Goal: Task Accomplishment & Management: Complete application form

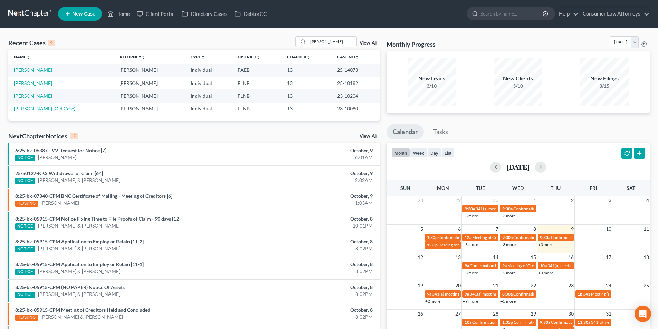
click at [84, 16] on span "New Case" at bounding box center [83, 13] width 23 height 5
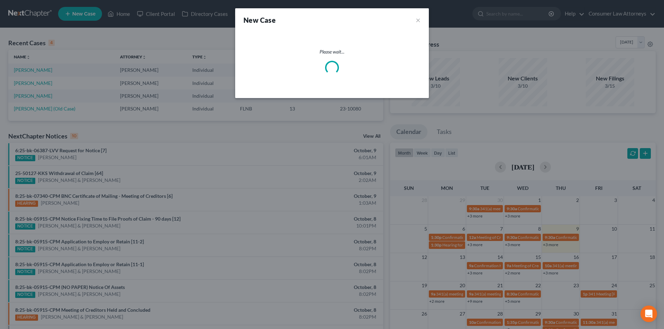
select select "15"
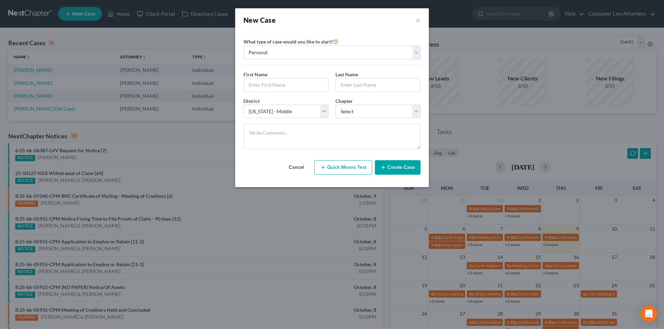
click at [424, 21] on div "New Case ×" at bounding box center [332, 20] width 194 height 24
click at [419, 21] on button "×" at bounding box center [417, 20] width 5 height 10
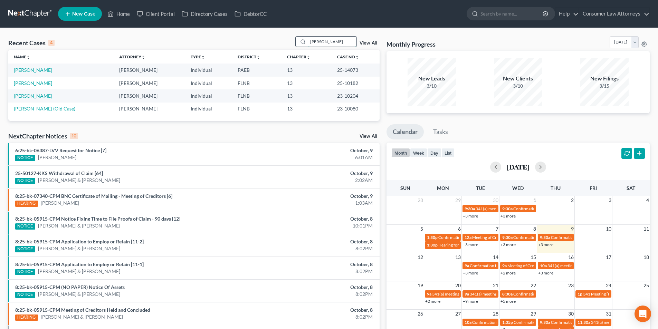
click at [314, 41] on input "[PERSON_NAME]" at bounding box center [332, 42] width 48 height 10
drag, startPoint x: 315, startPoint y: 42, endPoint x: 277, endPoint y: 33, distance: 38.7
click at [277, 33] on div "Recent Cases 4 [PERSON_NAME] View All Name unfold_more expand_more expand_less …" at bounding box center [329, 209] width 658 height 362
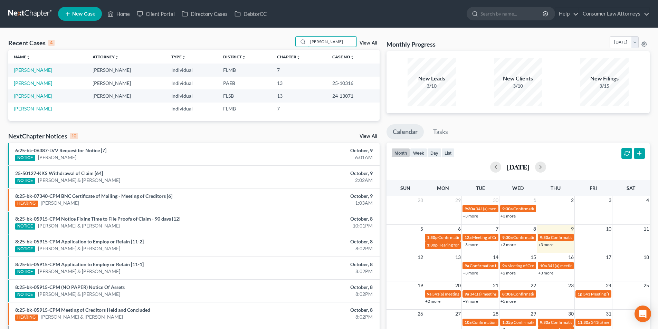
type input "[PERSON_NAME]"
click at [90, 12] on span "New Case" at bounding box center [83, 13] width 23 height 5
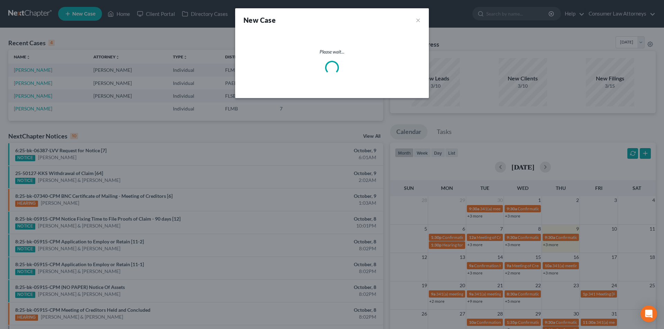
select select "15"
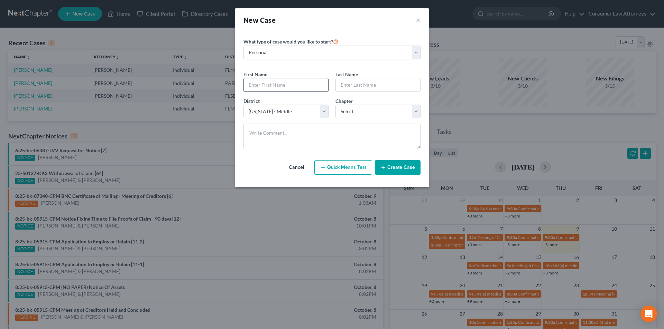
click at [284, 86] on input "text" at bounding box center [286, 84] width 84 height 13
type input "[PERSON_NAME]"
click at [359, 113] on select "Select 7 11 12 13" at bounding box center [377, 112] width 85 height 14
select select "3"
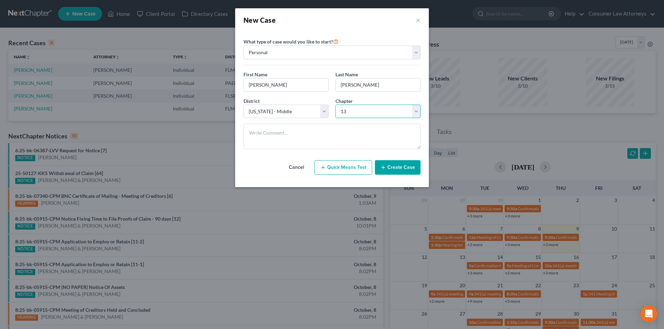
click at [335, 105] on select "Select 7 11 12 13" at bounding box center [377, 112] width 85 height 14
click at [394, 170] on button "Create Case" at bounding box center [398, 167] width 46 height 15
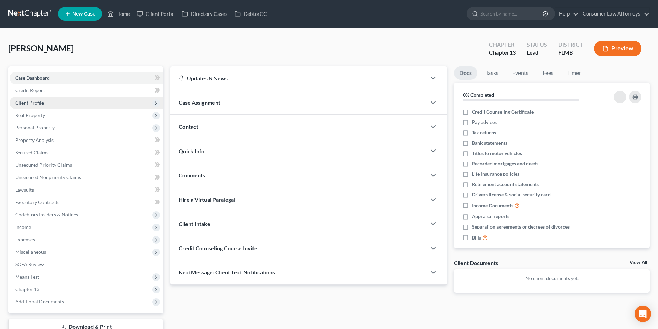
click at [40, 100] on span "Client Profile" at bounding box center [29, 103] width 29 height 6
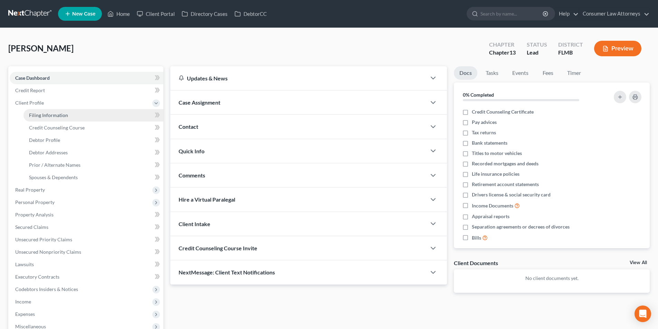
click at [58, 112] on span "Filing Information" at bounding box center [48, 115] width 39 height 6
select select "1"
select select "0"
select select "3"
select select "15"
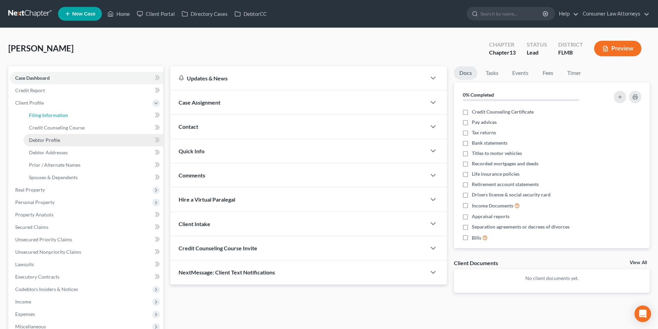
select select "9"
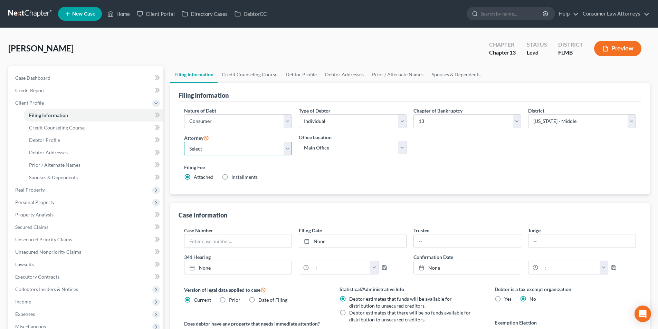
click at [227, 150] on select "Select [PERSON_NAME] - FLMB [PERSON_NAME] [PERSON_NAME] [PERSON_NAME] - ILNB [P…" at bounding box center [238, 149] width 108 height 14
select select "0"
click at [184, 142] on select "Select [PERSON_NAME] - FLMB [PERSON_NAME] [PERSON_NAME] [PERSON_NAME] - ILNB [P…" at bounding box center [238, 149] width 108 height 14
click at [261, 75] on link "Credit Counseling Course" at bounding box center [250, 74] width 64 height 17
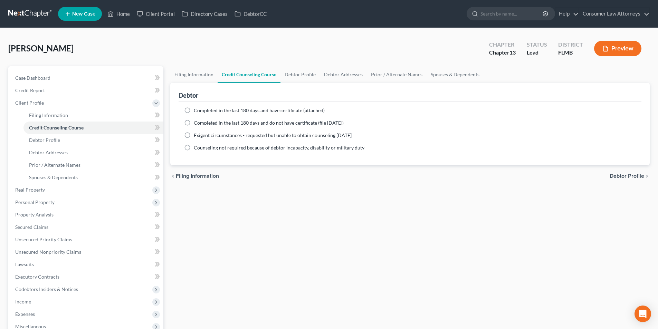
click at [194, 110] on label "Completed in the last 180 days and have certificate (attached)" at bounding box center [259, 110] width 131 height 7
click at [197, 110] on input "Completed in the last 180 days and have certificate (attached)" at bounding box center [199, 109] width 4 height 4
radio input "true"
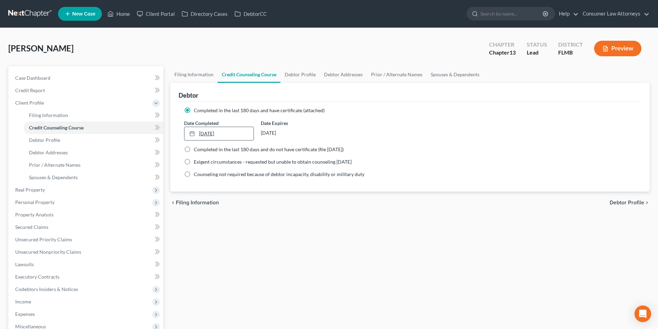
click at [227, 136] on link "[DATE]" at bounding box center [219, 133] width 69 height 13
type input "[DATE]"
click at [300, 75] on link "Debtor Profile" at bounding box center [300, 74] width 39 height 17
select select "0"
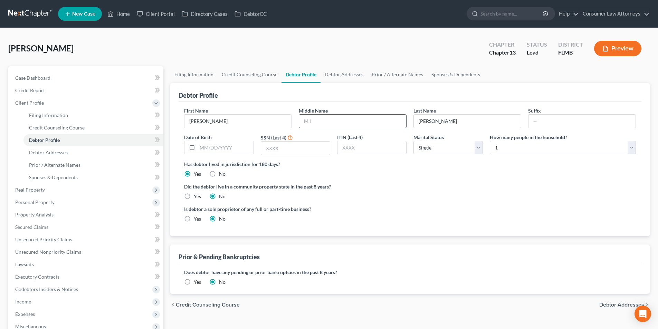
click at [336, 123] on input "text" at bounding box center [352, 121] width 107 height 13
type input "[PERSON_NAME]"
type input "Jr."
click at [229, 147] on input "text" at bounding box center [225, 147] width 56 height 13
type input "[DATE]"
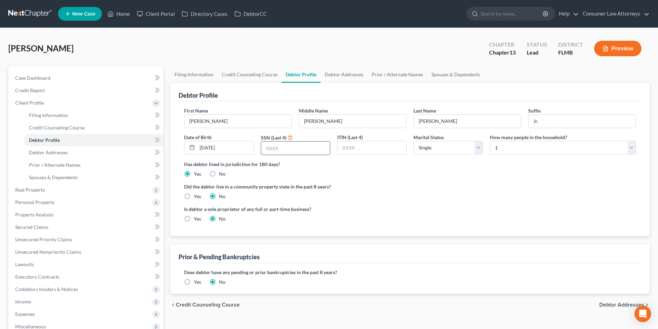
click at [306, 150] on input "text" at bounding box center [295, 148] width 69 height 13
type input "0396"
drag, startPoint x: 520, startPoint y: 149, endPoint x: 517, endPoint y: 153, distance: 5.3
click at [520, 149] on select "Select 1 2 3 4 5 6 7 8 9 10 11 12 13 14 15 16 17 18 19 20" at bounding box center [563, 148] width 146 height 14
click at [490, 141] on select "Select 1 2 3 4 5 6 7 8 9 10 11 12 13 14 15 16 17 18 19 20" at bounding box center [563, 148] width 146 height 14
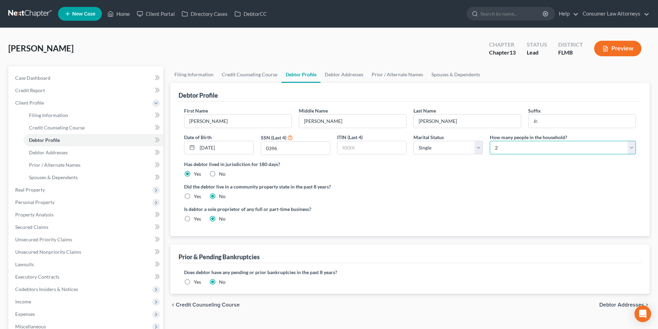
click at [503, 145] on select "Select 1 2 3 4 5 6 7 8 9 10 11 12 13 14 15 16 17 18 19 20" at bounding box center [563, 148] width 146 height 14
select select "2"
click at [490, 141] on select "Select 1 2 3 4 5 6 7 8 9 10 11 12 13 14 15 16 17 18 19 20" at bounding box center [563, 148] width 146 height 14
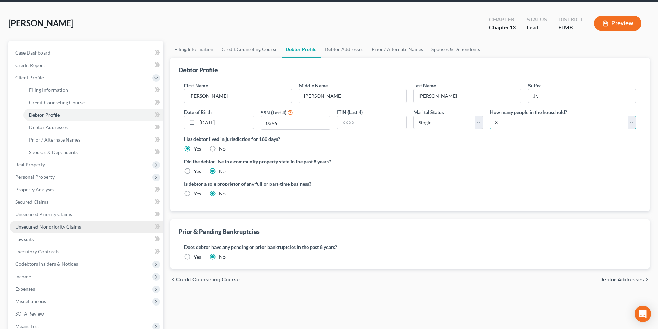
scroll to position [21, 0]
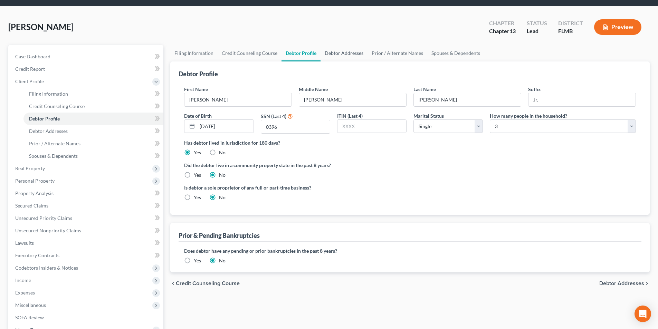
click at [340, 53] on link "Debtor Addresses" at bounding box center [344, 53] width 47 height 17
select select "0"
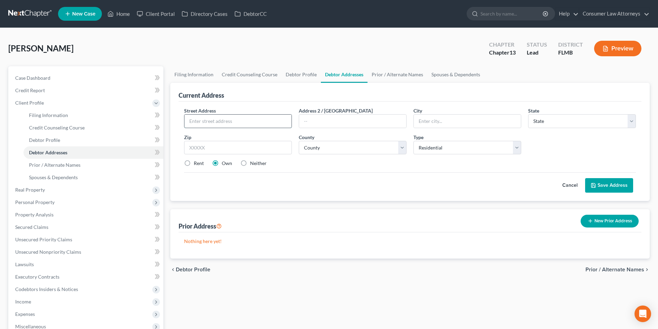
click at [260, 123] on input "text" at bounding box center [238, 121] width 107 height 13
click at [243, 123] on input "text" at bounding box center [238, 121] width 107 height 13
type input "[STREET_ADDRESS]"
type input "[GEOGRAPHIC_DATA]"
select select "9"
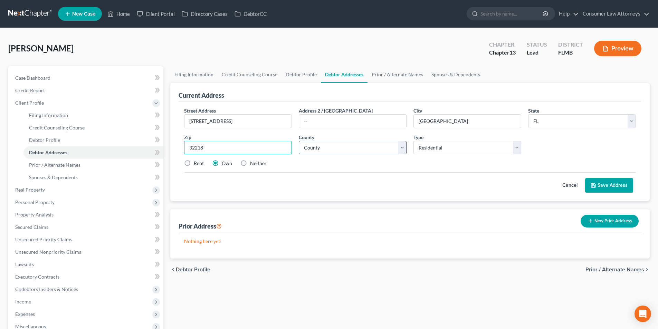
type input "32218"
click at [339, 145] on select "County [GEOGRAPHIC_DATA] [GEOGRAPHIC_DATA] [GEOGRAPHIC_DATA] [GEOGRAPHIC_DATA] …" at bounding box center [353, 148] width 108 height 14
select select "14"
click at [299, 141] on select "County [GEOGRAPHIC_DATA] [GEOGRAPHIC_DATA] [GEOGRAPHIC_DATA] [GEOGRAPHIC_DATA] …" at bounding box center [353, 148] width 108 height 14
click at [614, 189] on button "Save Address" at bounding box center [609, 185] width 48 height 15
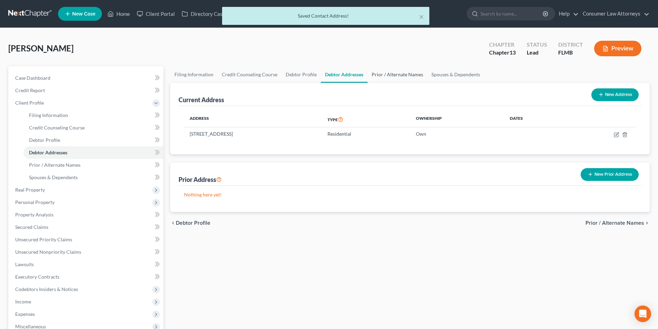
click at [409, 77] on link "Prior / Alternate Names" at bounding box center [398, 74] width 60 height 17
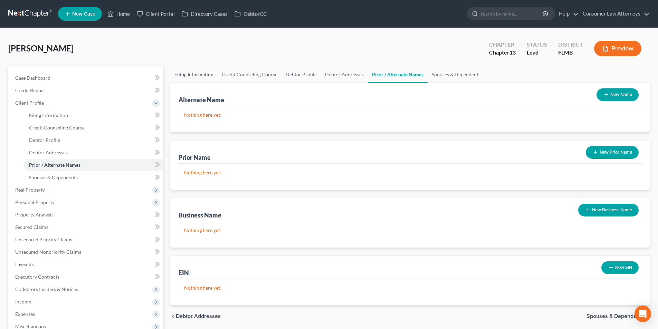
click at [202, 75] on link "Filing Information" at bounding box center [193, 74] width 47 height 17
select select "1"
select select "0"
select select "3"
select select "15"
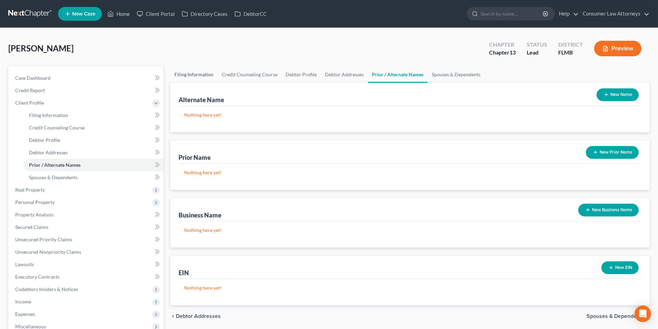
select select "0"
select select "9"
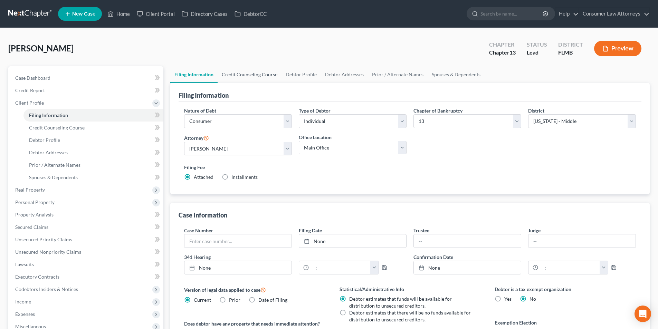
click at [267, 80] on link "Credit Counseling Course" at bounding box center [250, 74] width 64 height 17
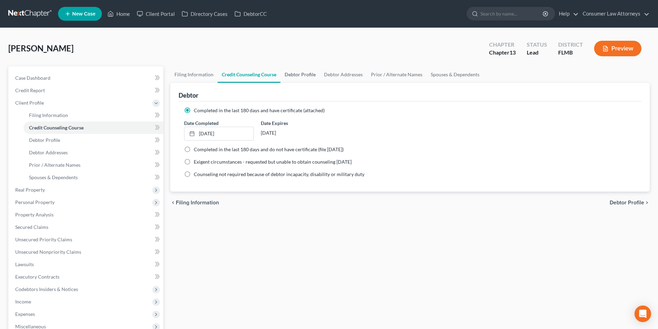
click at [294, 74] on link "Debtor Profile" at bounding box center [300, 74] width 39 height 17
select select "0"
select select "2"
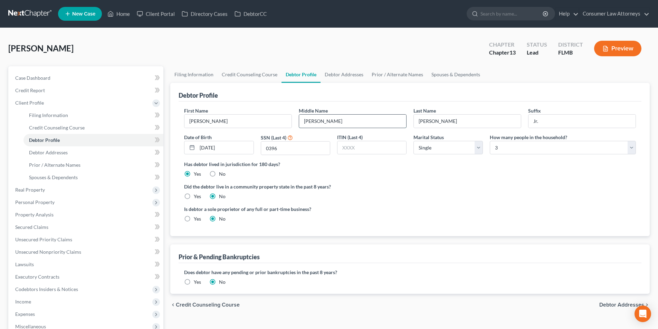
click at [327, 122] on input "[PERSON_NAME]" at bounding box center [352, 121] width 107 height 13
type input "[PERSON_NAME]"
click at [392, 76] on link "Prior / Alternate Names" at bounding box center [398, 74] width 60 height 17
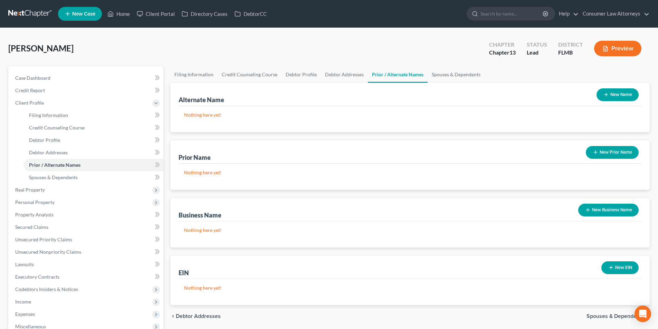
click at [612, 97] on button "New Name" at bounding box center [618, 94] width 42 height 13
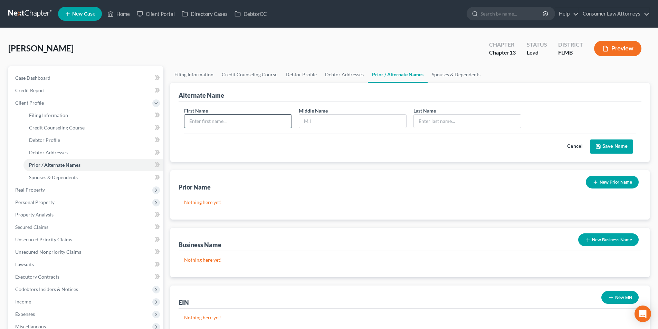
click at [265, 124] on input "text" at bounding box center [238, 121] width 107 height 13
type input "[PERSON_NAME]"
click at [602, 147] on button "Save Name" at bounding box center [611, 147] width 43 height 15
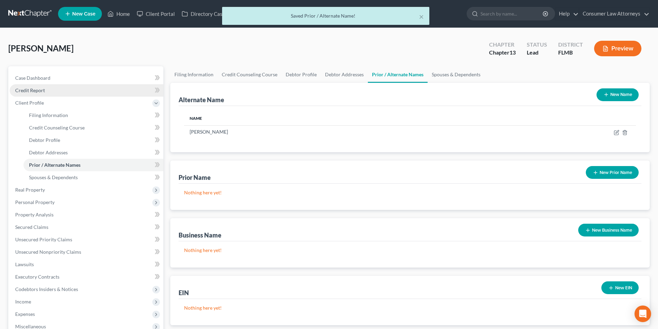
click at [41, 88] on span "Credit Report" at bounding box center [30, 90] width 30 height 6
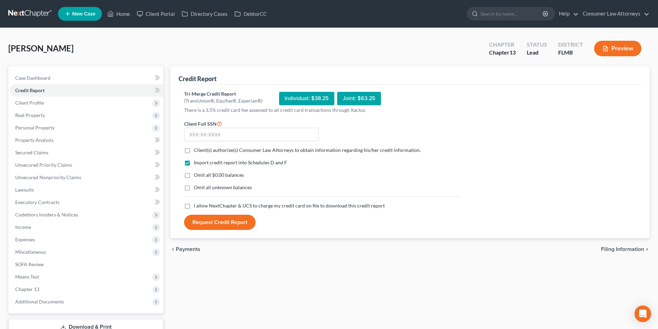
click at [194, 150] on label "Client(s) authorize(s) Consumer Law Attorneys to obtain information regarding h…" at bounding box center [307, 150] width 227 height 7
click at [197, 150] on input "Client(s) authorize(s) Consumer Law Attorneys to obtain information regarding h…" at bounding box center [199, 149] width 4 height 4
checkbox input "true"
click at [194, 206] on label "I allow NextChapter & UCS to charge my credit card on file to download this cre…" at bounding box center [289, 206] width 191 height 7
click at [197, 206] on input "I allow NextChapter & UCS to charge my credit card on file to download this cre…" at bounding box center [199, 205] width 4 height 4
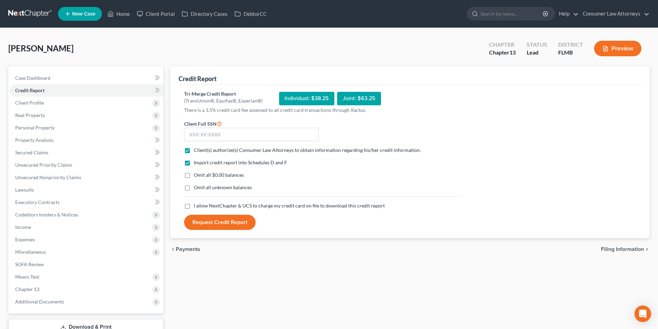
checkbox input "true"
click at [216, 137] on input "text" at bounding box center [251, 135] width 135 height 14
type input "591-58-0396"
click at [237, 224] on button "Request Credit Report" at bounding box center [220, 222] width 72 height 15
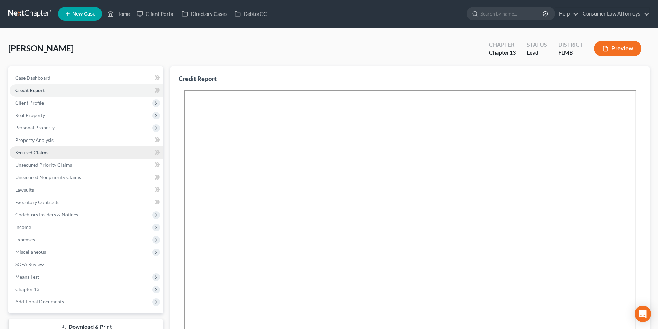
click at [47, 152] on span "Secured Claims" at bounding box center [31, 153] width 33 height 6
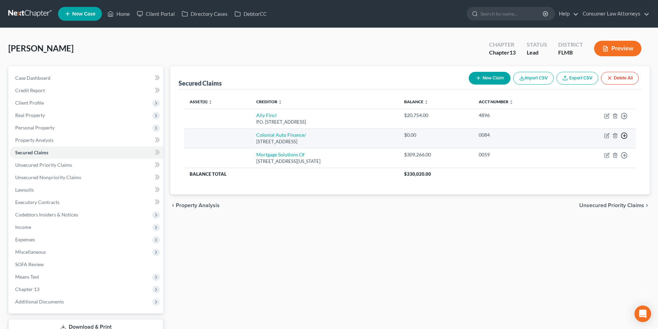
click at [626, 135] on icon "button" at bounding box center [624, 135] width 7 height 7
click at [584, 154] on link "Move to F" at bounding box center [593, 153] width 58 height 12
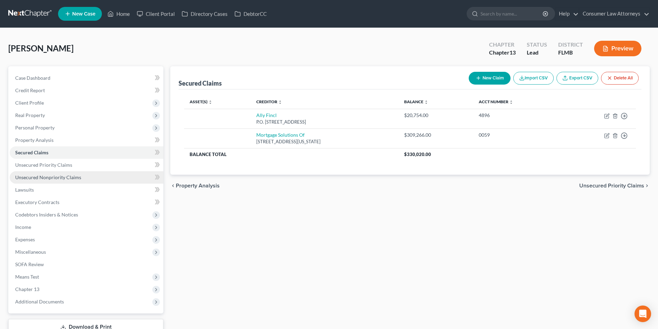
click at [52, 179] on span "Unsecured Nonpriority Claims" at bounding box center [48, 178] width 66 height 6
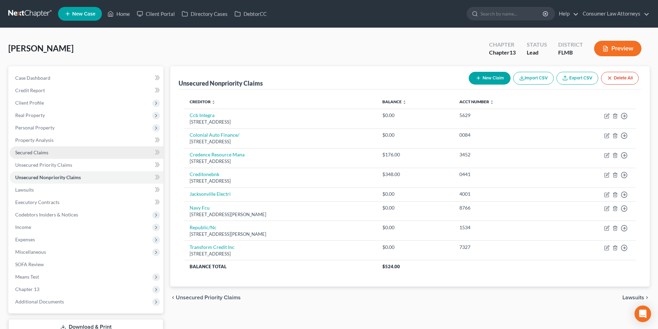
click at [44, 152] on span "Secured Claims" at bounding box center [31, 153] width 33 height 6
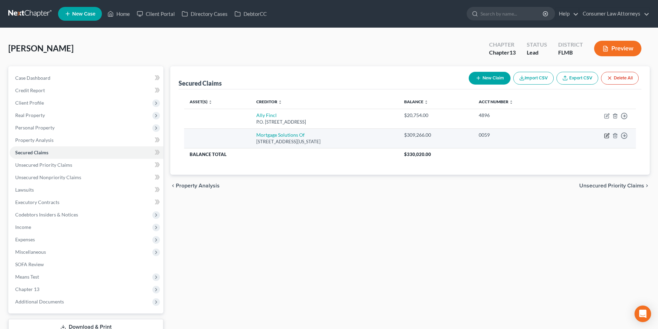
click at [609, 137] on icon "button" at bounding box center [607, 136] width 6 height 6
select select "5"
select select "0"
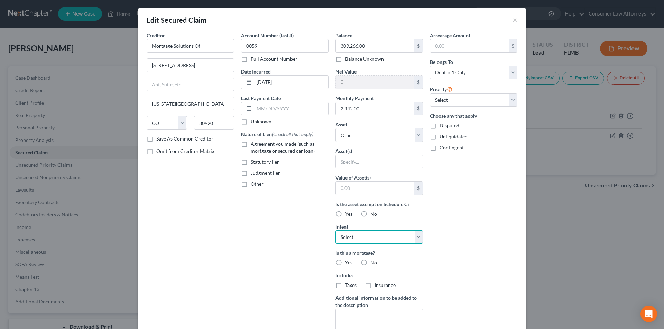
drag, startPoint x: 360, startPoint y: 238, endPoint x: 358, endPoint y: 243, distance: 5.6
click at [360, 238] on select "Select Surrender Redeem Reaffirm Avoid Other" at bounding box center [378, 238] width 87 height 14
select select "2"
click at [335, 231] on select "Select Surrender Redeem Reaffirm Avoid Other" at bounding box center [378, 238] width 87 height 14
click at [345, 264] on label "Yes" at bounding box center [348, 263] width 7 height 7
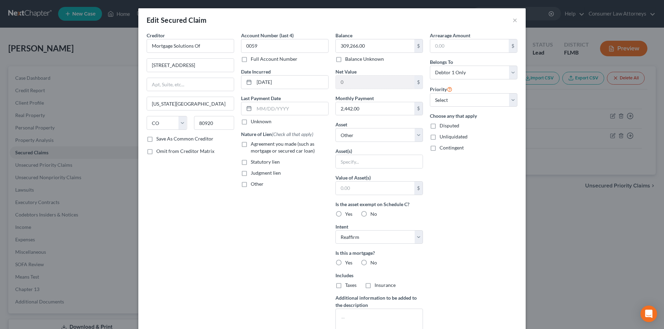
click at [348, 264] on input "Yes" at bounding box center [350, 262] width 4 height 4
radio input "true"
click at [345, 288] on label "Taxes" at bounding box center [350, 285] width 11 height 7
click at [348, 287] on input "Taxes" at bounding box center [350, 284] width 4 height 4
checkbox input "true"
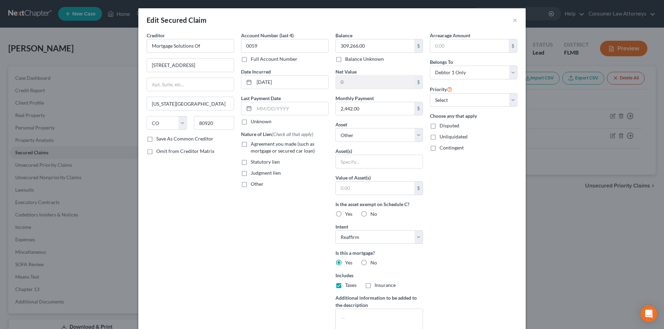
click at [374, 286] on label "Insurance" at bounding box center [384, 285] width 21 height 7
click at [377, 286] on input "Insurance" at bounding box center [379, 284] width 4 height 4
checkbox input "true"
click at [379, 133] on select "Select Other Multiple Assets [STREET_ADDRESS] - $0.0" at bounding box center [378, 135] width 87 height 14
select select "2"
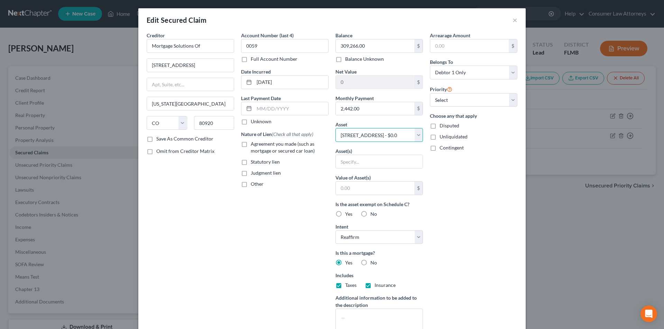
click at [335, 128] on select "Select Other Multiple Assets [STREET_ADDRESS] - $0.0" at bounding box center [378, 135] width 87 height 14
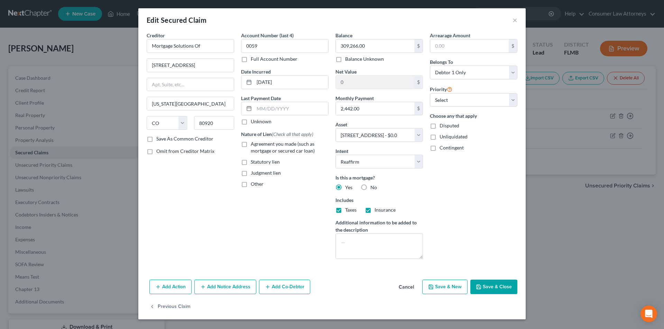
click at [498, 285] on button "Save & Close" at bounding box center [493, 287] width 47 height 15
select select
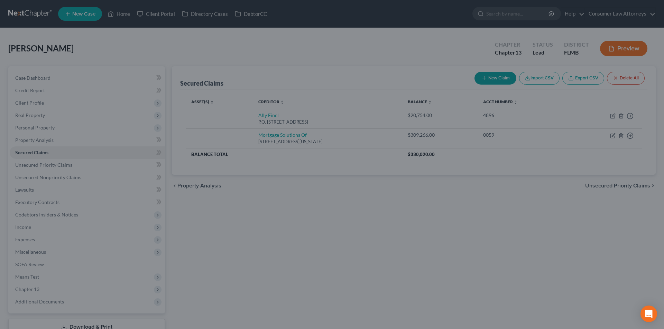
type input "-309,266.00"
select select "2"
type input "0"
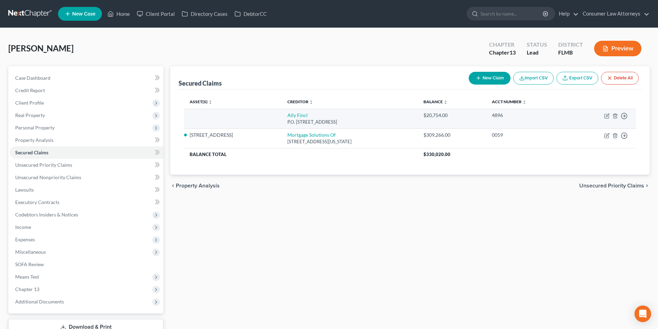
click at [295, 118] on td "Ally Fincl P.O. [STREET_ADDRESS]" at bounding box center [350, 119] width 136 height 20
click at [290, 115] on link "Ally Fincl" at bounding box center [298, 115] width 20 height 6
select select "24"
select select "0"
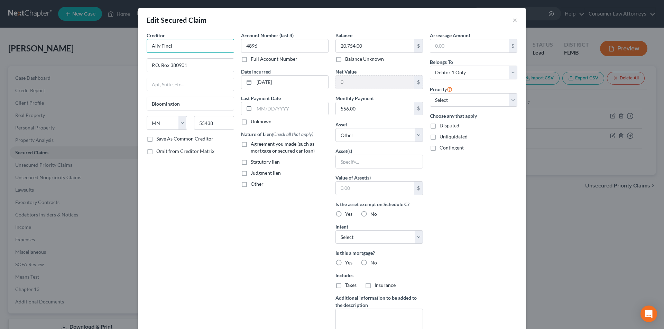
click at [216, 49] on input "Ally Fincl" at bounding box center [190, 46] width 87 height 14
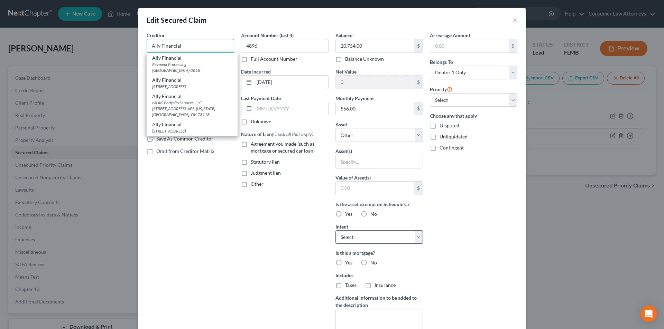
type input "Ally Financial"
click at [364, 238] on select "Select Surrender Redeem Reaffirm Avoid Other" at bounding box center [378, 238] width 87 height 14
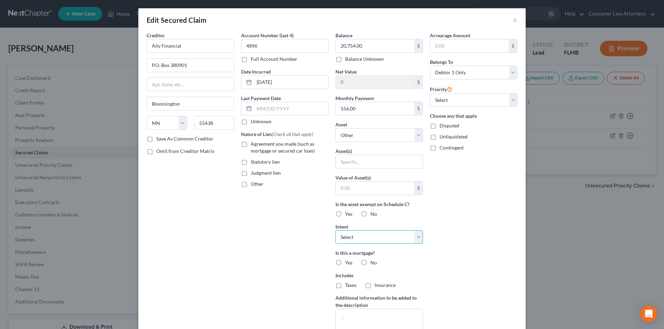
select select "2"
click at [335, 231] on select "Select Surrender Redeem Reaffirm Avoid Other" at bounding box center [378, 238] width 87 height 14
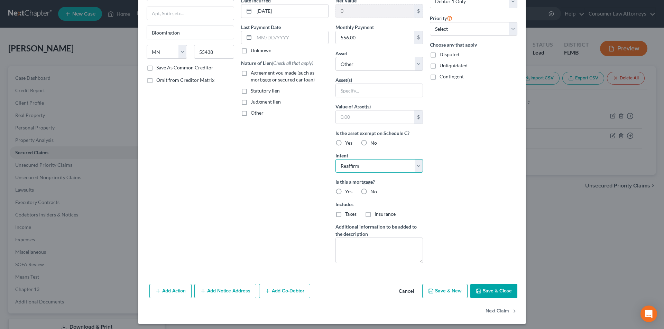
scroll to position [74, 0]
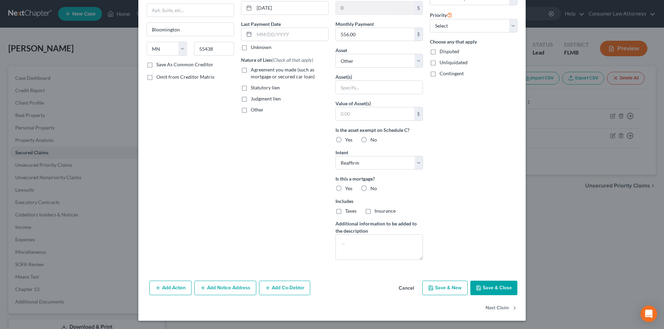
click at [487, 289] on button "Save & Close" at bounding box center [493, 288] width 47 height 15
select select
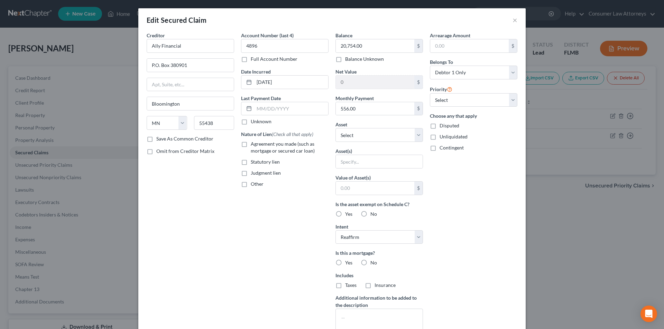
type input "0"
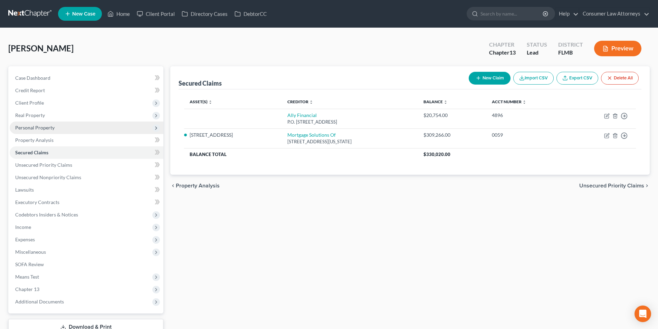
click at [48, 129] on span "Personal Property" at bounding box center [34, 128] width 39 height 6
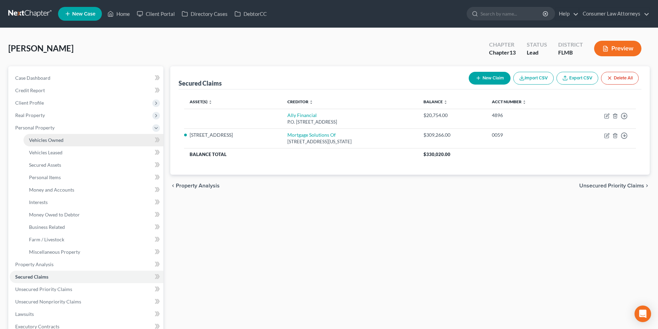
click at [64, 141] on link "Vehicles Owned" at bounding box center [94, 140] width 140 height 12
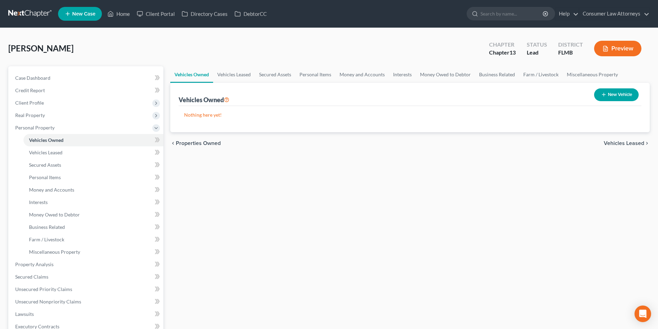
click at [614, 99] on button "New Vehicle" at bounding box center [616, 94] width 45 height 13
select select "0"
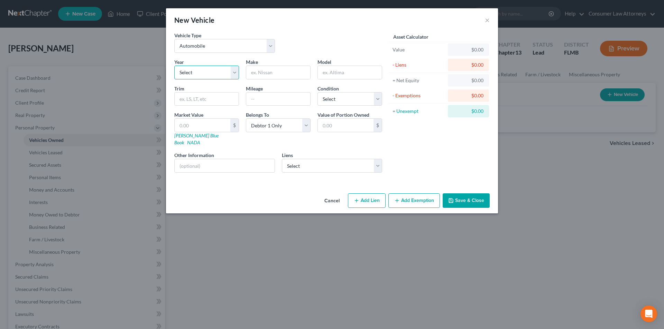
drag, startPoint x: 222, startPoint y: 76, endPoint x: 219, endPoint y: 79, distance: 4.2
click at [222, 76] on select "Select 2026 2025 2024 2023 2022 2021 2020 2019 2018 2017 2016 2015 2014 2013 20…" at bounding box center [206, 73] width 65 height 14
select select "4"
click at [174, 66] on select "Select 2026 2025 2024 2023 2022 2021 2020 2019 2018 2017 2016 2015 2014 2013 20…" at bounding box center [206, 73] width 65 height 14
click at [266, 73] on input "text" at bounding box center [278, 72] width 64 height 13
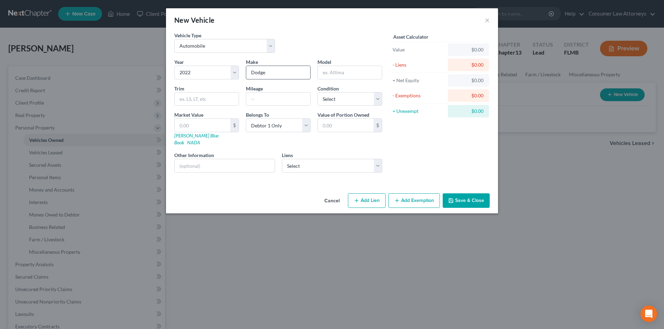
type input "Dodge"
type input "Ram"
click at [284, 101] on input "text" at bounding box center [278, 99] width 64 height 13
type input "3538"
click at [347, 103] on select "Select Excellent Very Good Good Fair Poor" at bounding box center [349, 99] width 65 height 14
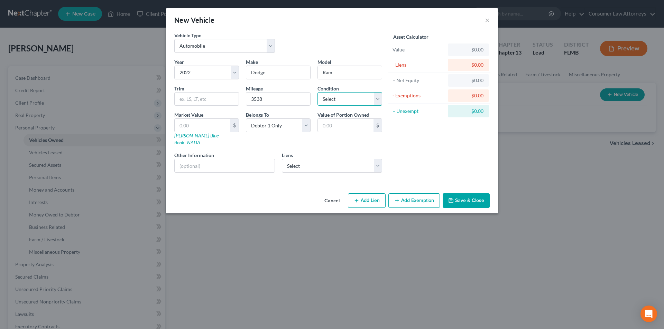
select select "4"
click at [317, 92] on select "Select Excellent Very Good Good Fair Poor" at bounding box center [349, 99] width 65 height 14
click at [200, 161] on input "text" at bounding box center [225, 165] width 100 height 13
paste input "[US_VEHICLE_IDENTIFICATION_NUMBER]"
type input "Vin No. [US_VEHICLE_IDENTIFICATION_NUMBER]"
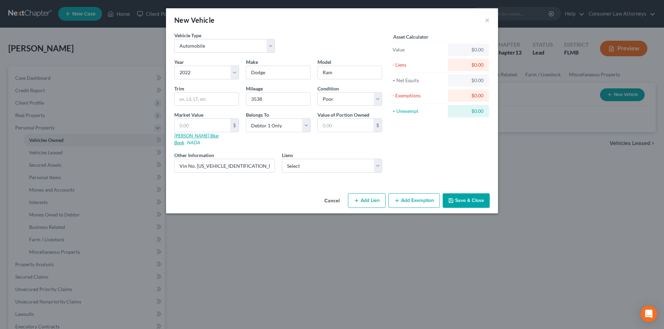
click at [197, 136] on link "[PERSON_NAME] Blue Book" at bounding box center [196, 139] width 44 height 13
click at [213, 102] on input "text" at bounding box center [207, 99] width 64 height 13
click at [190, 125] on input "text" at bounding box center [203, 125] width 56 height 13
type input "3"
type input "3.00"
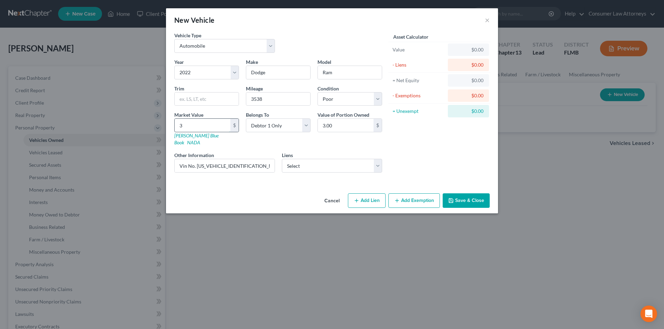
type input "35"
type input "35.00"
type input "353"
type input "353.00"
type input "3532"
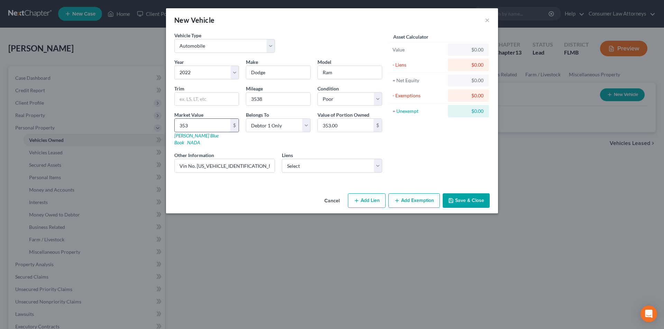
type input "3,532.00"
type input "3,5325"
type input "35,325.00"
click at [476, 194] on button "Save & Close" at bounding box center [465, 201] width 47 height 15
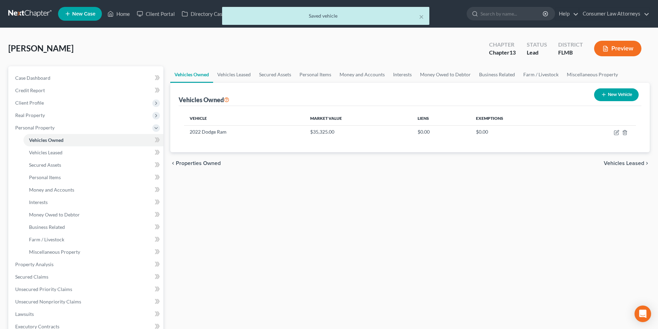
click at [621, 97] on button "New Vehicle" at bounding box center [616, 94] width 45 height 13
select select "0"
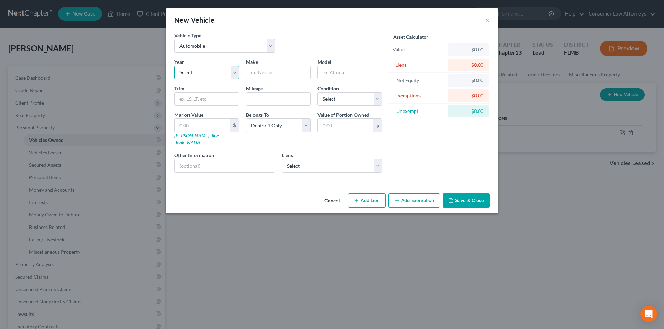
click at [219, 77] on select "Select 2026 2025 2024 2023 2022 2021 2020 2019 2018 2017 2016 2015 2014 2013 20…" at bounding box center [206, 73] width 65 height 14
select select "10"
click at [174, 66] on select "Select 2026 2025 2024 2023 2022 2021 2020 2019 2018 2017 2016 2015 2014 2013 20…" at bounding box center [206, 73] width 65 height 14
click at [284, 79] on div "Year Select 2026 2025 2024 2023 2022 2021 2020 2019 2018 2017 2016 2015 2014 20…" at bounding box center [278, 118] width 215 height 120
click at [284, 75] on input "text" at bounding box center [278, 72] width 64 height 13
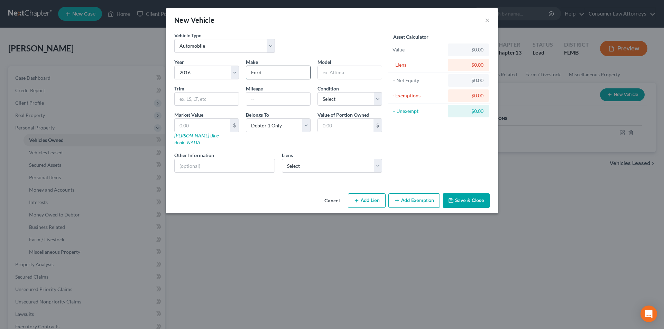
type input "Ford"
type input "Expedition"
click at [280, 101] on input "text" at bounding box center [278, 99] width 64 height 13
type input "200000"
click at [345, 104] on select "Select Excellent Very Good Good Fair Poor" at bounding box center [349, 99] width 65 height 14
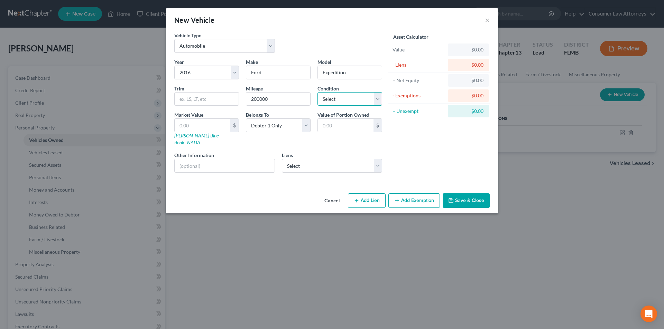
select select "4"
click at [317, 92] on select "Select Excellent Very Good Good Fair Poor" at bounding box center [349, 99] width 65 height 14
click at [231, 161] on input "text" at bounding box center [225, 165] width 100 height 13
paste input "[US_VEHICLE_IDENTIFICATION_NUMBER]"
type input "Vin No. [US_VEHICLE_IDENTIFICATION_NUMBER]"
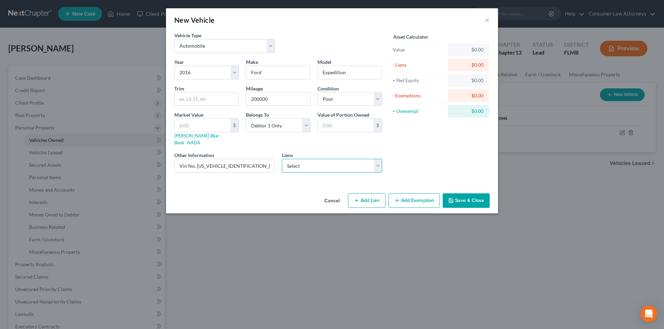
click at [327, 163] on select "Select Ally Financial - $20,754.00" at bounding box center [332, 166] width 101 height 14
select select "24"
select select "0"
select select "2"
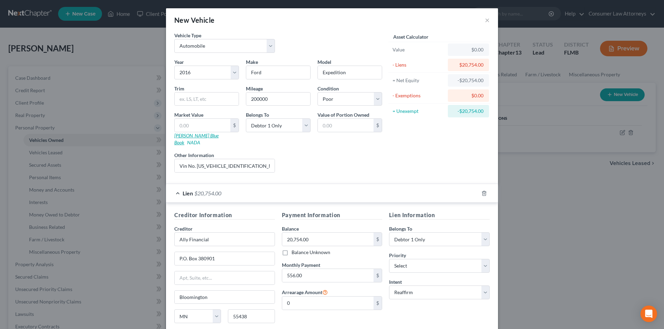
click at [195, 134] on link "[PERSON_NAME] Blue Book" at bounding box center [196, 139] width 44 height 13
click at [191, 122] on input "text" at bounding box center [203, 125] width 56 height 13
type input "6"
type input "6.00"
type input "65"
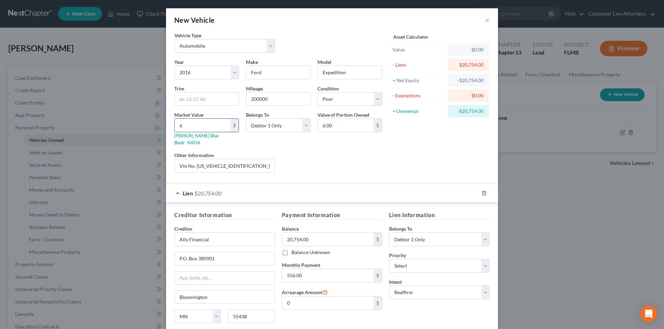
type input "65.00"
type input "654"
type input "654.00"
type input "6542"
type input "6,542.00"
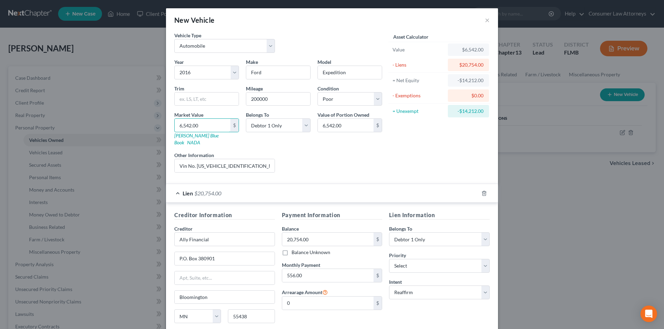
type input "6,542.00"
click at [306, 154] on div "Liens Select" at bounding box center [331, 162] width 107 height 21
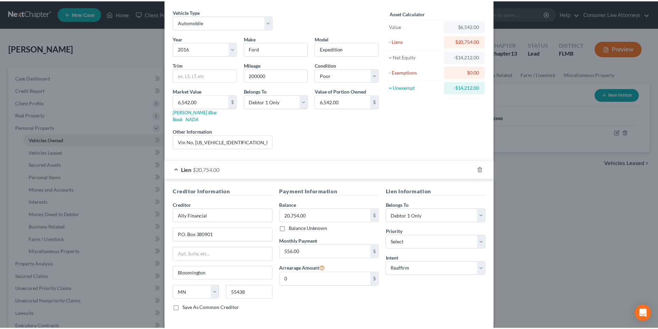
scroll to position [49, 0]
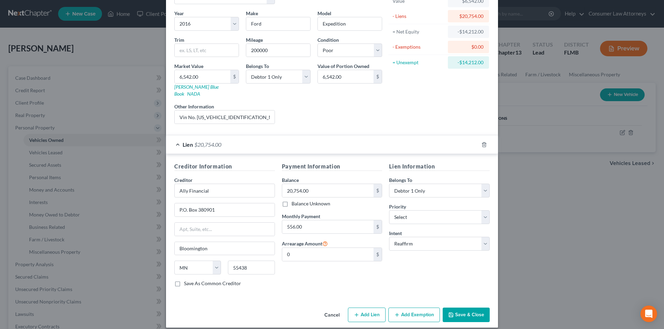
click at [460, 310] on button "Save & Close" at bounding box center [465, 315] width 47 height 15
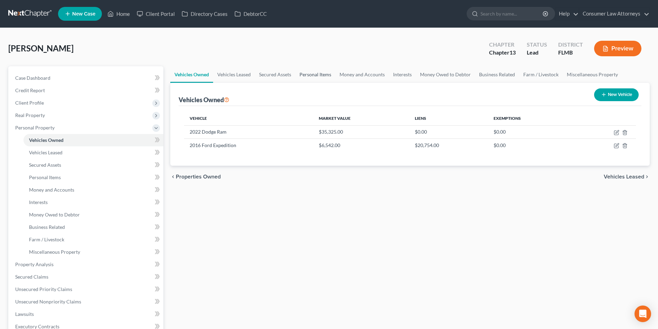
click at [317, 75] on link "Personal Items" at bounding box center [315, 74] width 40 height 17
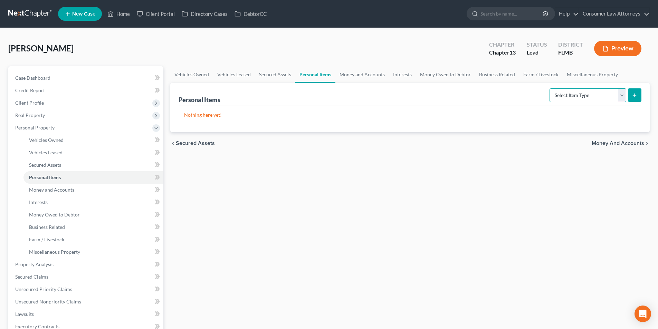
drag, startPoint x: 589, startPoint y: 97, endPoint x: 587, endPoint y: 101, distance: 4.9
click at [589, 96] on select "Select Item Type Clothing Collectibles Of Value Electronics Firearms Household …" at bounding box center [588, 95] width 77 height 14
select select "clothing"
click at [551, 88] on select "Select Item Type Clothing Collectibles Of Value Electronics Firearms Household …" at bounding box center [588, 95] width 77 height 14
click at [634, 96] on icon "submit" at bounding box center [635, 96] width 6 height 6
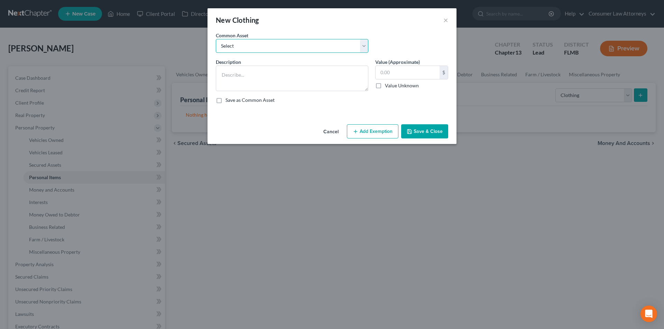
click at [275, 49] on select "Select Miscellaneous clothing and wearing apparel Clothing, shoes, jackets, out…" at bounding box center [292, 46] width 152 height 14
select select "3"
click at [216, 39] on select "Select Miscellaneous clothing and wearing apparel Clothing, shoes, jackets, out…" at bounding box center [292, 46] width 152 height 14
type textarea "Clothing, shoes, jackets, outwear, under garments."
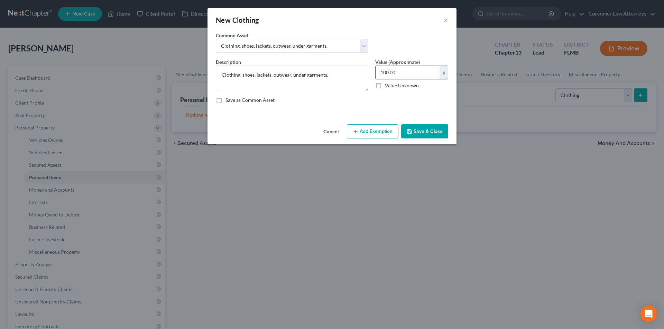
click at [406, 77] on input "100.00" at bounding box center [407, 72] width 64 height 13
type input "150.00"
click at [382, 129] on button "Add Exemption" at bounding box center [372, 131] width 51 height 15
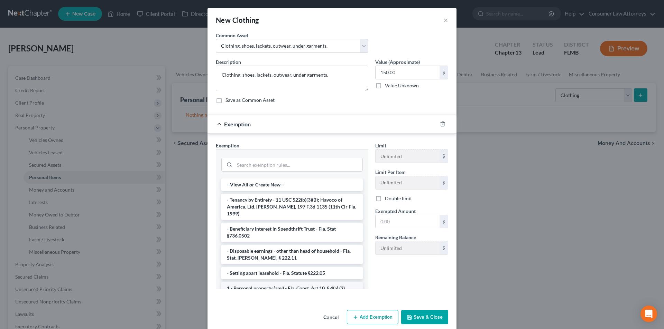
click at [261, 282] on li "1 - Personal property (any) - Fla. Const. Art.10, § 4(a) (2)" at bounding box center [291, 288] width 141 height 12
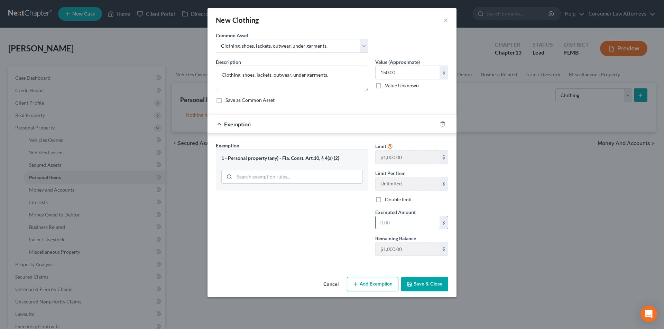
click at [400, 224] on input "text" at bounding box center [407, 222] width 64 height 13
type input "150.00"
click at [423, 283] on button "Save & Close" at bounding box center [424, 284] width 47 height 15
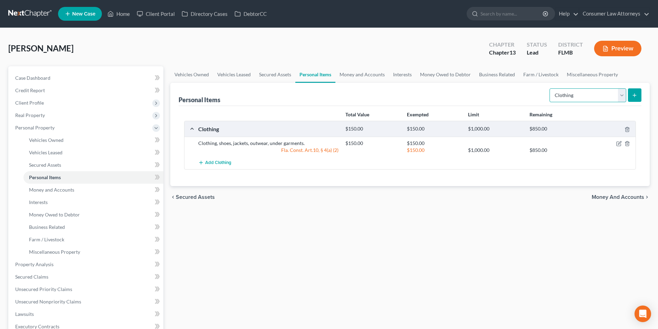
click at [586, 93] on select "Select Item Type Clothing Collectibles Of Value Electronics Firearms Household …" at bounding box center [588, 95] width 77 height 14
select select "household_goods"
click at [551, 88] on select "Select Item Type Clothing Collectibles Of Value Electronics Firearms Household …" at bounding box center [588, 95] width 77 height 14
click at [640, 100] on button "submit" at bounding box center [634, 94] width 13 height 13
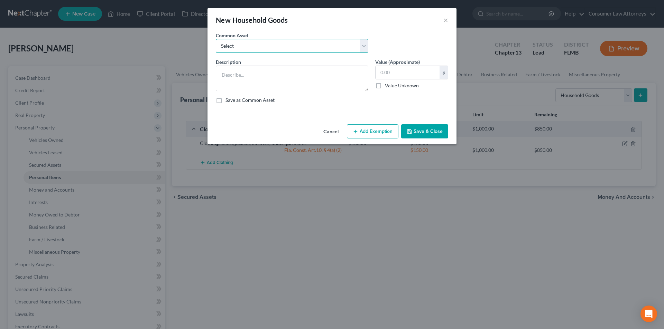
click at [299, 52] on select "Select Miscellaneous household goods, furniture and furnishings freezer Dryer c…" at bounding box center [292, 46] width 152 height 14
select select "16"
click at [216, 39] on select "Select Miscellaneous household goods, furniture and furnishings freezer Dryer c…" at bounding box center [292, 46] width 152 height 14
type textarea "Refrigerator, Stove, Washer, Dryer, Sofa, Love Seat, Recliner, Bedroom Furnitur…"
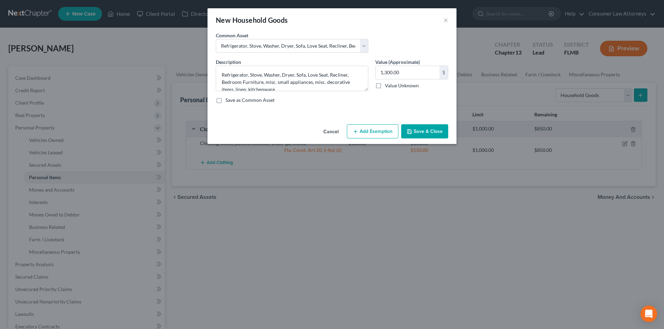
click at [407, 65] on label "Value (Approximate)" at bounding box center [397, 61] width 45 height 7
click at [413, 79] on input "1,300.00" at bounding box center [407, 72] width 64 height 13
type input "450.00"
click at [366, 126] on button "Add Exemption" at bounding box center [372, 131] width 51 height 15
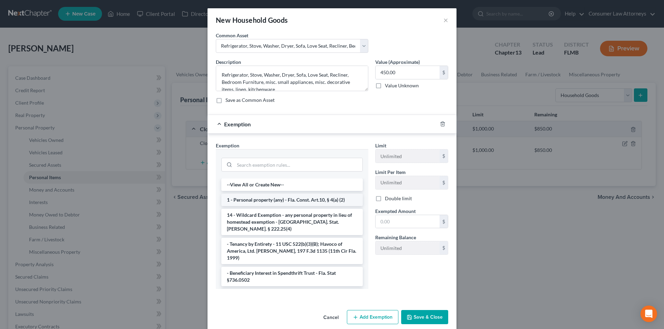
click at [270, 203] on li "1 - Personal property (any) - Fla. Const. Art.10, § 4(a) (2)" at bounding box center [291, 200] width 141 height 12
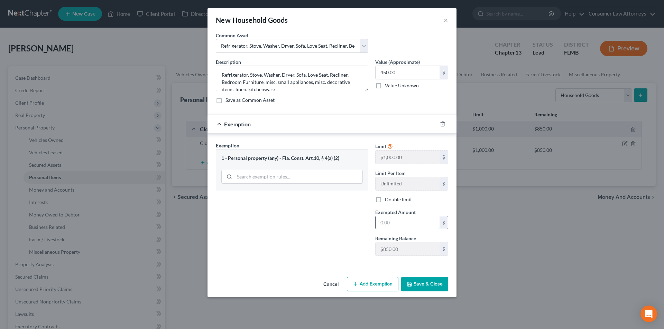
click at [402, 224] on input "text" at bounding box center [407, 222] width 64 height 13
type input "450.00"
click at [421, 284] on button "Save & Close" at bounding box center [424, 284] width 47 height 15
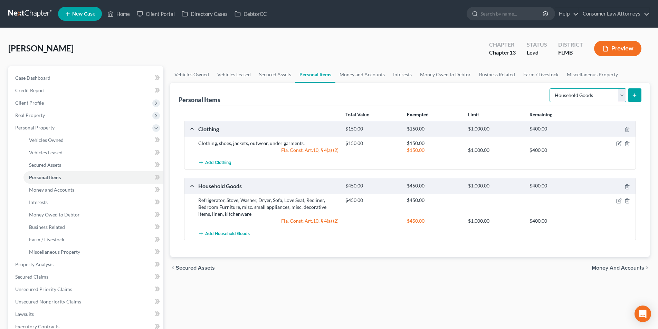
click at [598, 96] on select "Select Item Type Clothing Collectibles Of Value Electronics Firearms Household …" at bounding box center [588, 95] width 77 height 14
select select "electronics"
click at [551, 88] on select "Select Item Type Clothing Collectibles Of Value Electronics Firearms Household …" at bounding box center [588, 95] width 77 height 14
click at [626, 95] on select "Select Item Type Clothing Collectibles Of Value Electronics Firearms Household …" at bounding box center [588, 95] width 77 height 14
click at [629, 94] on button "submit" at bounding box center [634, 94] width 13 height 13
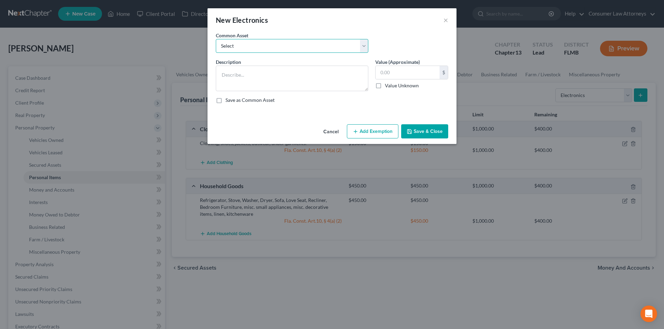
drag, startPoint x: 269, startPoint y: 41, endPoint x: 262, endPoint y: 49, distance: 9.6
click at [269, 41] on select "Select Miscellaneous electronics Xbox Laptop Refrigerator Computer TV Cellphone…" at bounding box center [292, 46] width 152 height 14
select select "9"
click at [216, 39] on select "Select Miscellaneous electronics Xbox Laptop Refrigerator Computer TV Cellphone…" at bounding box center [292, 46] width 152 height 14
type textarea "TV, Cell Phone, and Laptop."
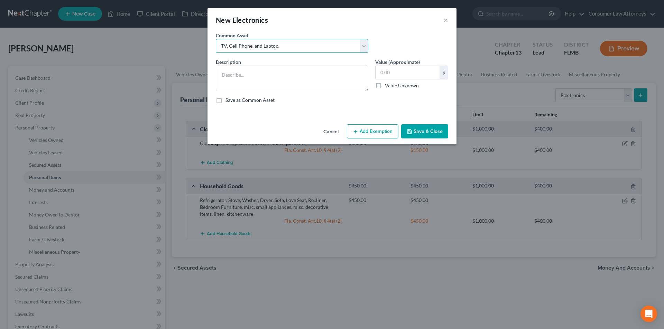
type input "300.00"
click at [373, 133] on button "Add Exemption" at bounding box center [372, 131] width 51 height 15
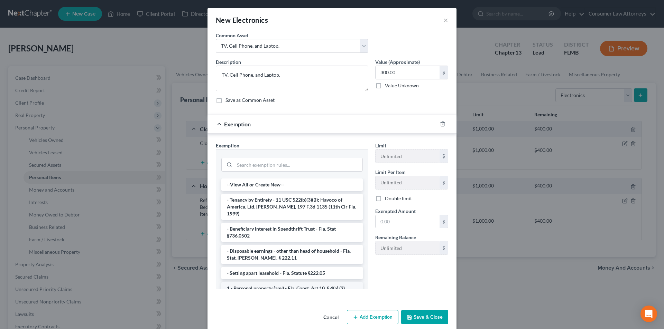
click at [271, 282] on li "1 - Personal property (any) - Fla. Const. Art.10, § 4(a) (2)" at bounding box center [291, 288] width 141 height 12
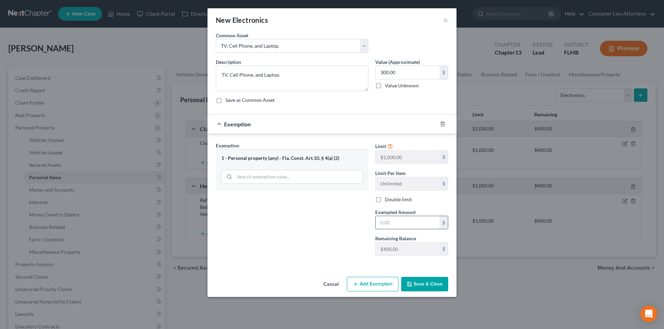
click at [385, 226] on input "text" at bounding box center [407, 222] width 64 height 13
type input "300.00"
click at [430, 285] on button "Save & Close" at bounding box center [424, 284] width 47 height 15
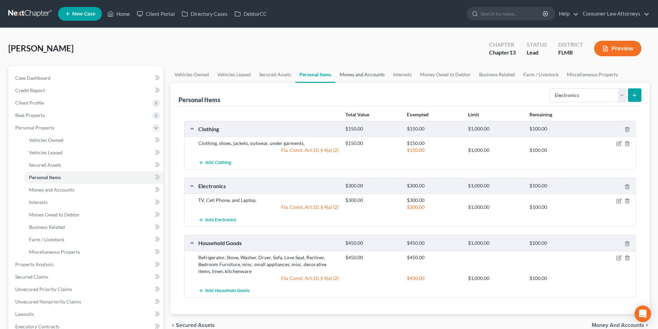
click at [367, 76] on link "Money and Accounts" at bounding box center [363, 74] width 54 height 17
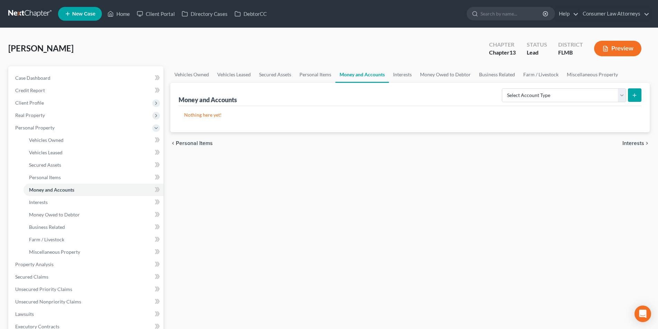
click at [539, 85] on div "Money and Accounts Select Account Type Brokerage Cash on Hand Certificates of D…" at bounding box center [410, 94] width 463 height 23
drag, startPoint x: 540, startPoint y: 92, endPoint x: 539, endPoint y: 102, distance: 9.7
click at [540, 92] on select "Select Account Type Brokerage Cash on Hand Certificates of Deposit Checking Acc…" at bounding box center [564, 95] width 124 height 14
select select "cash_on_hand"
click at [504, 88] on select "Select Account Type Brokerage Cash on Hand Certificates of Deposit Checking Acc…" at bounding box center [564, 95] width 124 height 14
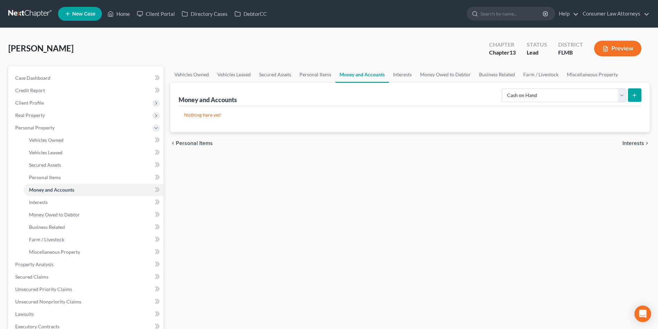
click at [636, 92] on button "submit" at bounding box center [634, 94] width 13 height 13
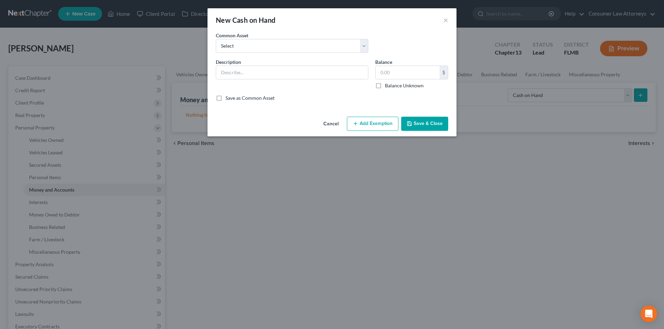
click at [282, 55] on div "Common Asset Select Cash on hand" at bounding box center [331, 45] width 239 height 27
drag, startPoint x: 279, startPoint y: 48, endPoint x: 275, endPoint y: 53, distance: 6.2
click at [279, 48] on select "Select Cash on hand" at bounding box center [292, 46] width 152 height 14
select select "0"
click at [216, 39] on select "Select Cash on hand" at bounding box center [292, 46] width 152 height 14
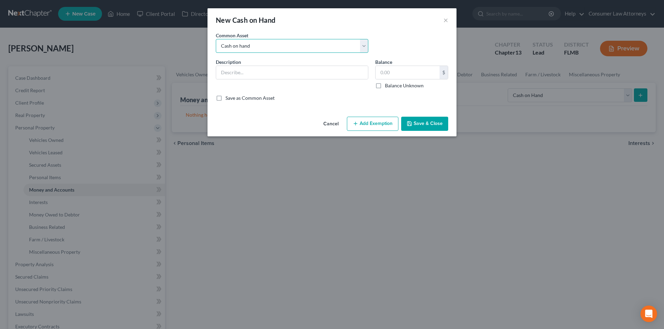
type input "Cash on hand"
click at [416, 66] on input "4,000.00" at bounding box center [407, 72] width 64 height 13
type input "5.00"
click at [366, 132] on div "Cancel Add Exemption Save & Close" at bounding box center [331, 125] width 249 height 23
click at [373, 123] on button "Add Exemption" at bounding box center [372, 124] width 51 height 15
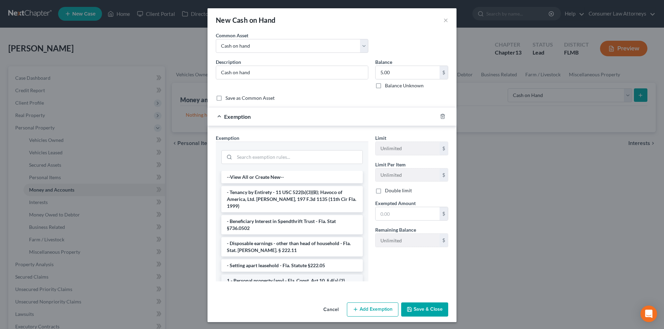
click at [259, 275] on li "1 - Personal property (any) - Fla. Const. Art.10, § 4(a) (2)" at bounding box center [291, 281] width 141 height 12
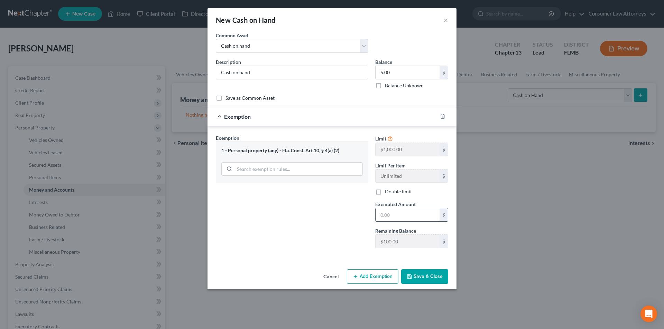
click at [379, 219] on input "text" at bounding box center [407, 214] width 64 height 13
type input "5.00"
click at [431, 279] on button "Save & Close" at bounding box center [424, 277] width 47 height 15
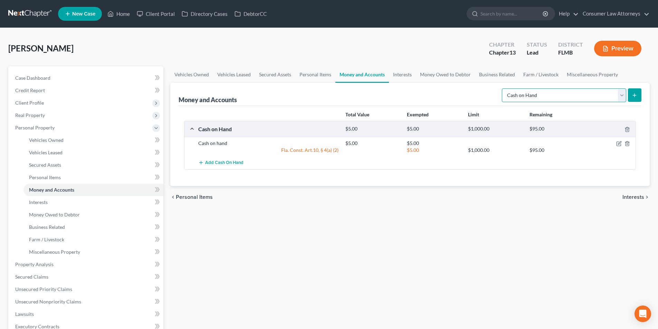
click at [540, 92] on select "Select Account Type Brokerage Cash on Hand Certificates of Deposit Checking Acc…" at bounding box center [564, 95] width 124 height 14
select select "checking"
click at [504, 88] on select "Select Account Type Brokerage Cash on Hand Certificates of Deposit Checking Acc…" at bounding box center [564, 95] width 124 height 14
click at [633, 95] on icon "submit" at bounding box center [635, 96] width 6 height 6
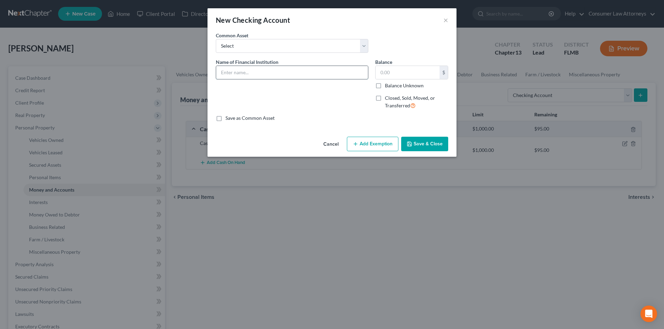
click at [262, 71] on input "text" at bounding box center [292, 72] width 152 height 13
click at [284, 75] on input "Navy Federal #" at bounding box center [292, 72] width 152 height 13
type input "Navy Federal (opened in July)"
click at [406, 74] on input "text" at bounding box center [407, 72] width 64 height 13
type input "7.00"
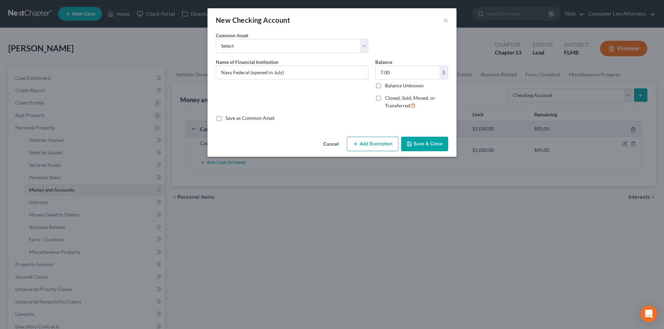
click at [384, 147] on button "Add Exemption" at bounding box center [372, 144] width 51 height 15
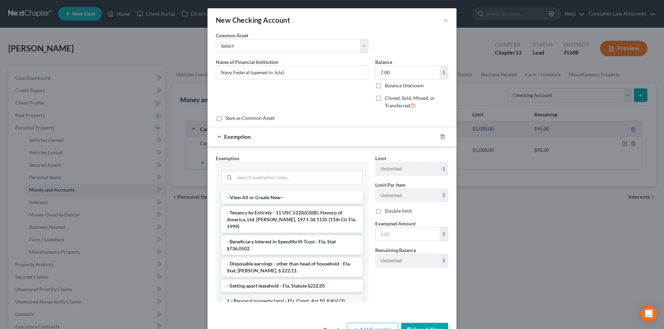
click at [284, 295] on li "1 - Personal property (any) - Fla. Const. Art.10, § 4(a) (2)" at bounding box center [291, 301] width 141 height 12
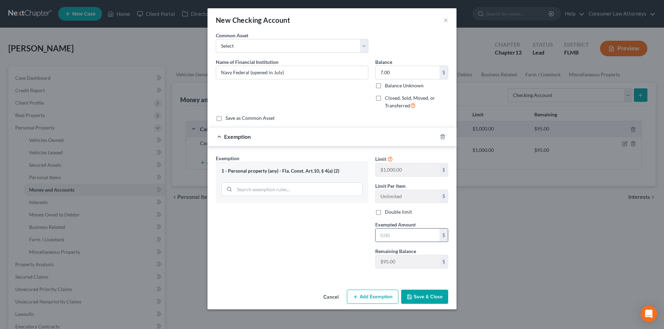
click at [385, 238] on input "text" at bounding box center [407, 235] width 64 height 13
type input "7.00"
click at [440, 298] on button "Save & Close" at bounding box center [424, 297] width 47 height 15
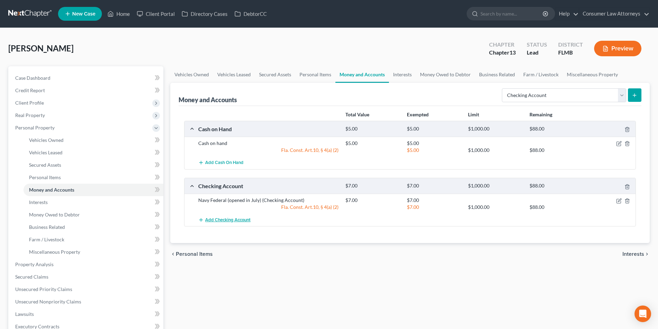
click at [222, 219] on span "Add Checking Account" at bounding box center [227, 220] width 45 height 6
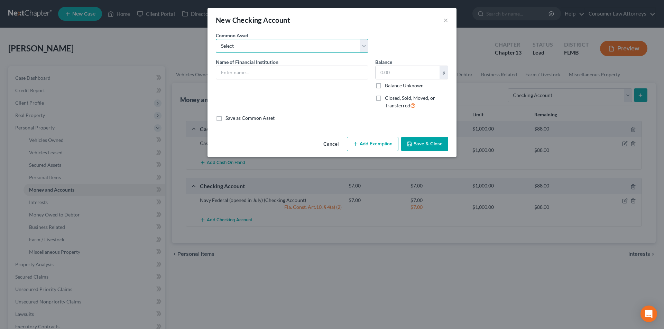
click at [269, 46] on select "Select Bank of America Truist Bank Partners Federal Credit Union United Souther…" at bounding box center [292, 46] width 152 height 14
click at [254, 73] on input "text" at bounding box center [292, 72] width 152 height 13
click at [235, 71] on input "USAA #1486" at bounding box center [292, 72] width 152 height 13
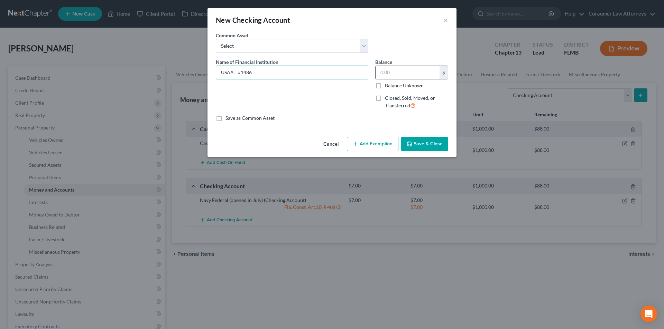
type input "USAA #1486"
click at [399, 76] on input "text" at bounding box center [407, 72] width 64 height 13
type input "0.00"
click at [391, 149] on button "Add Exemption" at bounding box center [372, 144] width 51 height 15
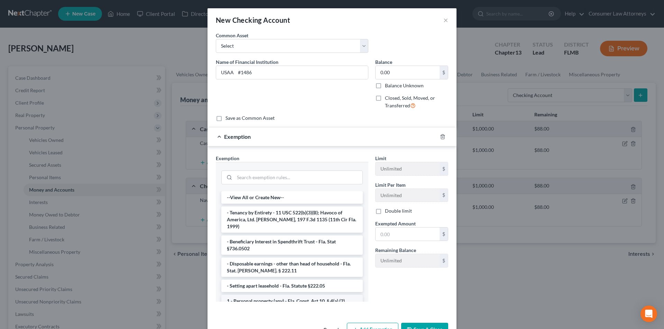
click at [289, 296] on li "1 - Personal property (any) - Fla. Const. Art.10, § 4(a) (2)" at bounding box center [291, 301] width 141 height 12
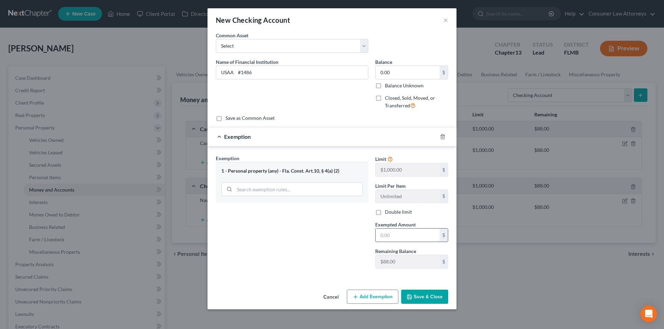
click at [390, 239] on input "text" at bounding box center [407, 235] width 64 height 13
type input "0.00"
click at [425, 295] on button "Save & Close" at bounding box center [424, 297] width 47 height 15
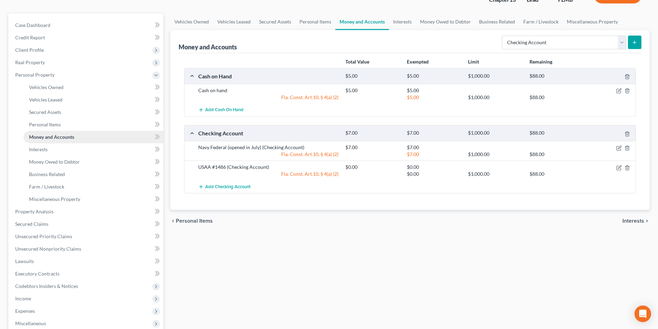
scroll to position [69, 0]
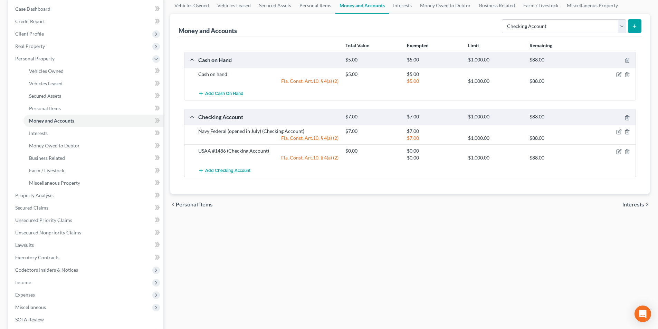
click at [44, 285] on span "Income" at bounding box center [87, 282] width 154 height 12
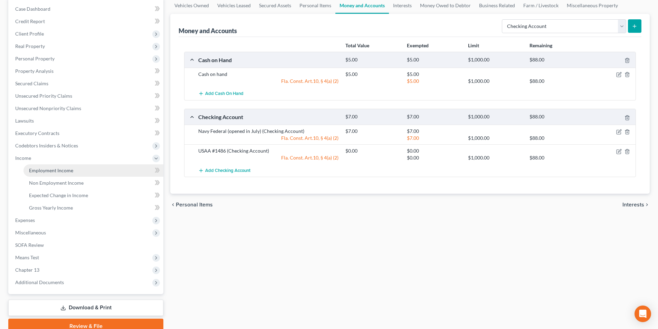
click at [43, 168] on span "Employment Income" at bounding box center [51, 171] width 44 height 6
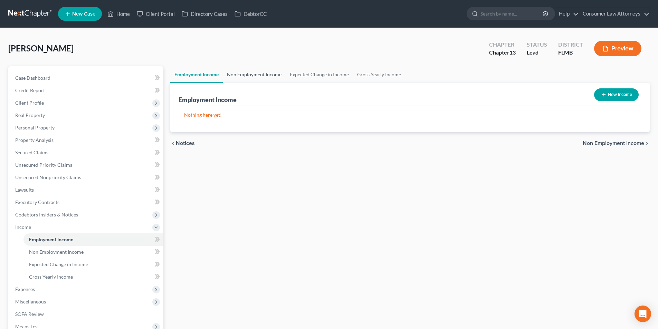
click at [260, 76] on link "Non Employment Income" at bounding box center [254, 74] width 63 height 17
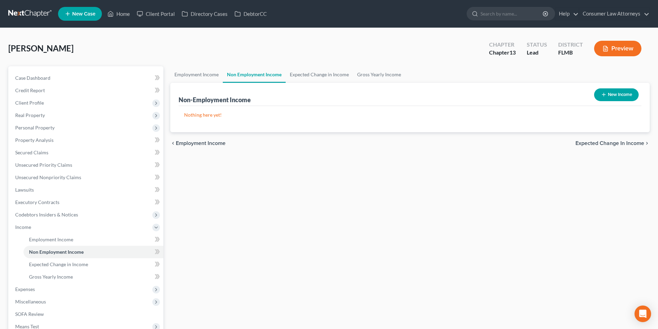
click at [611, 98] on button "New Income" at bounding box center [616, 94] width 45 height 13
select select "0"
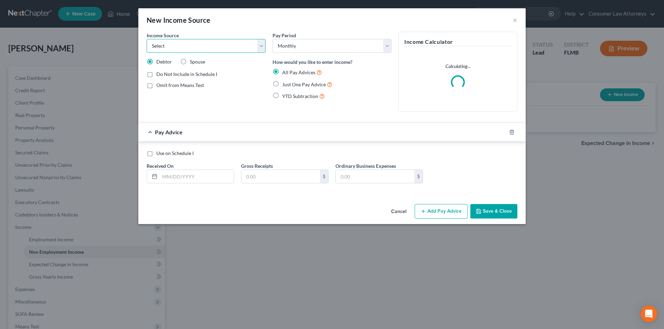
click at [184, 43] on select "Select Unemployment Disability (from employer) Pension Retirement Social Securi…" at bounding box center [206, 46] width 119 height 14
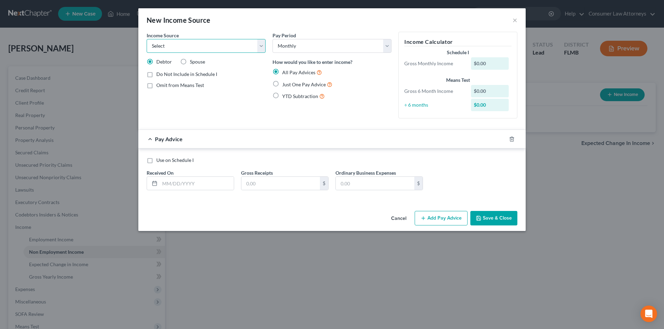
select select "12"
click at [147, 39] on select "Select Unemployment Disability (from employer) Pension Retirement Social Securi…" at bounding box center [206, 46] width 119 height 14
click at [282, 81] on label "Just One Pay Advice" at bounding box center [307, 85] width 50 height 8
click at [285, 81] on input "Just One Pay Advice" at bounding box center [287, 83] width 4 height 4
radio input "true"
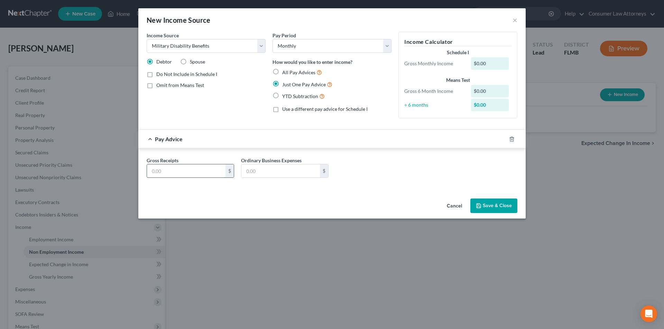
click at [186, 175] on input "text" at bounding box center [186, 171] width 78 height 13
type input "1"
type input "4,080.00"
click at [506, 201] on button "Save & Close" at bounding box center [493, 206] width 47 height 15
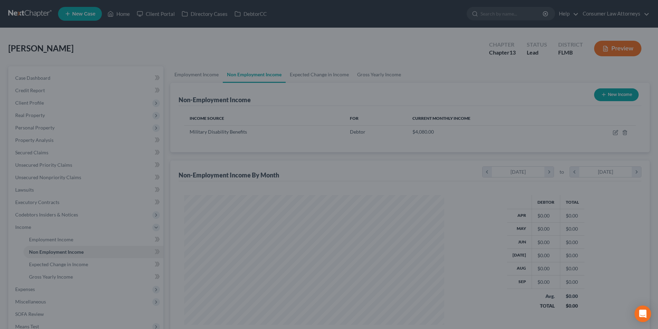
scroll to position [345483, 345340]
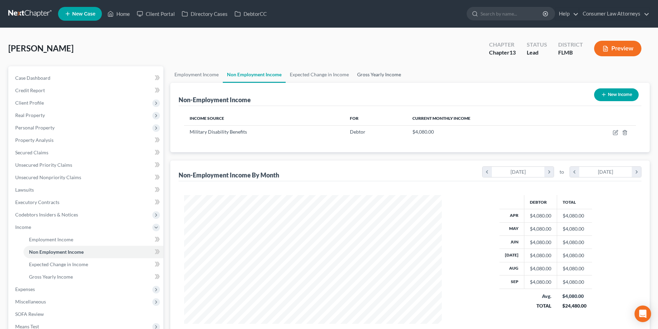
click at [387, 77] on link "Gross Yearly Income" at bounding box center [379, 74] width 52 height 17
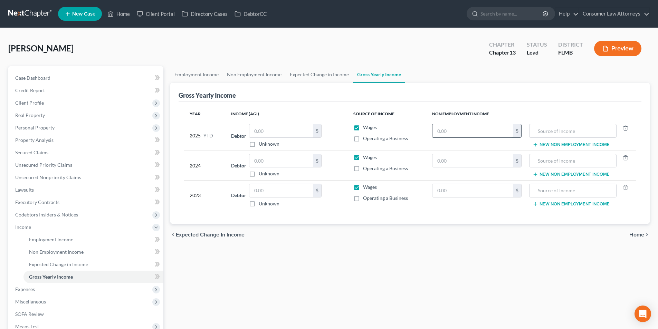
click at [476, 133] on input "text" at bounding box center [473, 130] width 81 height 13
type input "40,800.00"
click at [538, 130] on input "text" at bounding box center [572, 130] width 79 height 13
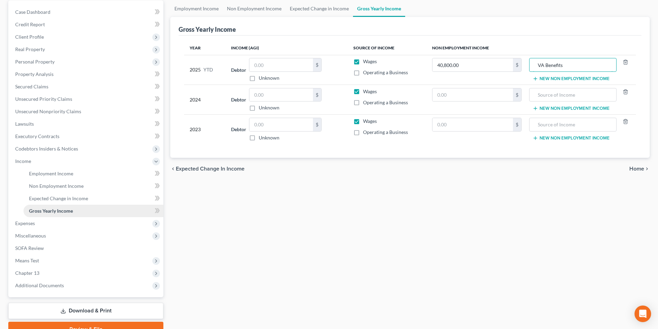
scroll to position [69, 0]
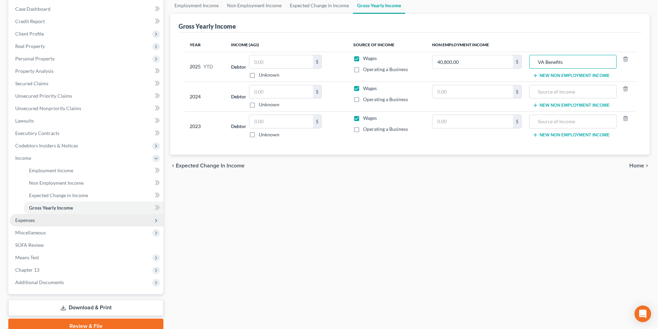
type input "VA Benefits"
click at [29, 218] on span "Expenses" at bounding box center [25, 220] width 20 height 6
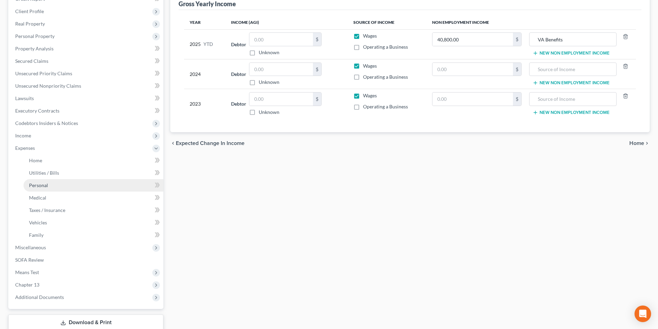
scroll to position [104, 0]
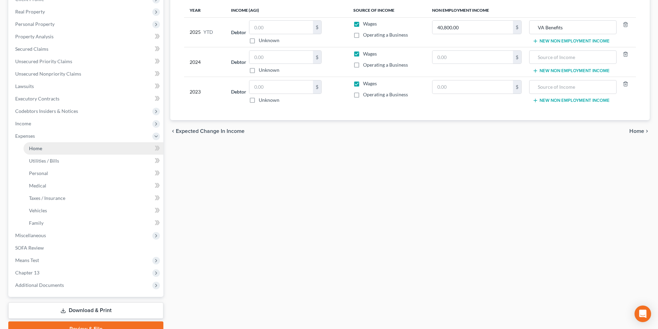
click at [32, 149] on span "Home" at bounding box center [35, 149] width 13 height 6
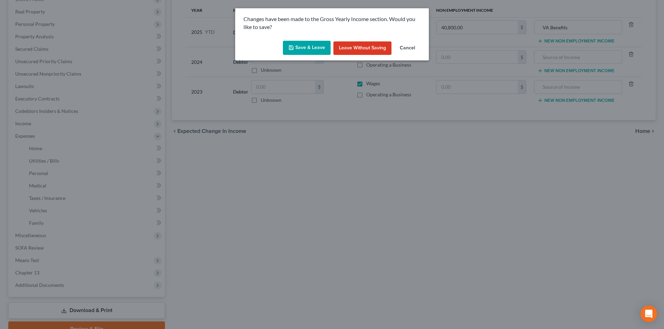
click at [312, 42] on button "Save & Leave" at bounding box center [307, 48] width 48 height 15
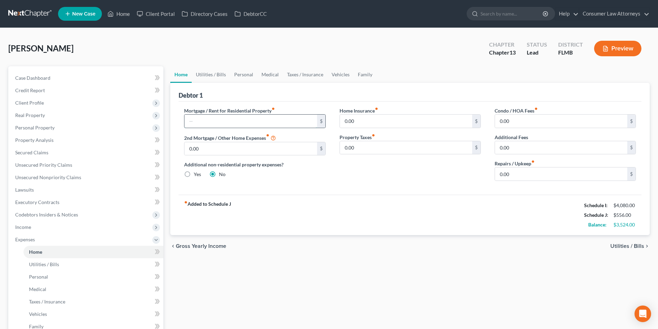
click at [234, 124] on input "text" at bounding box center [251, 121] width 132 height 13
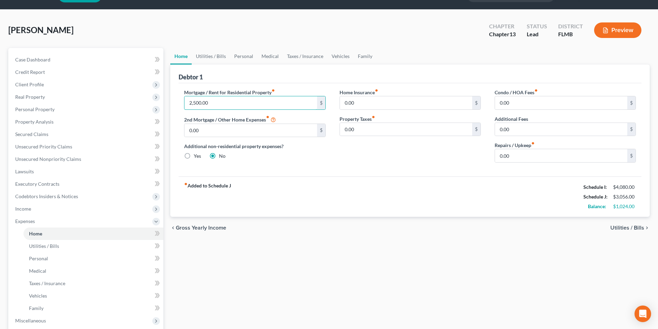
scroll to position [35, 0]
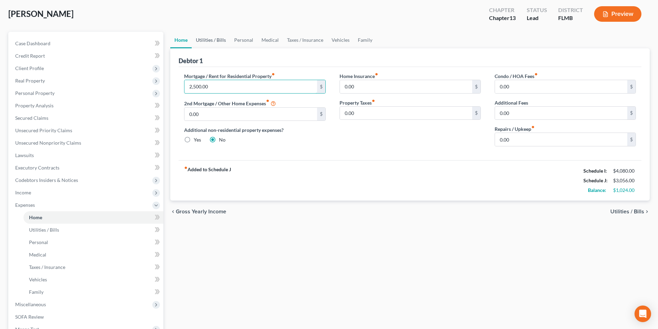
type input "2,500.00"
click at [217, 42] on link "Utilities / Bills" at bounding box center [211, 40] width 38 height 17
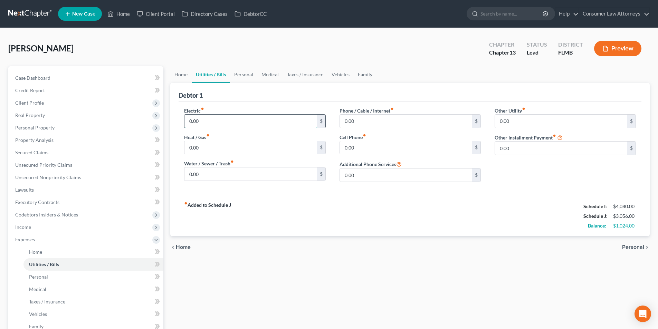
click at [219, 118] on input "0.00" at bounding box center [251, 121] width 132 height 13
type input "300.00"
click at [252, 174] on input "0.00" at bounding box center [251, 174] width 132 height 13
type input "80.00"
click at [382, 123] on input "0.00" at bounding box center [406, 121] width 132 height 13
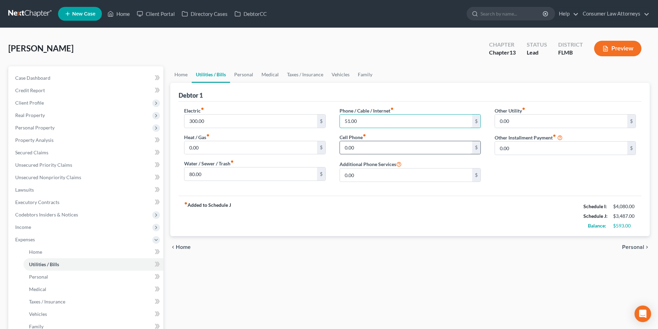
type input "51.00"
click at [377, 147] on input "0.00" at bounding box center [406, 147] width 132 height 13
type input "151.00"
click at [248, 75] on link "Personal" at bounding box center [243, 74] width 27 height 17
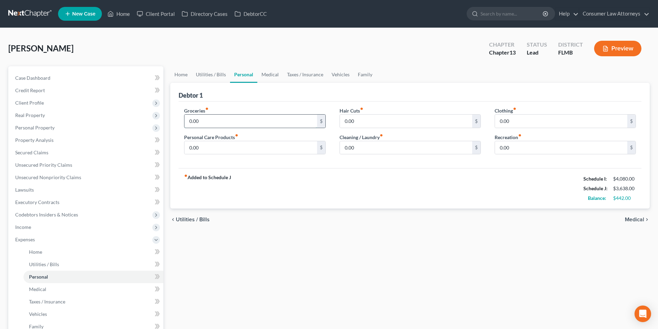
click at [231, 124] on input "0.00" at bounding box center [251, 121] width 132 height 13
type input "300.00"
click at [515, 124] on input "0.00" at bounding box center [561, 121] width 132 height 13
type input "25.00"
click at [391, 128] on div "0.00 $" at bounding box center [410, 121] width 141 height 14
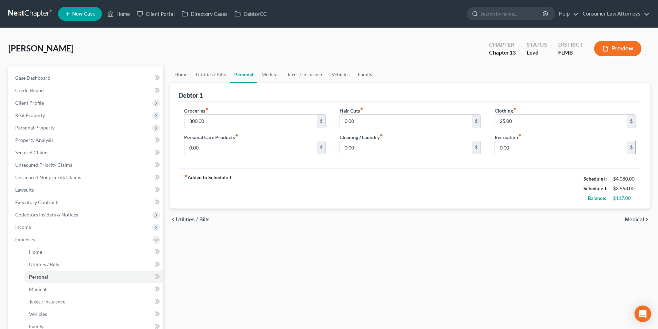
click at [549, 147] on input "0.00" at bounding box center [561, 147] width 132 height 13
type input "25.00"
click at [540, 127] on input "25.00" at bounding box center [561, 121] width 132 height 13
type input "10.00"
click at [380, 153] on input "0.00" at bounding box center [406, 147] width 132 height 13
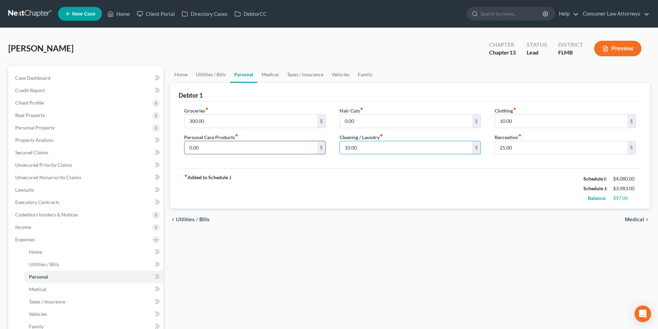
type input "10.00"
click at [232, 151] on input "0.00" at bounding box center [251, 147] width 132 height 13
type input "10.00"
click at [339, 74] on link "Vehicles" at bounding box center [341, 74] width 26 height 17
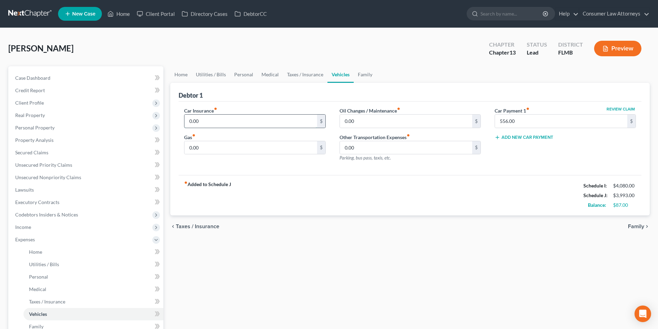
click at [243, 125] on input "0.00" at bounding box center [251, 121] width 132 height 13
type input "541.00"
click at [238, 152] on input "0.00" at bounding box center [251, 147] width 132 height 13
type input "50.00"
click at [380, 122] on input "0.00" at bounding box center [406, 121] width 132 height 13
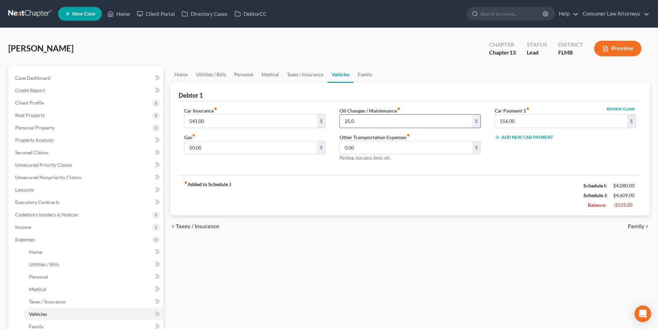
type input "25.00"
click at [306, 77] on link "Taxes / Insurance" at bounding box center [305, 74] width 45 height 17
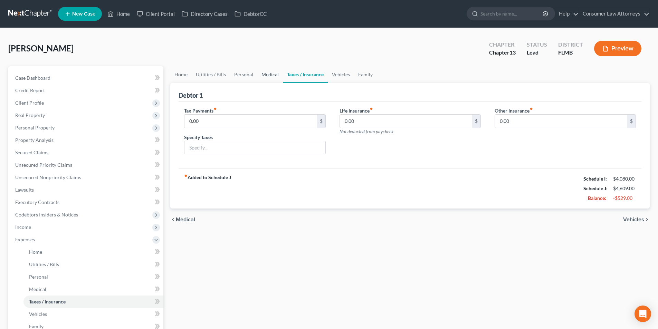
click at [275, 76] on link "Medical" at bounding box center [270, 74] width 26 height 17
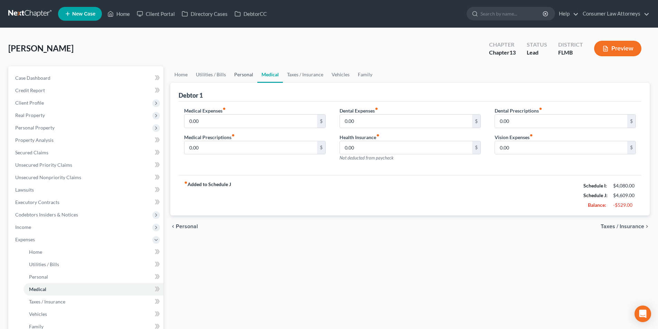
click at [246, 76] on link "Personal" at bounding box center [243, 74] width 27 height 17
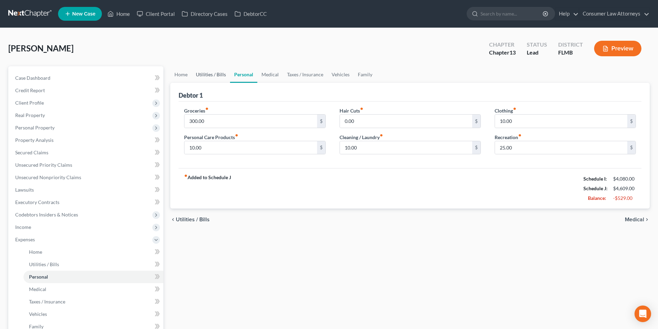
click at [207, 76] on link "Utilities / Bills" at bounding box center [211, 74] width 38 height 17
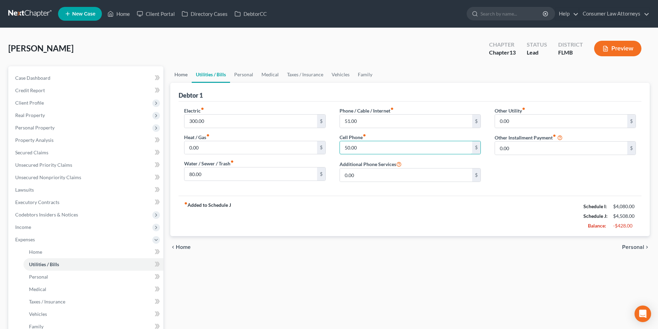
type input "50.00"
click at [182, 71] on link "Home" at bounding box center [180, 74] width 21 height 17
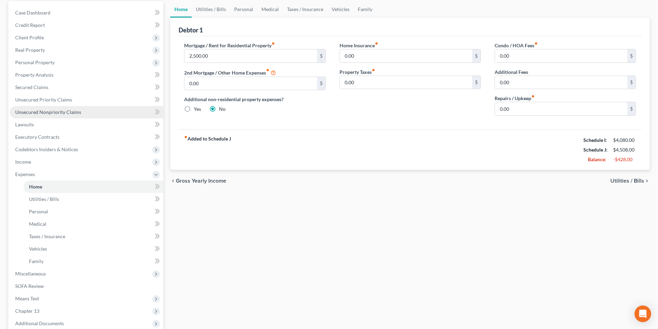
scroll to position [138, 0]
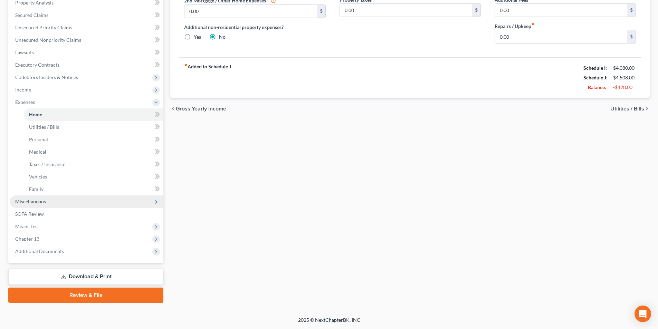
click at [40, 200] on span "Miscellaneous" at bounding box center [30, 202] width 31 height 6
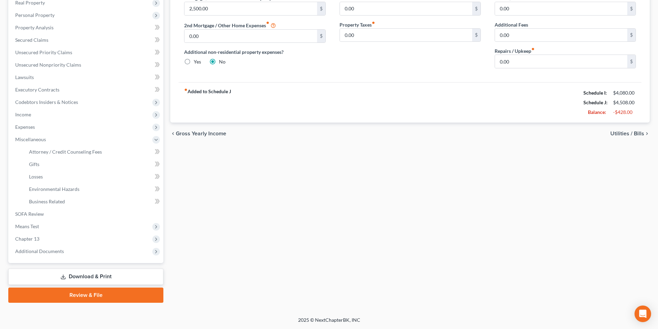
scroll to position [113, 0]
click at [78, 149] on span "Attorney / Credit Counseling Fees" at bounding box center [65, 152] width 73 height 6
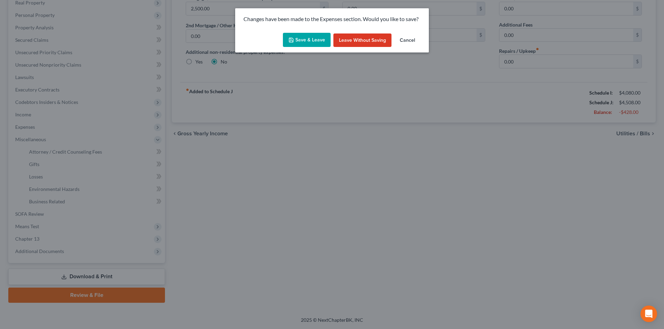
click at [307, 39] on button "Save & Leave" at bounding box center [307, 40] width 48 height 15
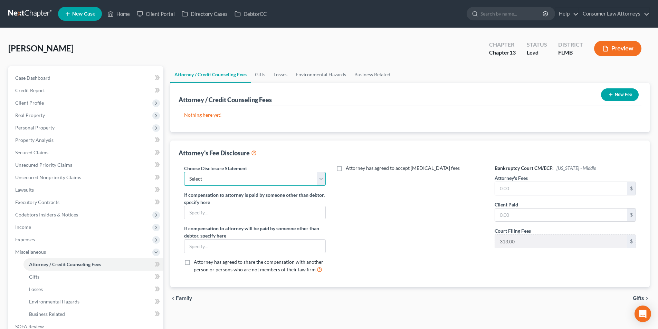
drag, startPoint x: 260, startPoint y: 177, endPoint x: 260, endPoint y: 180, distance: 3.8
click at [260, 177] on select "Select [GEOGRAPHIC_DATA] [GEOGRAPHIC_DATA] Northern Disclosure of Compensation …" at bounding box center [254, 179] width 141 height 14
select select "2"
click at [184, 172] on select "Select [GEOGRAPHIC_DATA] [GEOGRAPHIC_DATA] Northern Disclosure of Compensation …" at bounding box center [254, 179] width 141 height 14
click at [542, 188] on input "text" at bounding box center [561, 188] width 132 height 13
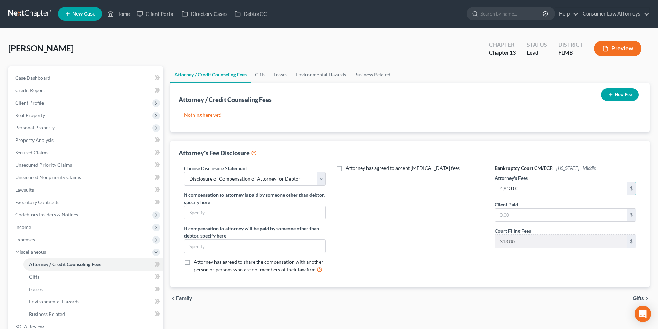
type input "4,813.00"
click at [537, 219] on input "text" at bounding box center [561, 215] width 132 height 13
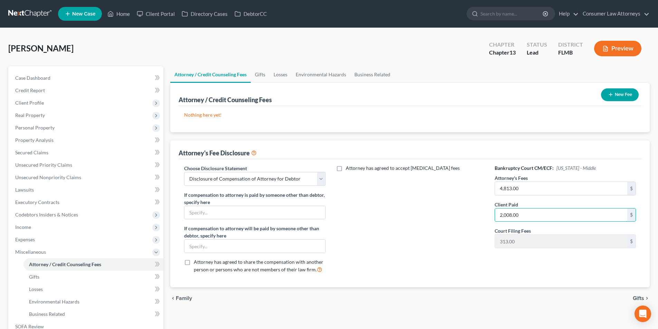
type input "2,008.00"
click at [621, 100] on button "New Fee" at bounding box center [620, 94] width 38 height 13
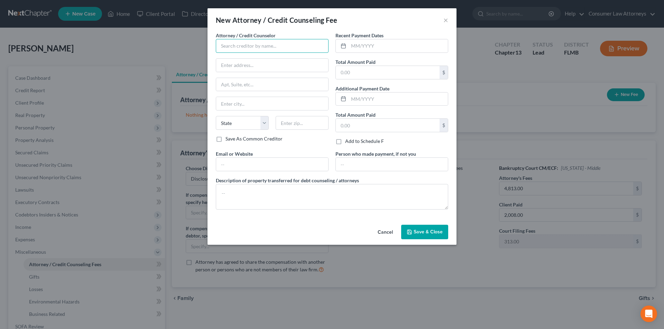
click at [271, 48] on input "text" at bounding box center [272, 46] width 113 height 14
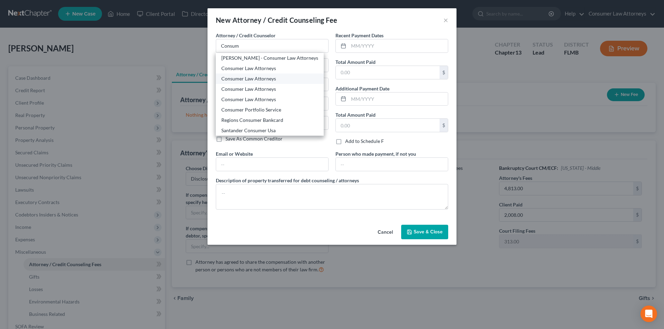
click at [263, 78] on div "Consumer Law Attorneys" at bounding box center [269, 78] width 97 height 7
type input "Consumer Law Attorneys"
type input "[STREET_ADDRESS]"
type input "Suite 270"
type input "Clearwater"
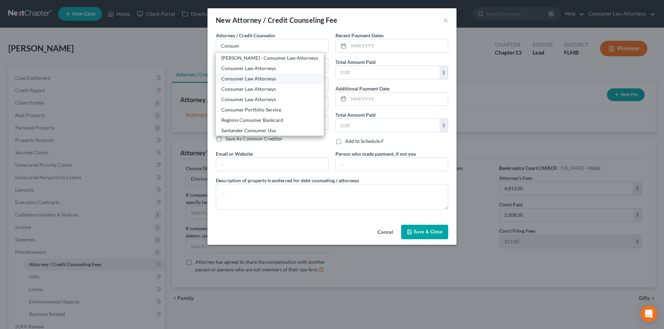
select select "9"
type input "33762"
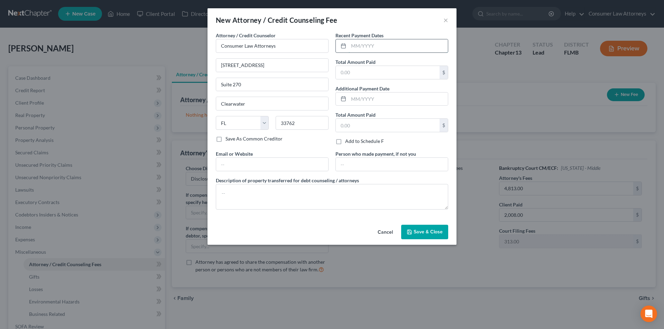
click at [388, 50] on input "text" at bounding box center [397, 45] width 99 height 13
type input "[DATE]"
click at [364, 68] on input "text" at bounding box center [388, 72] width 104 height 13
type input "2,008.00"
click at [287, 193] on textarea at bounding box center [332, 197] width 232 height 26
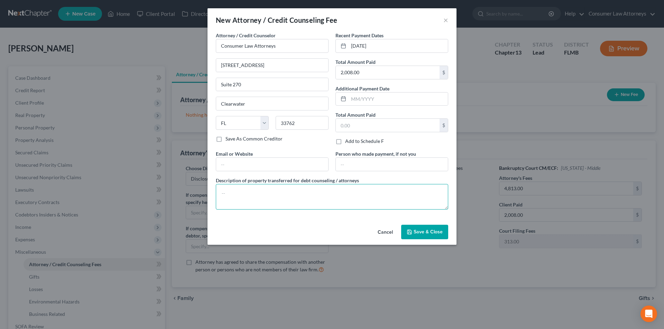
type textarea "C"
type textarea "Attorney Fees: $4,813.00 (includes filing fee) Attorney Fees Paid: $2,008.00 At…"
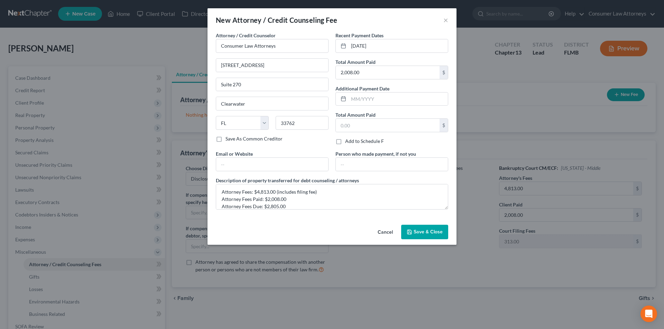
click at [424, 235] on span "Save & Close" at bounding box center [427, 232] width 29 height 6
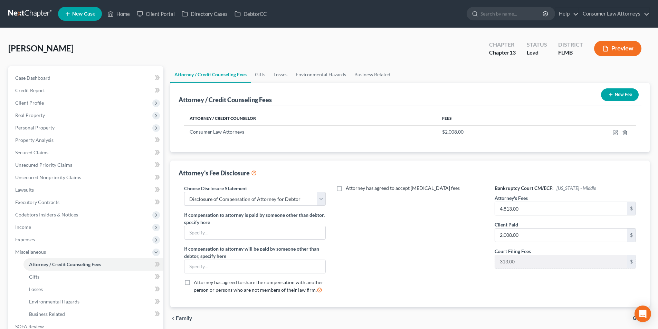
click at [621, 95] on button "New Fee" at bounding box center [620, 94] width 38 height 13
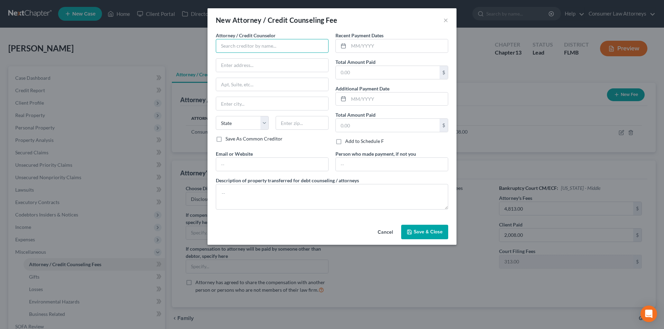
click at [262, 41] on input "text" at bounding box center [272, 46] width 113 height 14
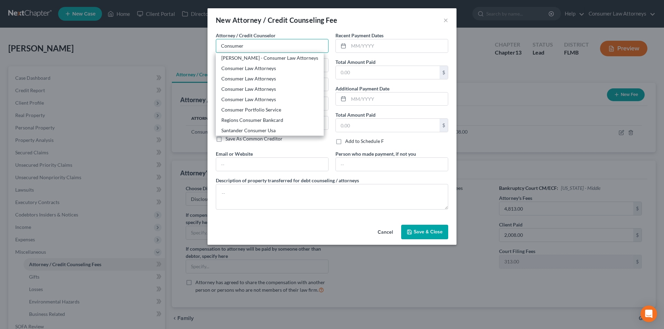
drag, startPoint x: 261, startPoint y: 46, endPoint x: 189, endPoint y: 47, distance: 72.2
click at [189, 47] on div "New Attorney / Credit Counseling Fee × Attorney / Credit Counselor * Consumer […" at bounding box center [332, 164] width 664 height 329
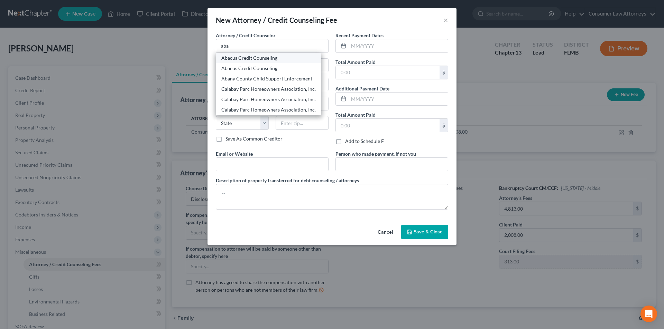
click at [242, 59] on div "Abacus Credit Counseling" at bounding box center [268, 58] width 94 height 7
type input "Abacus Credit Counseling"
type input "[STREET_ADDRESS]"
type input "Suite 205"
type input "Encino"
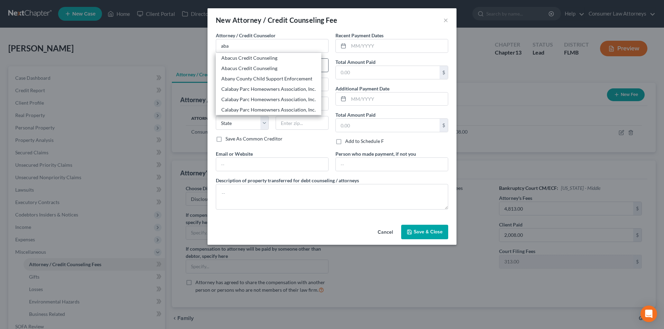
select select "4"
type input "91316"
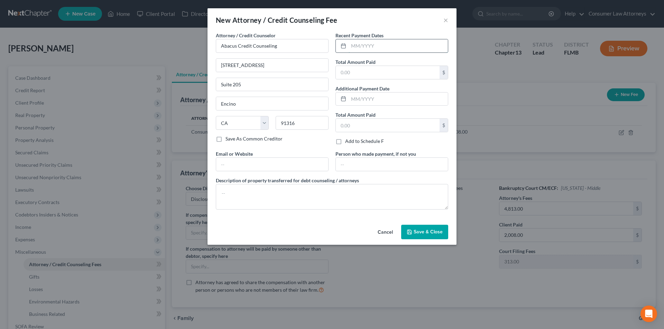
click at [390, 48] on input "text" at bounding box center [397, 45] width 99 height 13
type input "[DATE]"
type input "25.00"
click at [278, 194] on textarea at bounding box center [332, 197] width 232 height 26
type textarea "Credit Counseling: $25.00"
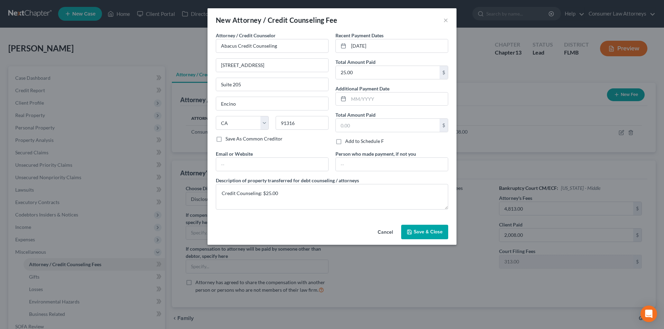
click at [418, 229] on span "Save & Close" at bounding box center [427, 232] width 29 height 6
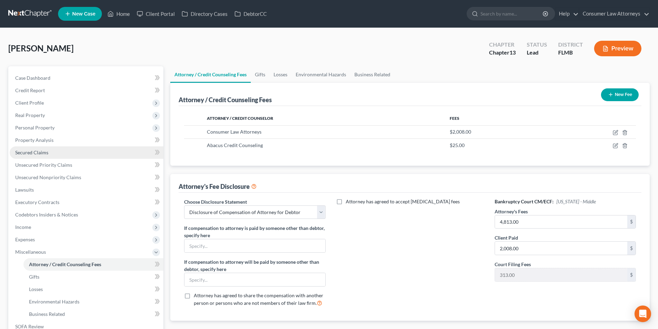
click at [39, 155] on span "Secured Claims" at bounding box center [31, 153] width 33 height 6
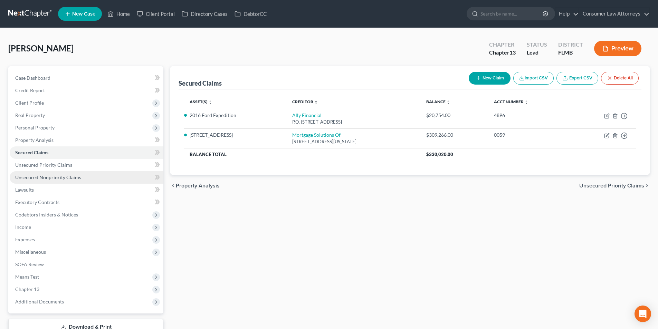
click at [51, 176] on span "Unsecured Nonpriority Claims" at bounding box center [48, 178] width 66 height 6
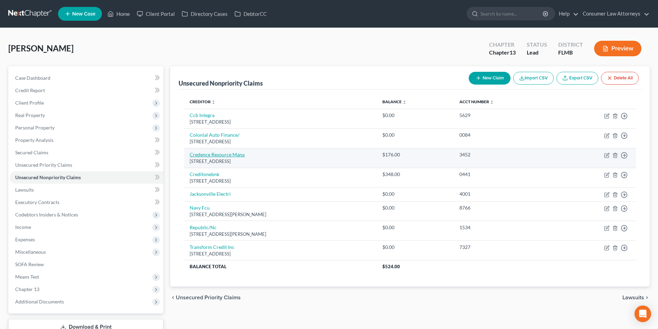
click at [227, 156] on link "Credence Resource Mana" at bounding box center [217, 155] width 55 height 6
select select "45"
select select "1"
select select "0"
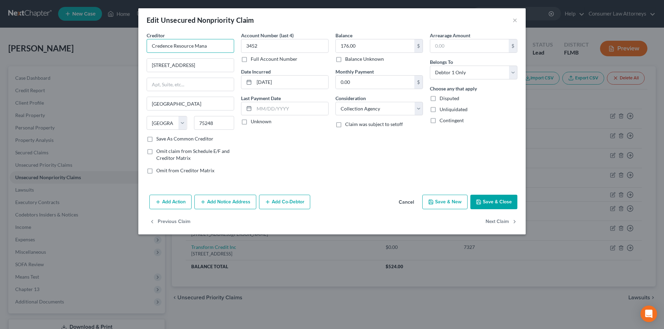
click at [217, 50] on input "Credence Resource Mana" at bounding box center [190, 46] width 87 height 14
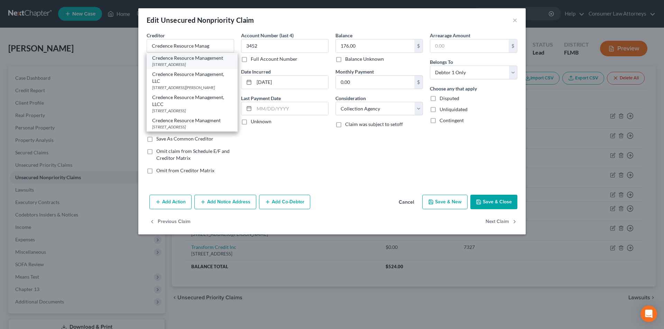
click at [209, 57] on div "Credence Resource Management" at bounding box center [192, 58] width 80 height 7
type input "Credence Resource Management"
type input "[STREET_ADDRESS]"
type input "Norcross"
select select "10"
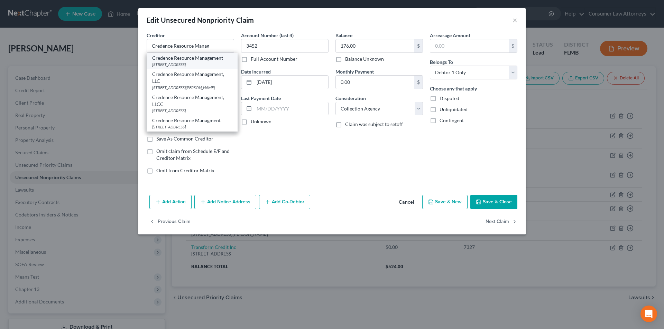
type input "30071"
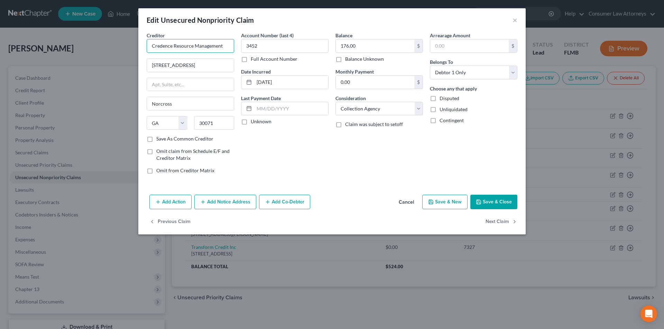
drag, startPoint x: 226, startPoint y: 47, endPoint x: 151, endPoint y: 49, distance: 74.3
click at [151, 49] on input "Credence Resource Management" at bounding box center [190, 46] width 87 height 14
click at [228, 205] on button "Add Notice Address" at bounding box center [225, 202] width 62 height 15
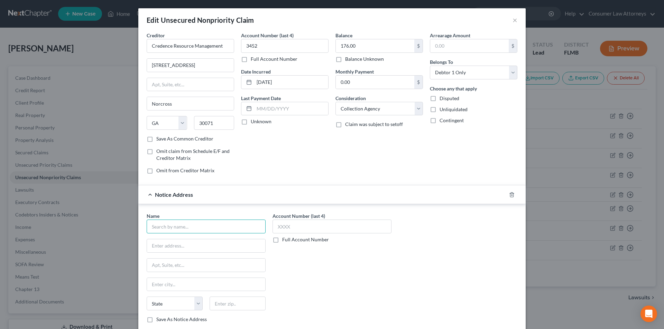
click at [206, 225] on input "text" at bounding box center [206, 227] width 119 height 14
paste input "Credence Resource Management"
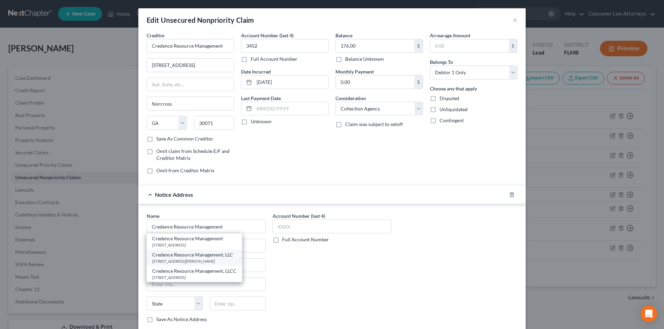
click at [195, 256] on div "Credence Resource Management, LLC" at bounding box center [194, 255] width 84 height 7
type input "Credence Resource Management, LLC"
type input "[STREET_ADDRESS][PERSON_NAME]"
type input "[GEOGRAPHIC_DATA]"
select select "45"
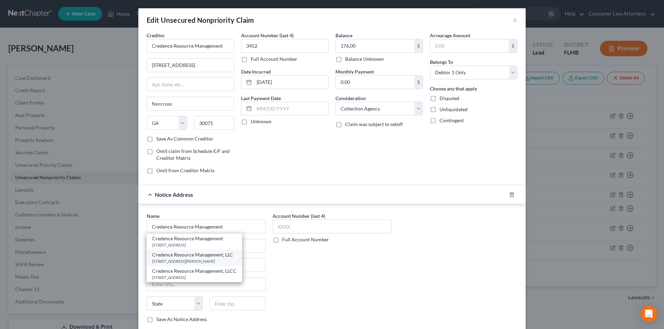
type input "75208"
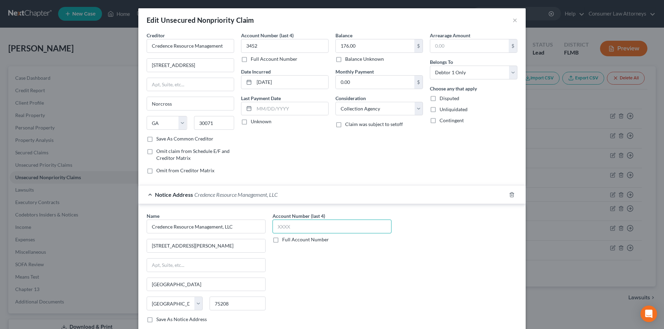
click at [290, 227] on input "text" at bounding box center [331, 227] width 119 height 14
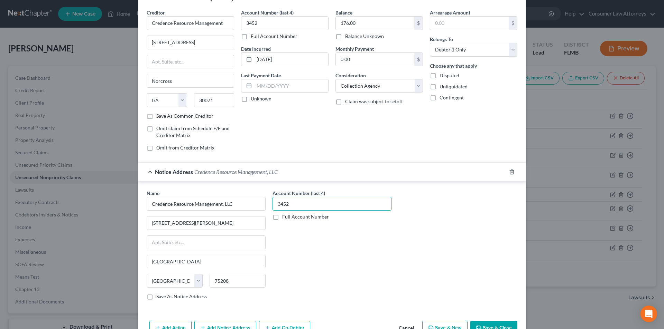
scroll to position [63, 0]
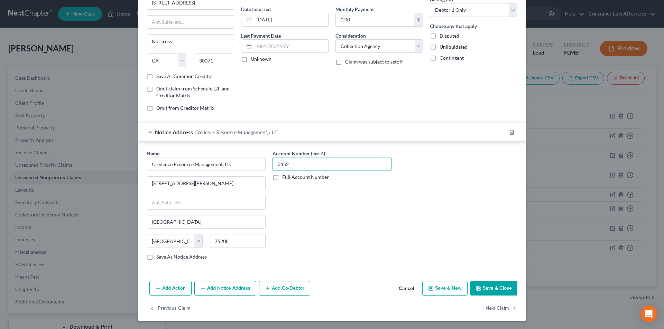
type input "3452"
click at [245, 284] on button "Add Notice Address" at bounding box center [225, 288] width 62 height 15
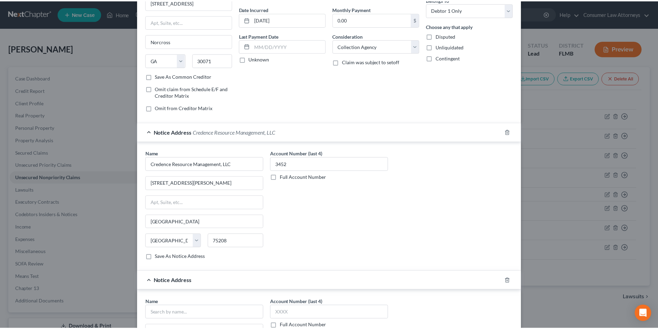
scroll to position [201, 0]
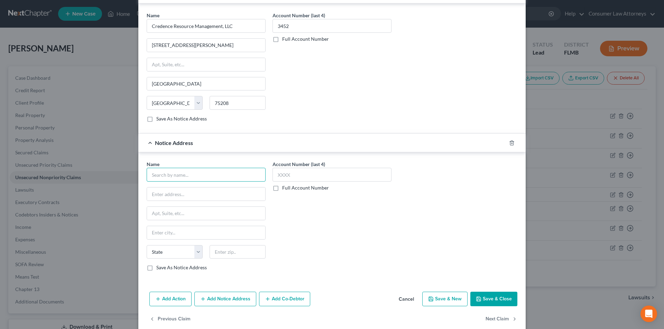
click at [217, 177] on input "text" at bounding box center [206, 175] width 119 height 14
paste input "Credence Resource Management"
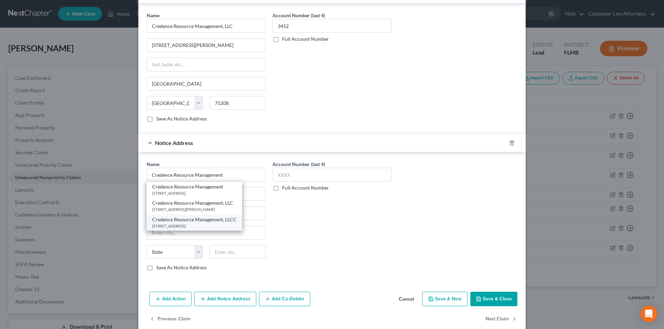
click at [198, 225] on div "[STREET_ADDRESS]" at bounding box center [194, 226] width 84 height 6
type input "Credence Resource Management, LLCC"
type input "[STREET_ADDRESS]"
type input "[GEOGRAPHIC_DATA]"
select select "45"
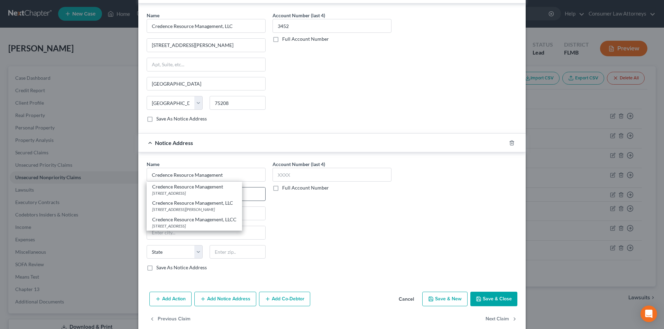
type input "75248"
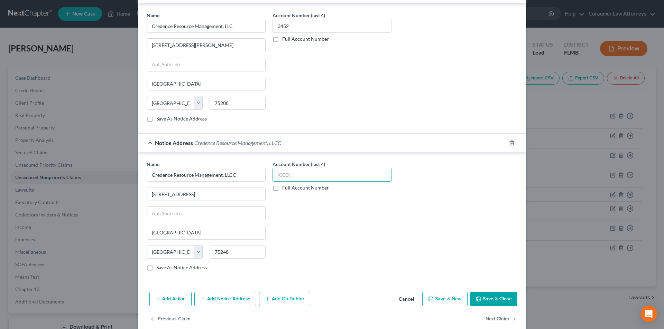
click at [286, 177] on input "text" at bounding box center [331, 175] width 119 height 14
type input "3452"
click at [498, 294] on button "Save & Close" at bounding box center [493, 299] width 47 height 15
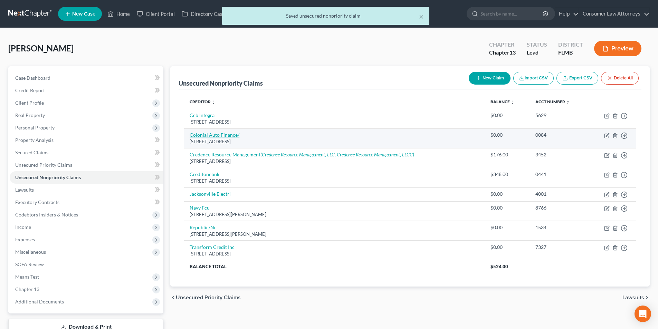
click at [217, 138] on link "Colonial Auto Finance/" at bounding box center [215, 135] width 50 height 6
select select "2"
select select "0"
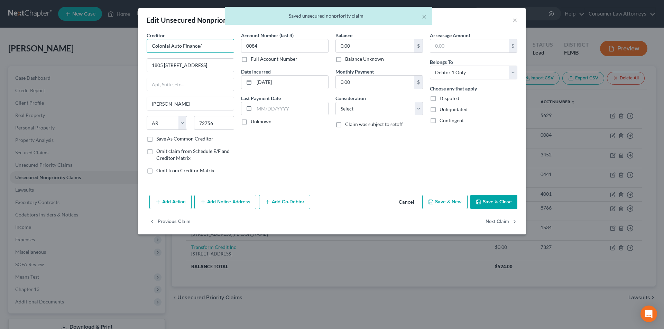
click at [216, 47] on input "Colonial Auto Finance/" at bounding box center [190, 46] width 87 height 14
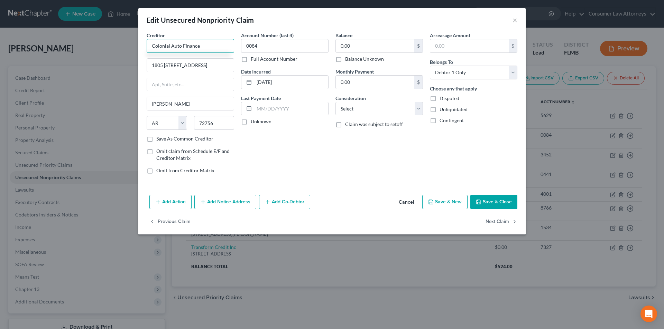
type input "Colonial Auto Finance"
click at [497, 201] on button "Save & Close" at bounding box center [493, 202] width 47 height 15
type input "0"
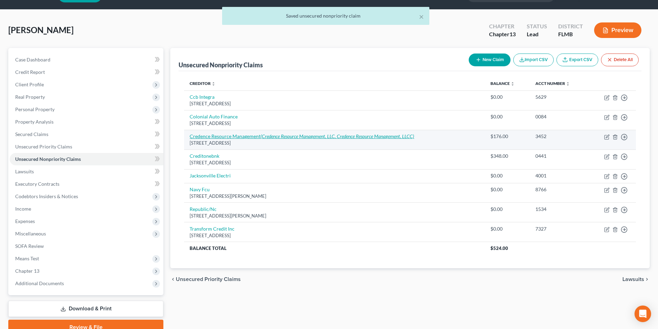
scroll to position [35, 0]
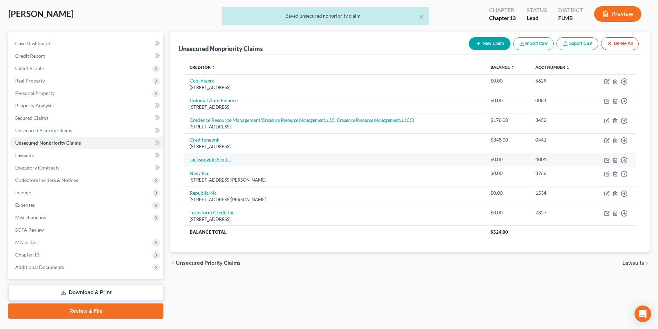
click at [225, 160] on link "Jacksonville Electri" at bounding box center [210, 160] width 41 height 6
select select "1"
select select "0"
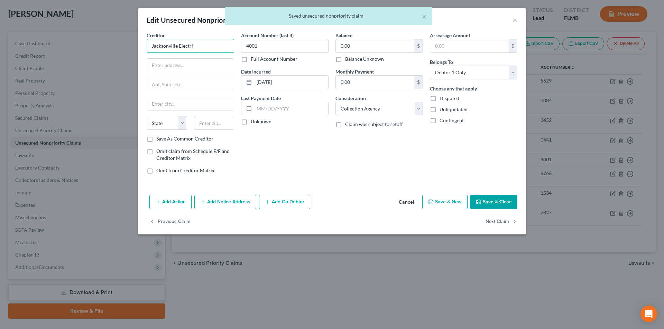
click at [207, 45] on input "Jacksonville Electri" at bounding box center [190, 46] width 87 height 14
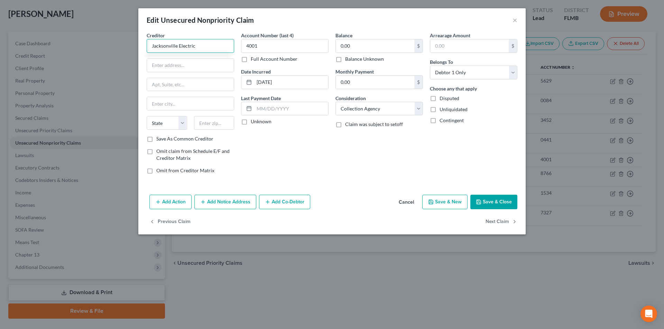
drag, startPoint x: 207, startPoint y: 45, endPoint x: 145, endPoint y: 45, distance: 62.2
click at [145, 45] on div "Creditor * Jacksonville Electric State [US_STATE] AK AR AZ CA CO [GEOGRAPHIC_DA…" at bounding box center [190, 106] width 94 height 148
type input "Jacksonville Electric"
drag, startPoint x: 209, startPoint y: 67, endPoint x: 213, endPoint y: 67, distance: 3.8
click at [209, 67] on input "text" at bounding box center [190, 65] width 87 height 13
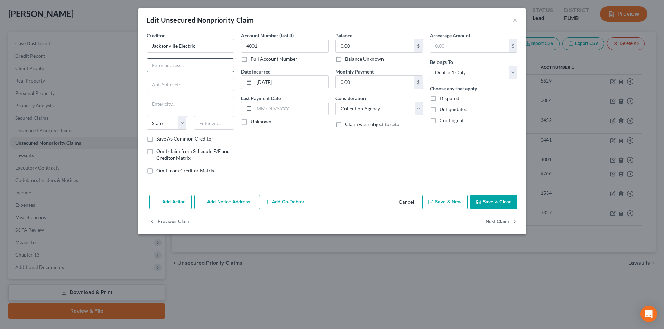
paste input "[STREET_ADDRESS][PERSON_NAME],"
type input "[STREET_ADDRESS][PERSON_NAME]"
drag, startPoint x: 212, startPoint y: 121, endPoint x: 234, endPoint y: 131, distance: 23.8
click at [212, 121] on input "text" at bounding box center [214, 123] width 40 height 14
paste input "32246"
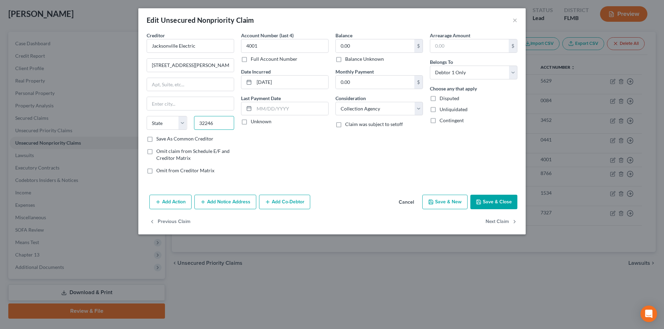
type input "32246"
click at [324, 163] on div "Account Number (last 4) 4001 Full Account Number Date Incurred [DATE] Last Paym…" at bounding box center [284, 106] width 94 height 148
click at [492, 201] on button "Save & Close" at bounding box center [493, 202] width 47 height 15
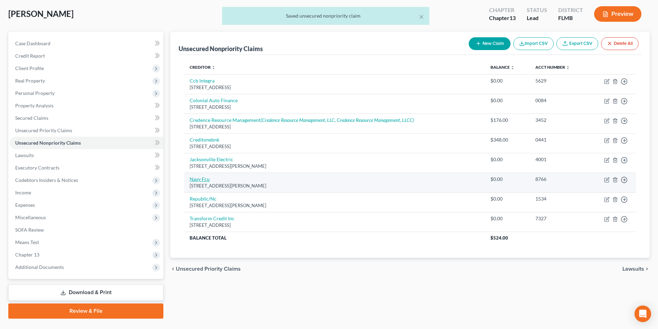
click at [200, 182] on link "Navy Fcu" at bounding box center [200, 179] width 20 height 6
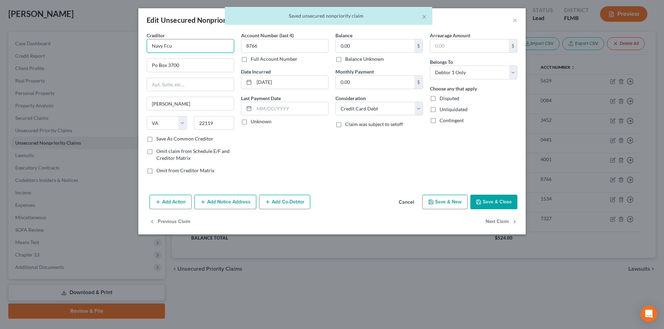
click at [198, 51] on input "Navy Fcu" at bounding box center [190, 46] width 87 height 14
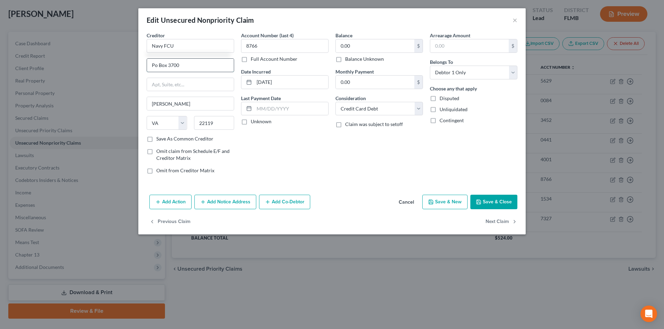
click at [156, 64] on input "Po Box 3700" at bounding box center [190, 65] width 87 height 13
click at [505, 205] on button "Save & Close" at bounding box center [493, 202] width 47 height 15
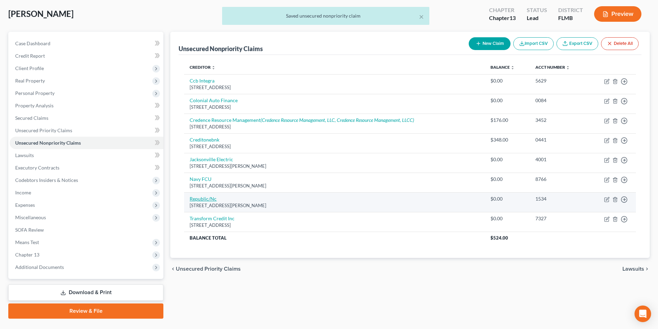
click at [201, 200] on link "Republic/Nc" at bounding box center [203, 199] width 27 height 6
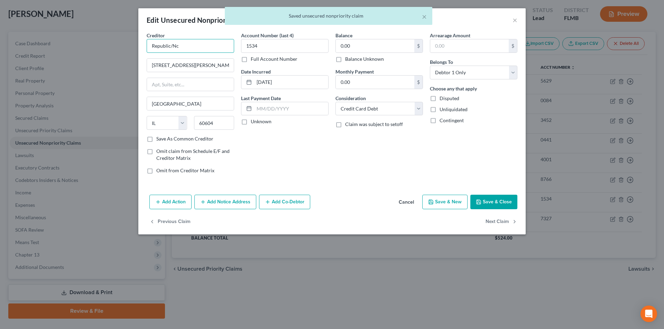
click at [200, 44] on input "Republic/Nc" at bounding box center [190, 46] width 87 height 14
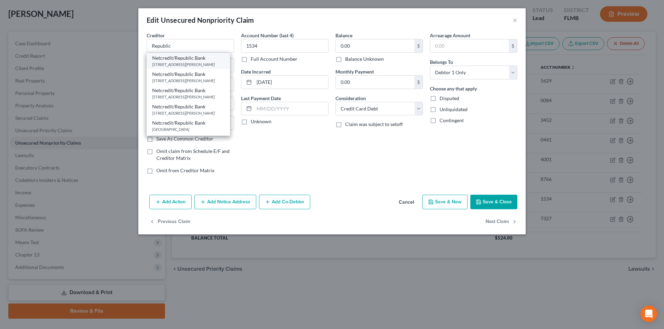
click at [189, 60] on div "Netcredit/Republic Bank" at bounding box center [188, 58] width 72 height 7
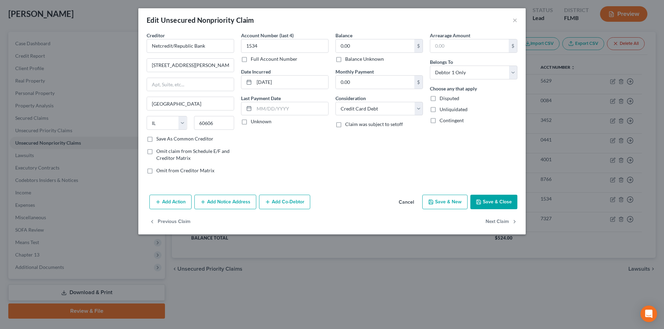
click at [507, 205] on button "Save & Close" at bounding box center [493, 202] width 47 height 15
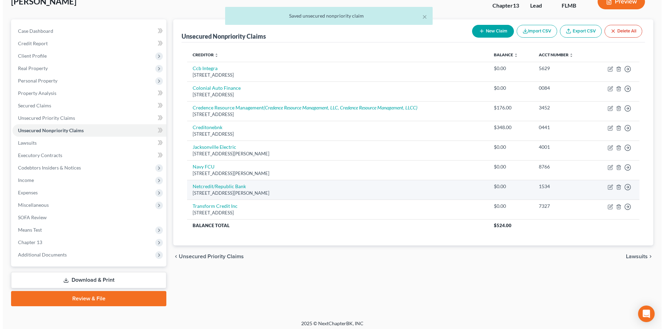
scroll to position [50, 0]
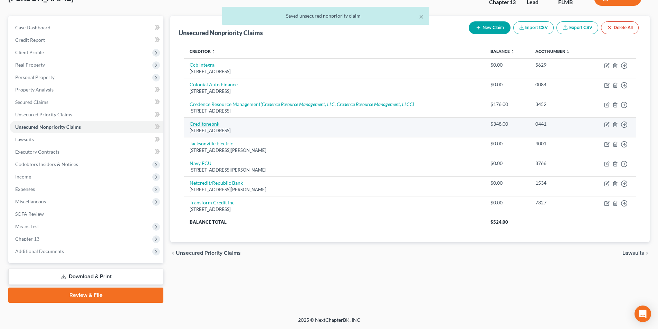
click at [210, 125] on link "Creditonebnk" at bounding box center [205, 124] width 30 height 6
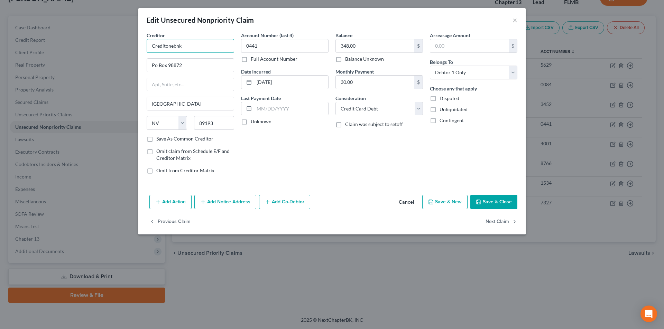
click at [207, 51] on input "Creditonebnk" at bounding box center [190, 46] width 87 height 14
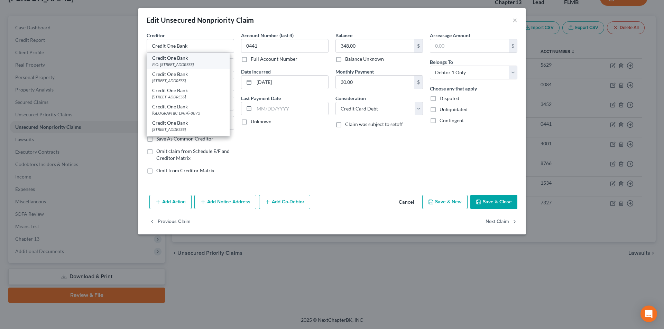
click at [181, 63] on div "P.O. [STREET_ADDRESS]" at bounding box center [188, 65] width 72 height 6
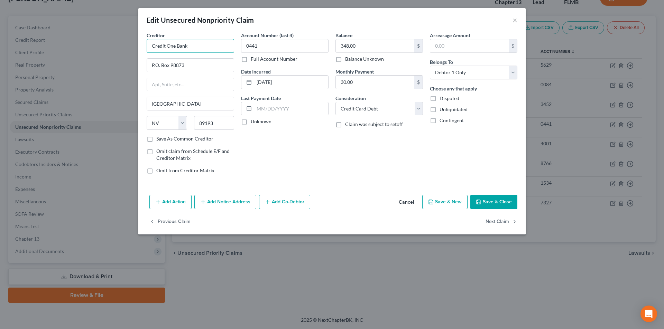
click at [151, 48] on input "Credit One Bank" at bounding box center [190, 46] width 87 height 14
click at [232, 205] on button "Add Notice Address" at bounding box center [225, 202] width 62 height 15
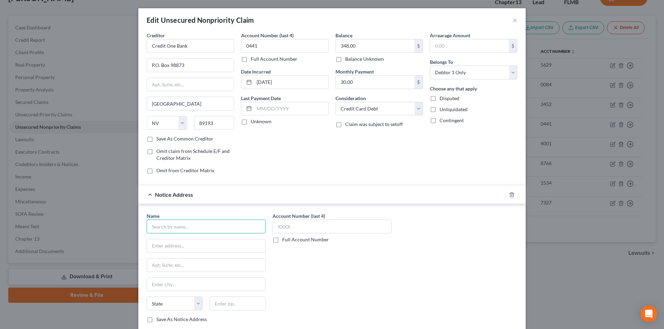
click at [213, 229] on input "text" at bounding box center [206, 227] width 119 height 14
paste input "Credit One Bank"
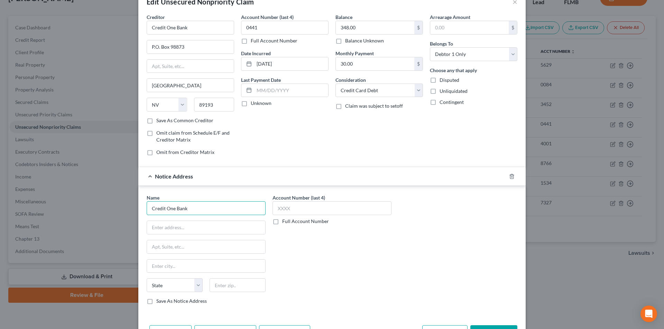
scroll to position [35, 0]
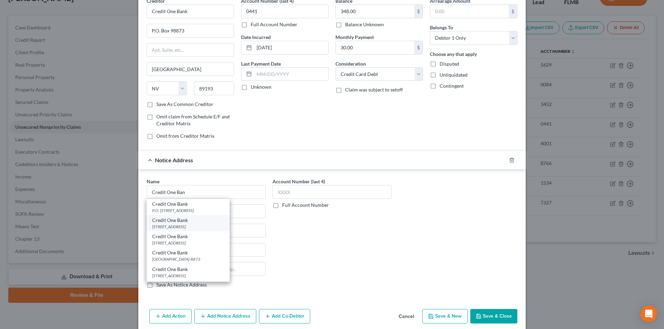
click at [187, 223] on div "Credit One Bank" at bounding box center [188, 220] width 72 height 7
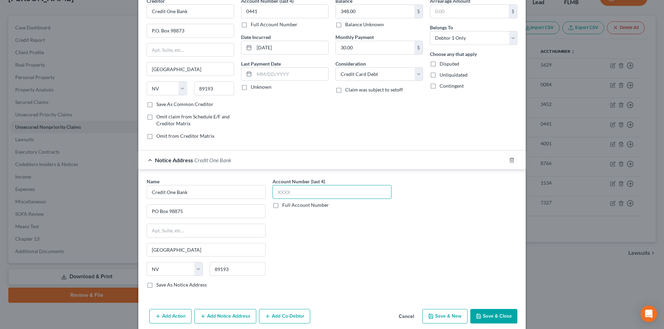
click at [296, 196] on input "text" at bounding box center [331, 192] width 119 height 14
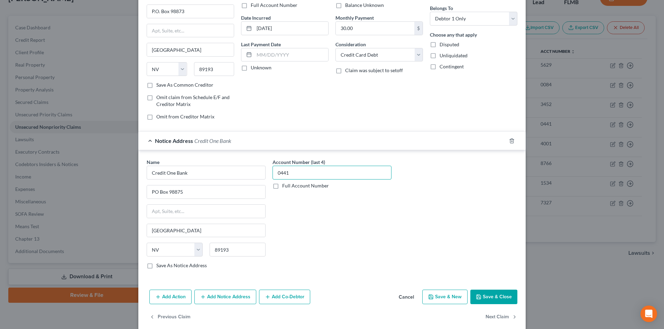
scroll to position [63, 0]
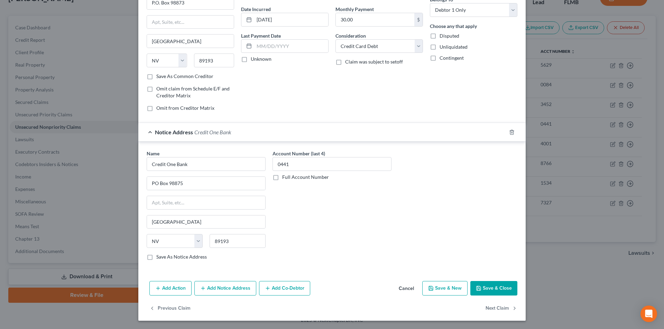
click at [237, 286] on button "Add Notice Address" at bounding box center [225, 288] width 62 height 15
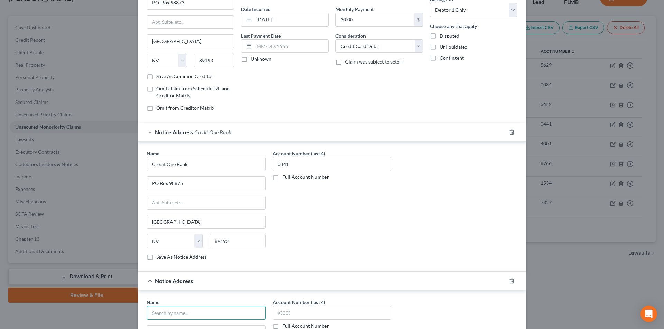
click at [217, 312] on input "text" at bounding box center [206, 313] width 119 height 14
paste input "Credit One Bank"
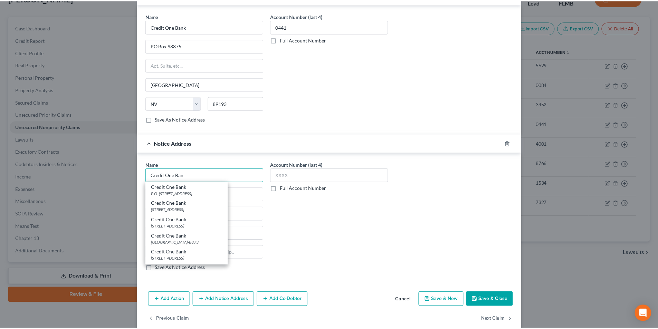
scroll to position [201, 0]
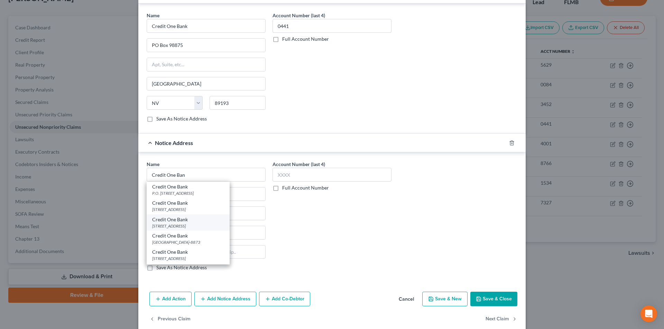
click at [169, 222] on div "Credit One Bank" at bounding box center [188, 219] width 72 height 7
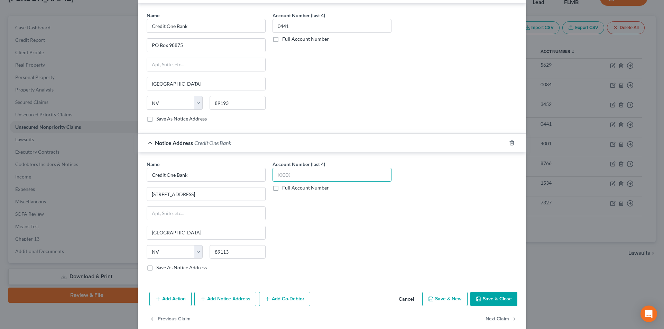
click at [295, 177] on input "text" at bounding box center [331, 175] width 119 height 14
click at [478, 295] on button "Save & Close" at bounding box center [493, 299] width 47 height 15
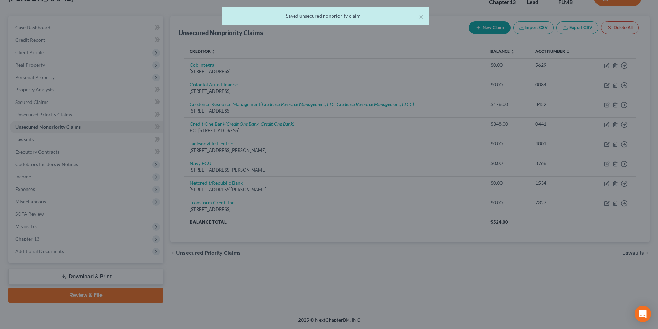
scroll to position [0, 0]
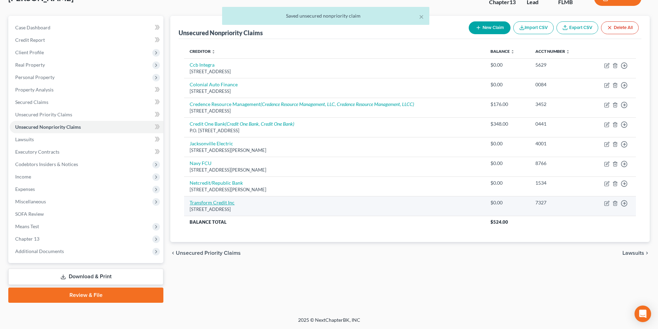
click at [219, 201] on link "Transform Credit Inc" at bounding box center [212, 203] width 45 height 6
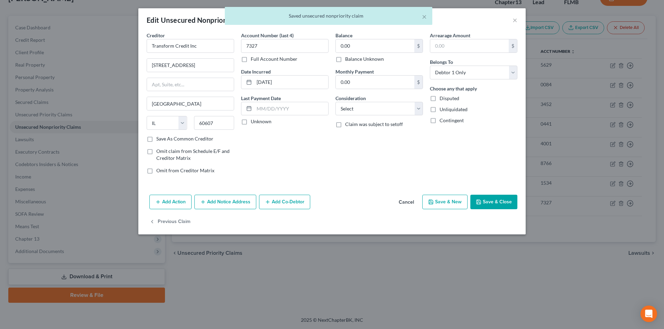
click at [514, 21] on div "× Saved unsecured nonpriority claim" at bounding box center [329, 17] width 664 height 21
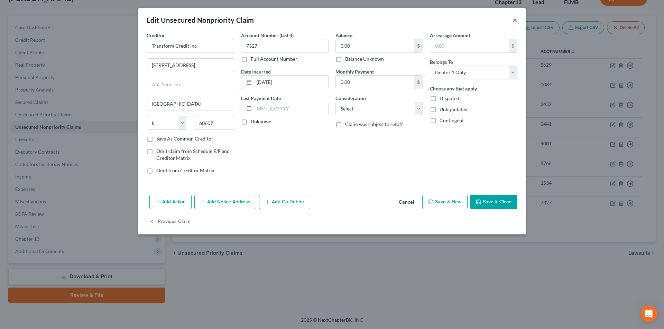
click at [516, 16] on button "×" at bounding box center [514, 20] width 5 height 8
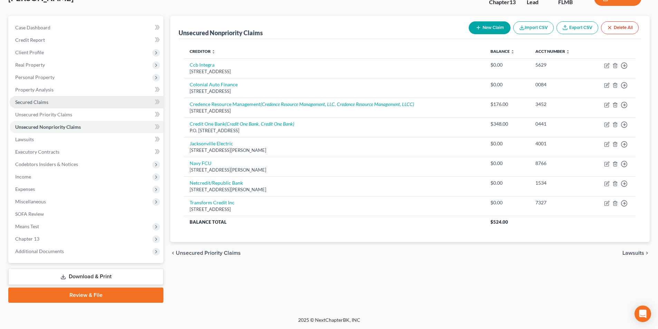
click at [46, 105] on link "Secured Claims" at bounding box center [87, 102] width 154 height 12
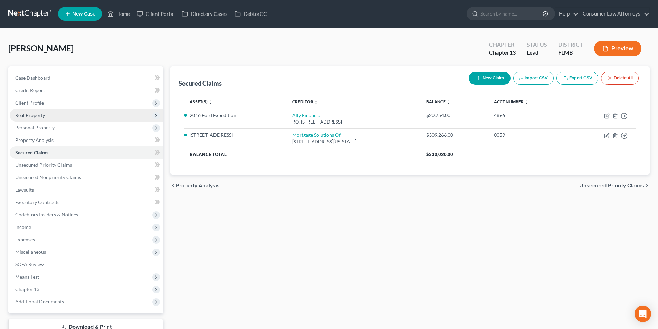
click at [38, 118] on span "Real Property" at bounding box center [30, 115] width 30 height 6
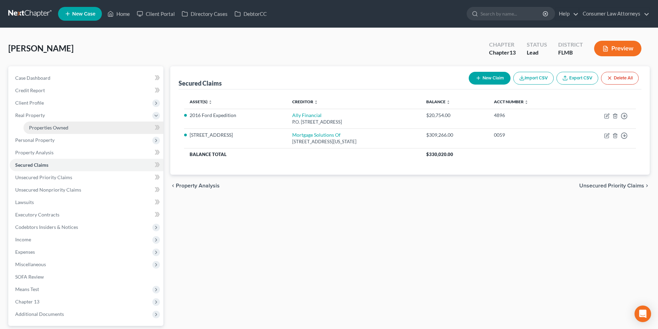
click at [50, 126] on span "Properties Owned" at bounding box center [48, 128] width 39 height 6
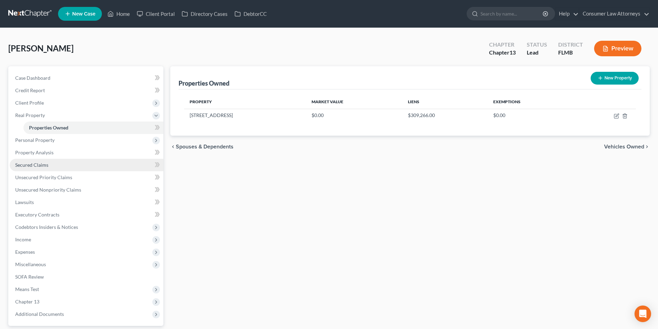
click at [55, 166] on link "Secured Claims" at bounding box center [87, 165] width 154 height 12
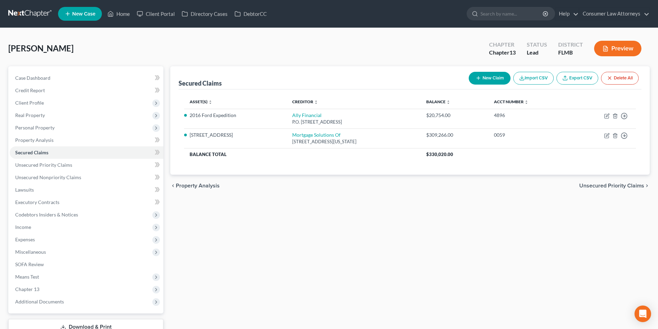
click at [493, 77] on button "New Claim" at bounding box center [490, 78] width 42 height 13
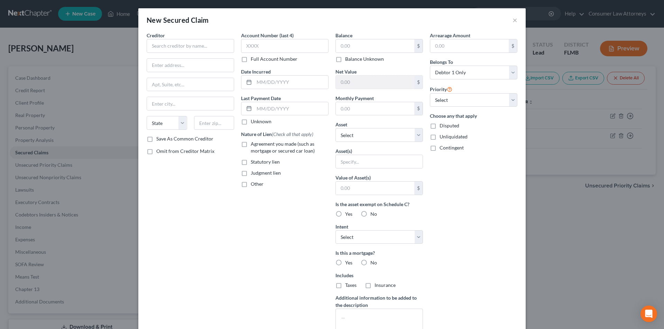
click at [515, 21] on div "New Secured Claim ×" at bounding box center [331, 20] width 387 height 24
click at [514, 21] on button "×" at bounding box center [514, 20] width 5 height 8
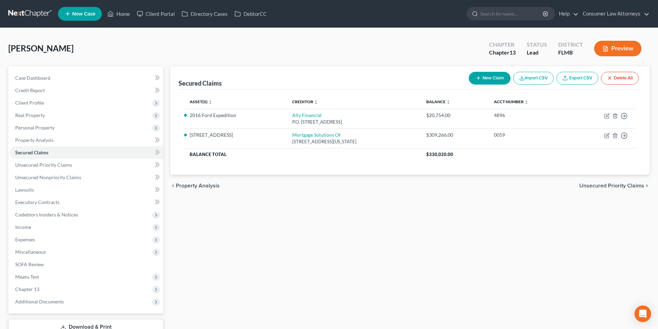
click at [485, 79] on button "New Claim" at bounding box center [490, 78] width 42 height 13
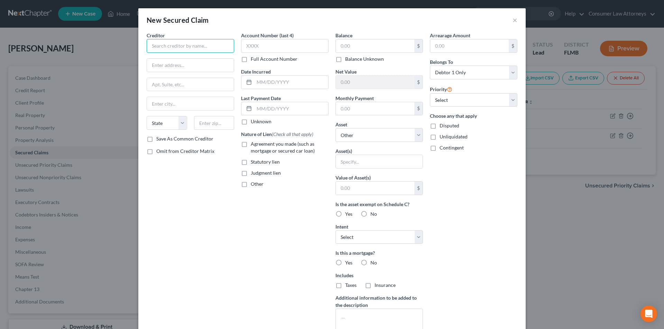
click at [200, 52] on input "text" at bounding box center [190, 46] width 87 height 14
click at [512, 20] on button "×" at bounding box center [514, 20] width 5 height 8
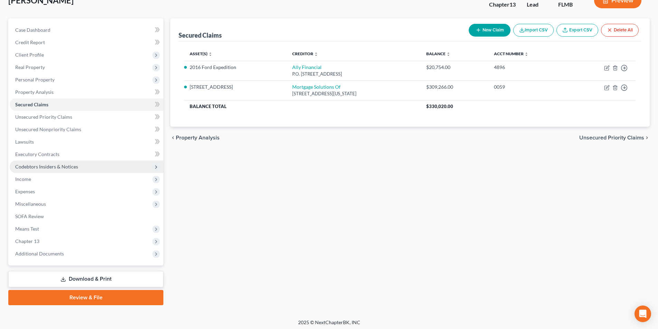
scroll to position [50, 0]
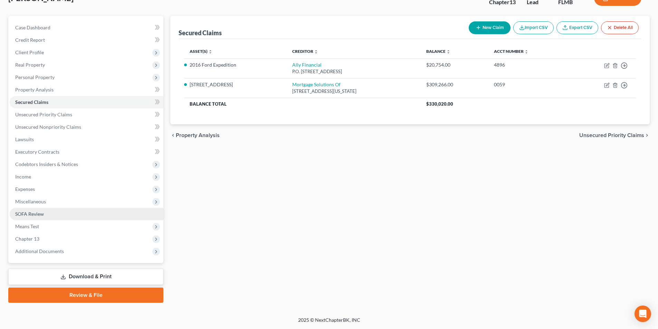
click at [36, 216] on span "SOFA Review" at bounding box center [29, 214] width 29 height 6
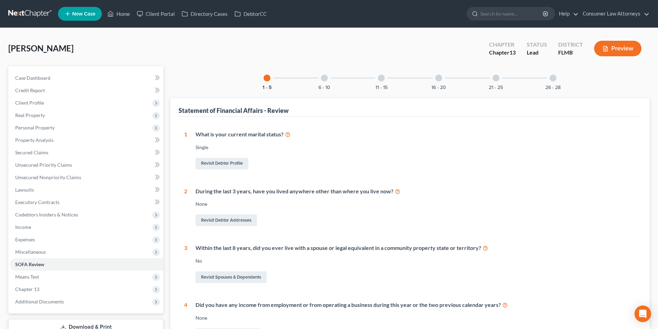
click at [325, 78] on div at bounding box center [324, 78] width 7 height 7
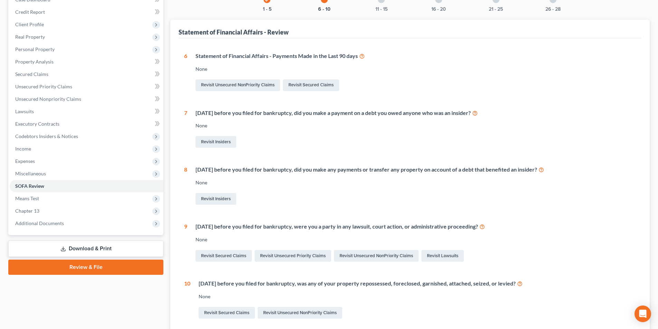
scroll to position [4, 0]
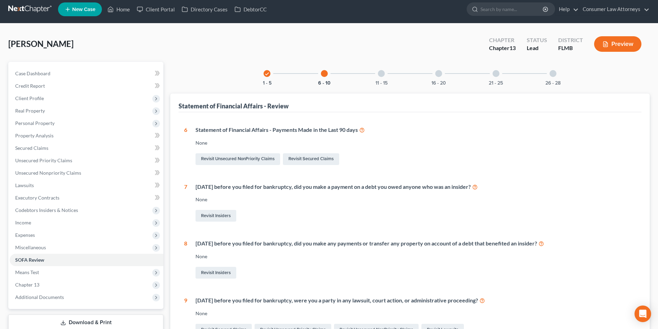
click at [383, 75] on div at bounding box center [381, 73] width 7 height 7
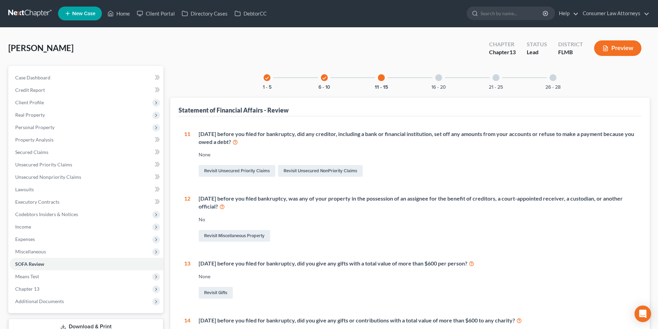
scroll to position [0, 0]
click at [441, 80] on div at bounding box center [438, 78] width 7 height 7
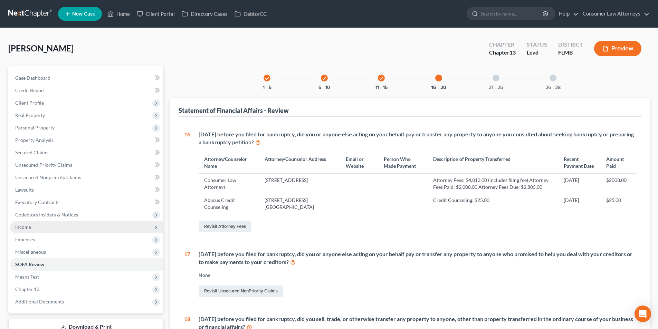
click at [26, 225] on span "Income" at bounding box center [23, 227] width 16 height 6
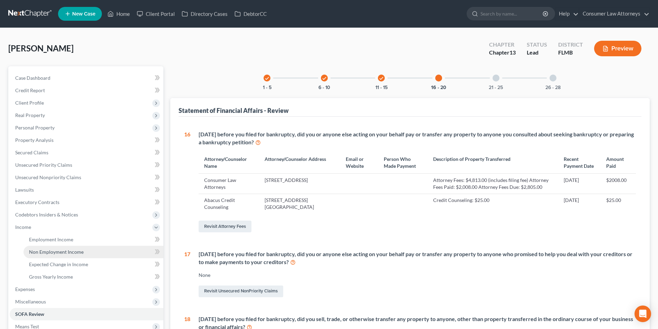
click at [65, 254] on span "Non Employment Income" at bounding box center [56, 252] width 55 height 6
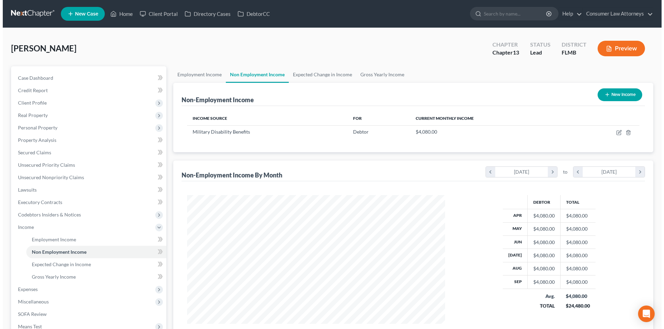
scroll to position [129, 272]
drag, startPoint x: 358, startPoint y: 71, endPoint x: 381, endPoint y: 95, distance: 32.8
click at [358, 71] on link "Gross Yearly Income" at bounding box center [379, 74] width 52 height 17
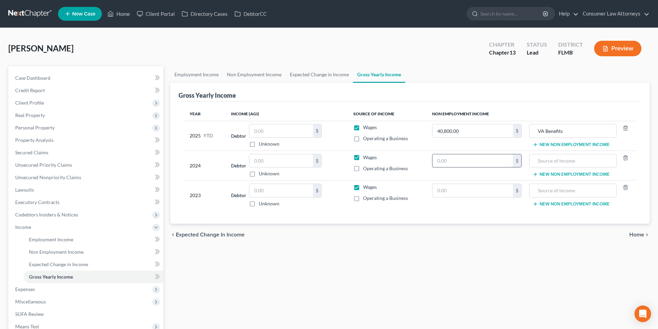
click at [451, 164] on input "text" at bounding box center [473, 160] width 81 height 13
click at [545, 167] on input "text" at bounding box center [572, 160] width 79 height 13
click at [475, 189] on input "text" at bounding box center [473, 190] width 81 height 13
click at [549, 189] on input "text" at bounding box center [572, 190] width 79 height 13
click at [32, 232] on span "Income" at bounding box center [87, 227] width 154 height 12
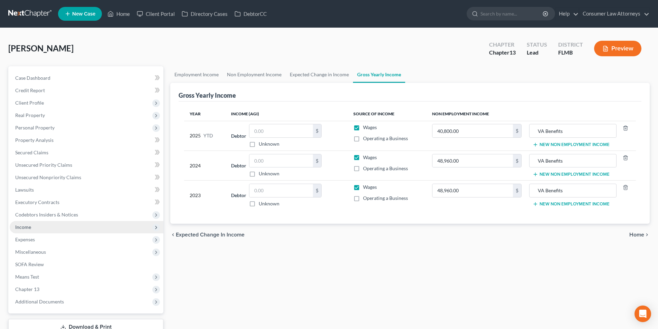
click at [35, 228] on span "Income" at bounding box center [87, 227] width 154 height 12
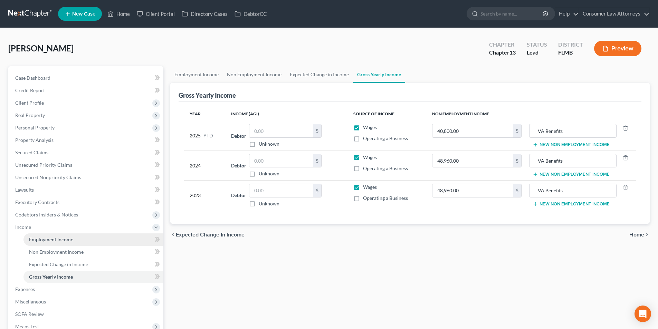
click at [64, 241] on span "Employment Income" at bounding box center [51, 240] width 44 height 6
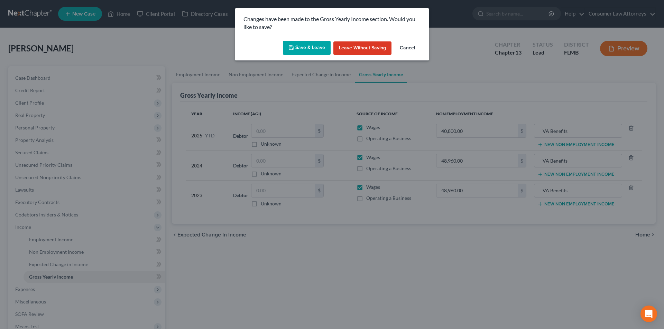
click at [316, 49] on button "Save & Leave" at bounding box center [307, 48] width 48 height 15
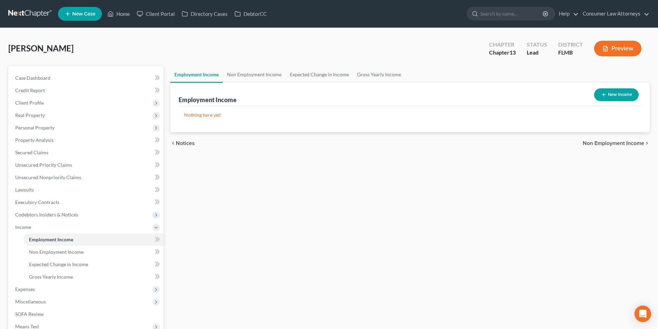
click at [604, 92] on icon "button" at bounding box center [604, 95] width 6 height 6
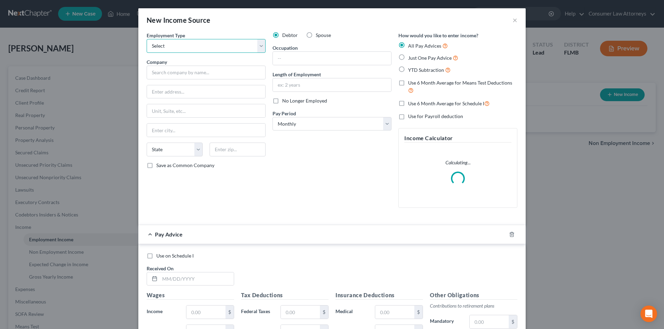
drag, startPoint x: 201, startPoint y: 47, endPoint x: 199, endPoint y: 52, distance: 5.4
click at [201, 47] on select "Select Full or [DEMOGRAPHIC_DATA] Employment Self Employment" at bounding box center [206, 46] width 119 height 14
click at [147, 39] on select "Select Full or [DEMOGRAPHIC_DATA] Employment Self Employment" at bounding box center [206, 46] width 119 height 14
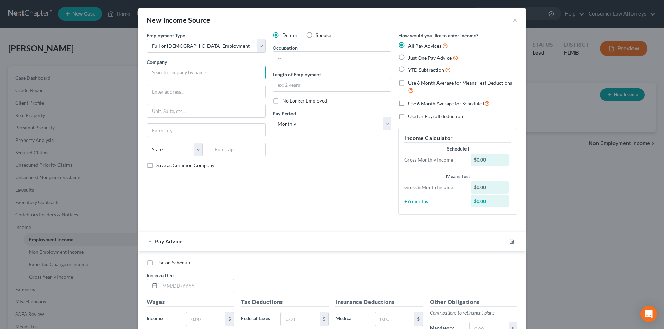
click at [190, 72] on input "text" at bounding box center [206, 73] width 119 height 14
click at [303, 56] on input "text" at bounding box center [332, 58] width 118 height 13
click at [295, 128] on select "Select Monthly Twice Monthly Every Other Week Weekly" at bounding box center [331, 124] width 119 height 14
click at [272, 117] on select "Select Monthly Twice Monthly Every Other Week Weekly" at bounding box center [331, 124] width 119 height 14
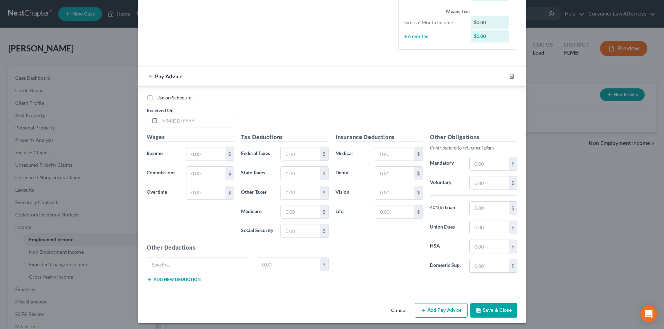
scroll to position [183, 0]
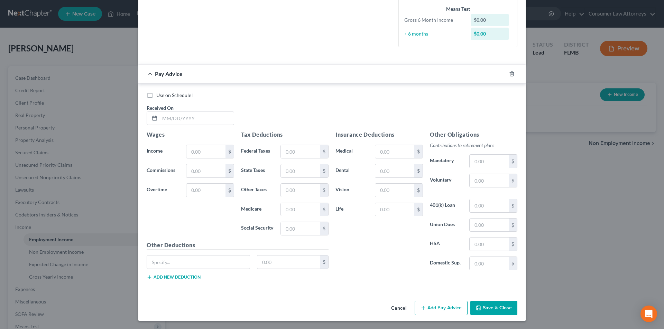
drag, startPoint x: 482, startPoint y: 307, endPoint x: 486, endPoint y: 292, distance: 15.3
click at [482, 307] on button "Save & Close" at bounding box center [493, 308] width 47 height 15
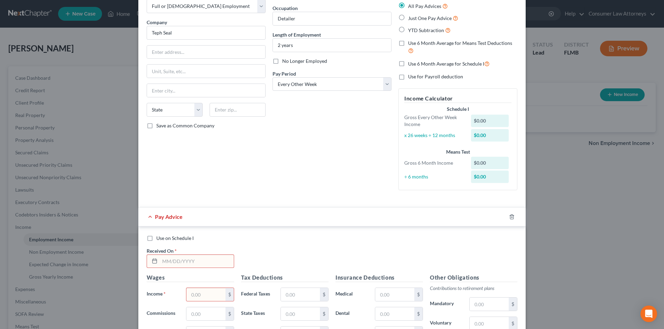
scroll to position [0, 0]
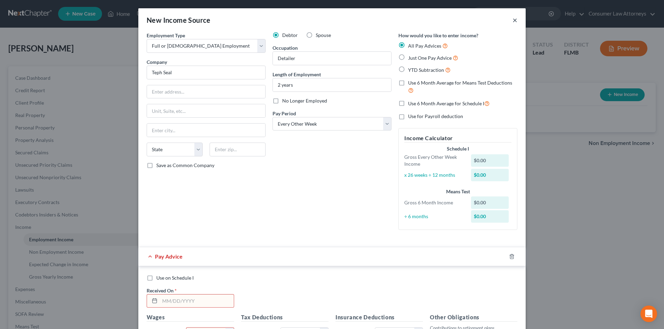
click at [514, 19] on button "×" at bounding box center [514, 20] width 5 height 8
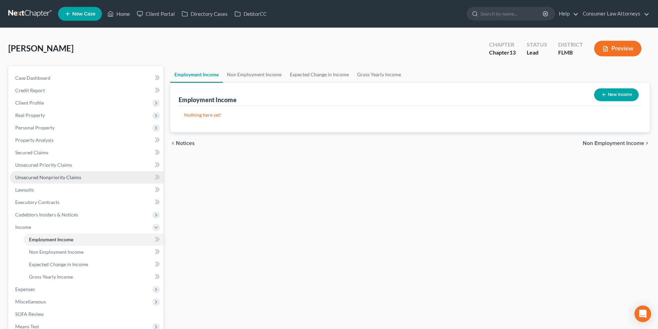
click at [57, 180] on link "Unsecured Nonpriority Claims" at bounding box center [87, 177] width 154 height 12
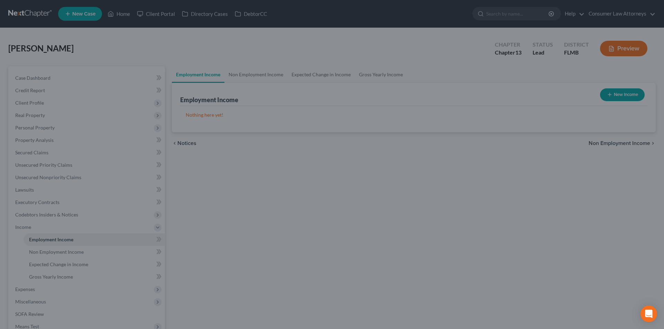
click at [75, 176] on div at bounding box center [332, 164] width 664 height 329
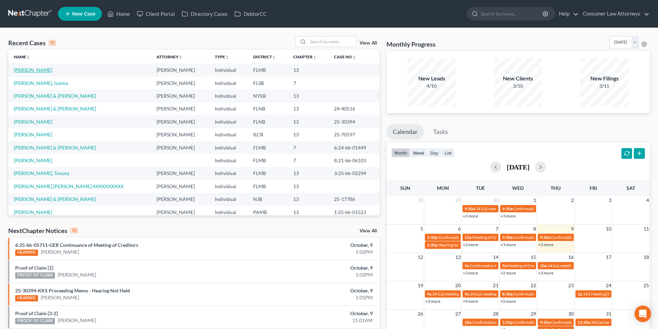
click at [25, 72] on link "[PERSON_NAME]" at bounding box center [33, 70] width 38 height 6
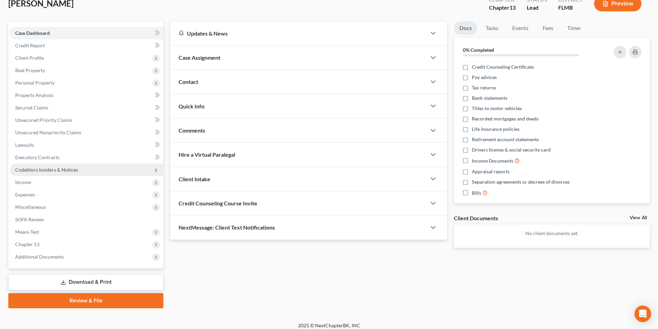
scroll to position [50, 0]
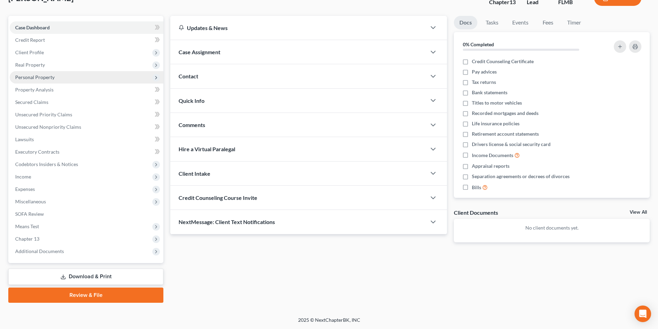
click at [43, 81] on span "Personal Property" at bounding box center [87, 77] width 154 height 12
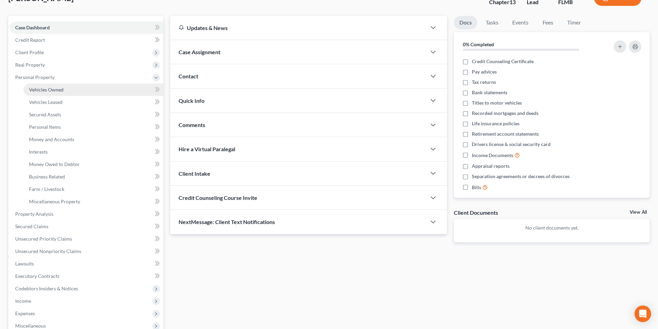
click at [62, 90] on span "Vehicles Owned" at bounding box center [46, 90] width 35 height 6
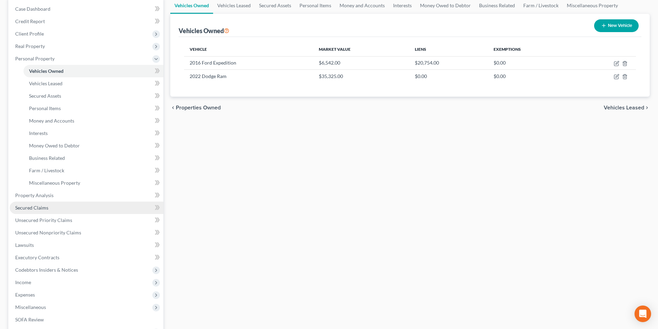
click at [38, 207] on span "Secured Claims" at bounding box center [31, 208] width 33 height 6
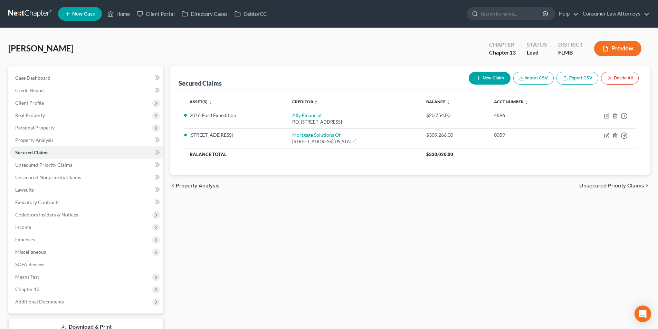
click at [488, 75] on button "New Claim" at bounding box center [490, 78] width 42 height 13
select select "0"
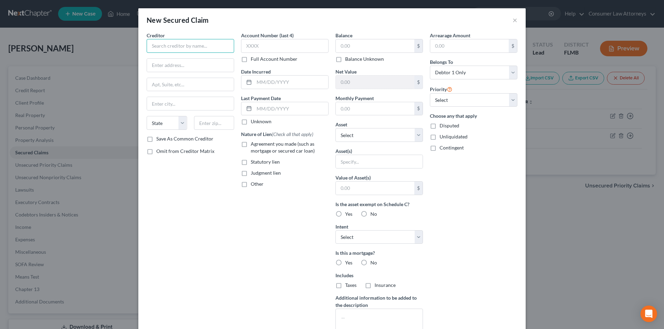
click at [197, 47] on input "text" at bounding box center [190, 46] width 87 height 14
type input "Title Max"
click at [378, 46] on input "text" at bounding box center [375, 45] width 78 height 13
type input "17,574.75"
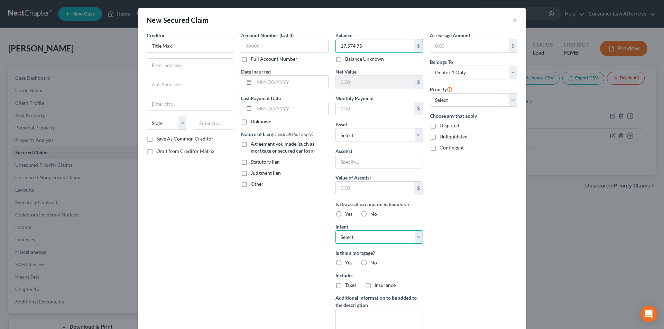
click at [351, 239] on select "Select Surrender Redeem Reaffirm Avoid Other" at bounding box center [378, 238] width 87 height 14
select select "2"
click at [335, 231] on select "Select Surrender Redeem Reaffirm Avoid Other" at bounding box center [378, 238] width 87 height 14
click at [370, 263] on label "No" at bounding box center [373, 263] width 7 height 7
click at [373, 263] on input "No" at bounding box center [375, 262] width 4 height 4
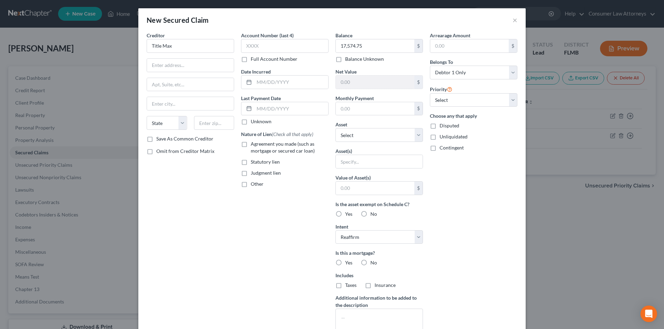
radio input "true"
click at [370, 287] on label "No" at bounding box center [373, 285] width 7 height 7
click at [373, 287] on input "No" at bounding box center [375, 284] width 4 height 4
radio input "true"
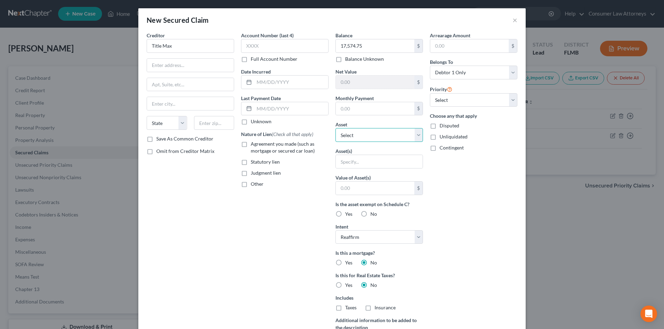
click at [369, 136] on select "Select Other Multiple Assets Clothing - Clothing, shoes, jackets, outwear, unde…" at bounding box center [378, 135] width 87 height 14
select select "8"
click at [335, 128] on select "Select Other Multiple Assets Clothing - Clothing, shoes, jackets, outwear, unde…" at bounding box center [378, 135] width 87 height 14
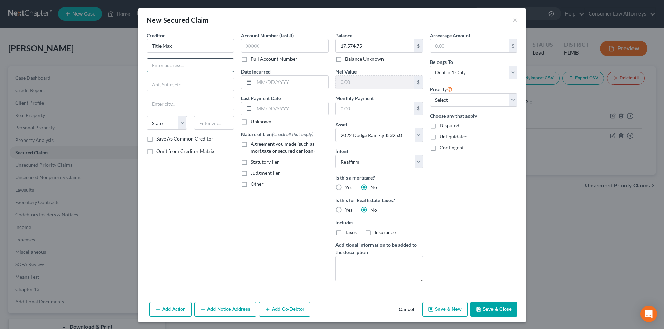
click at [185, 64] on input "text" at bounding box center [190, 65] width 87 height 13
type input "2312 E. Trinity Road"
type input "75006"
click at [157, 193] on div "Creditor * Title Max 2312 E. Trinity Road State AL AK AR AZ CA CO CT DE DC FL G…" at bounding box center [190, 159] width 94 height 255
type input "Carrollton"
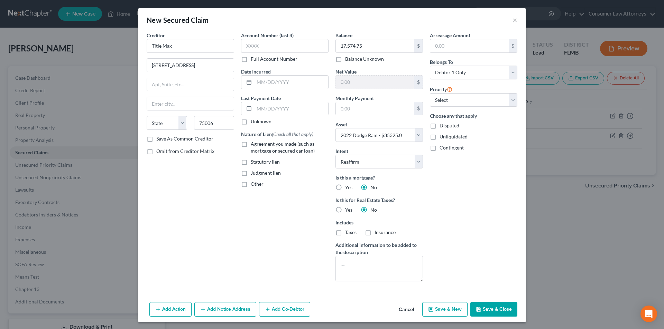
select select "45"
click at [156, 138] on label "Save As Common Creditor" at bounding box center [184, 138] width 57 height 7
click at [159, 138] on input "Save As Common Creditor" at bounding box center [161, 137] width 4 height 4
checkbox input "true"
click at [313, 83] on input "text" at bounding box center [291, 82] width 74 height 13
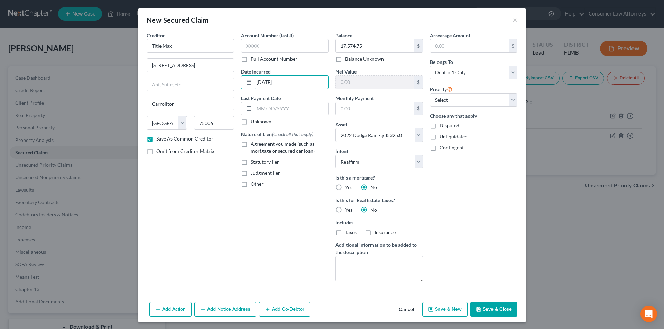
type input "06/05/2025"
click at [286, 48] on input "text" at bounding box center [284, 46] width 87 height 14
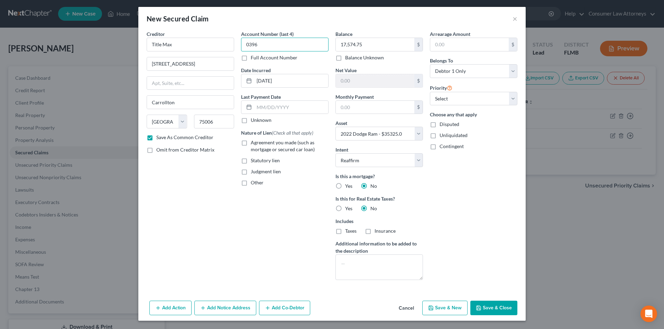
type input "0396"
click at [476, 306] on icon "button" at bounding box center [479, 309] width 6 height 6
checkbox input "false"
select select
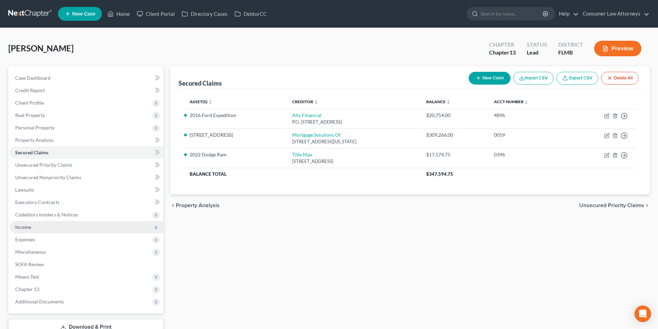
click at [34, 227] on span "Income" at bounding box center [87, 227] width 154 height 12
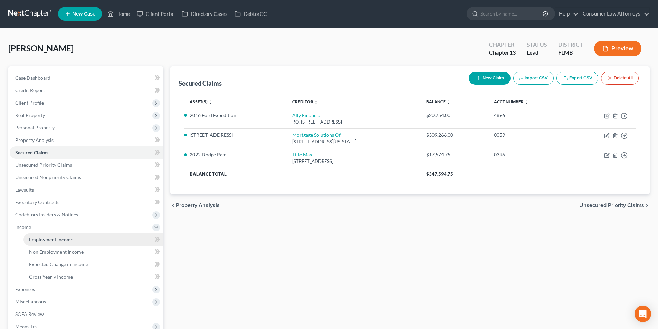
click at [64, 240] on span "Employment Income" at bounding box center [51, 240] width 44 height 6
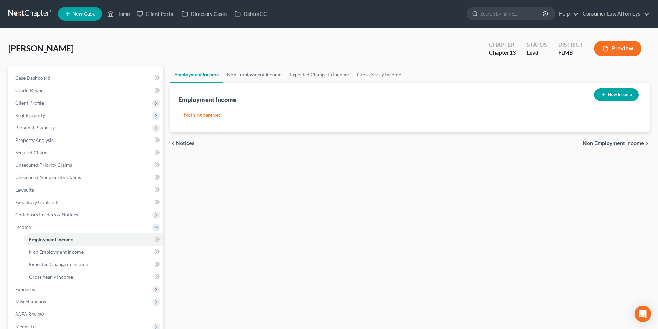
click at [608, 93] on button "New Income" at bounding box center [616, 94] width 45 height 13
select select "0"
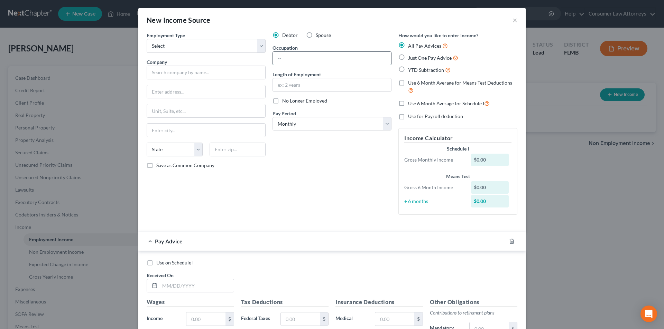
click at [302, 59] on input "text" at bounding box center [332, 58] width 118 height 13
type input "Detailer"
click at [291, 86] on input "text" at bounding box center [332, 84] width 118 height 13
type input "2 Years"
click at [300, 121] on select "Select Monthly Twice Monthly Every Other Week Weekly" at bounding box center [331, 124] width 119 height 14
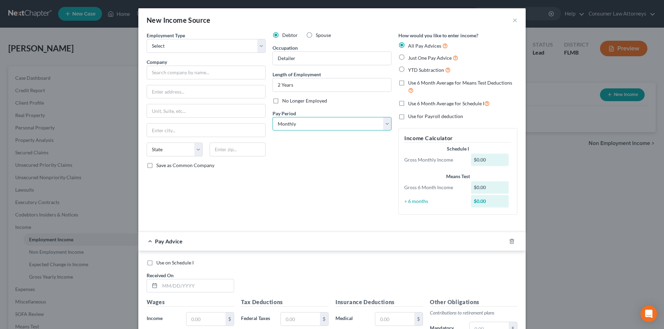
select select "2"
click at [272, 117] on select "Select Monthly Twice Monthly Every Other Week Weekly" at bounding box center [331, 124] width 119 height 14
click at [197, 46] on select "Select Full or [DEMOGRAPHIC_DATA] Employment Self Employment" at bounding box center [206, 46] width 119 height 14
click at [147, 39] on select "Select Full or [DEMOGRAPHIC_DATA] Employment Self Employment" at bounding box center [206, 46] width 119 height 14
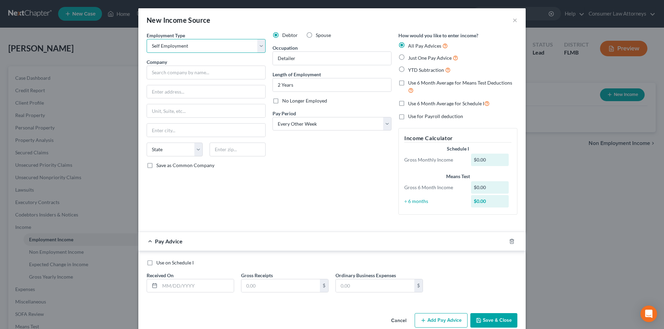
click at [191, 44] on select "Select Full or [DEMOGRAPHIC_DATA] Employment Self Employment" at bounding box center [206, 46] width 119 height 14
select select "0"
click at [147, 39] on select "Select Full or [DEMOGRAPHIC_DATA] Employment Self Employment" at bounding box center [206, 46] width 119 height 14
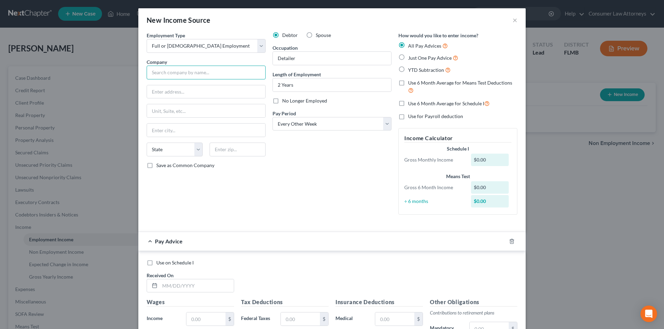
click at [179, 75] on input "text" at bounding box center [206, 73] width 119 height 14
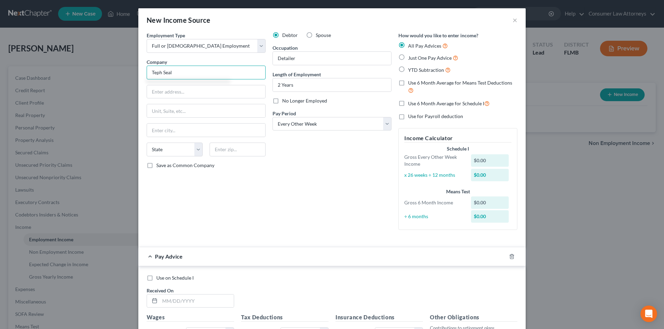
type input "Teph Seal"
type input "P.O. Box 616759"
type input "32861"
click at [186, 201] on div "Employment Type * Select Full or Part Time Employment Self Employment Company *…" at bounding box center [206, 134] width 126 height 204
type input "Orlando"
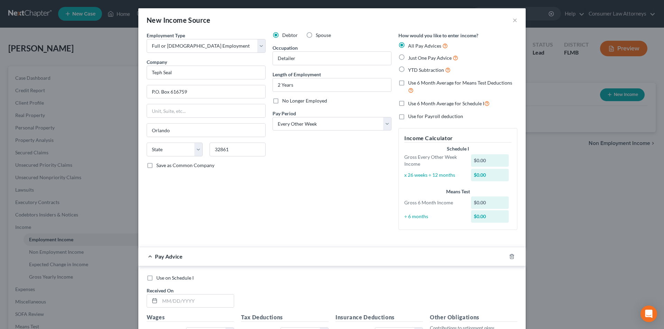
select select "9"
click at [156, 163] on label "Save as Common Company" at bounding box center [185, 165] width 58 height 7
click at [159, 163] on input "Save as Common Company" at bounding box center [161, 164] width 4 height 4
checkbox input "true"
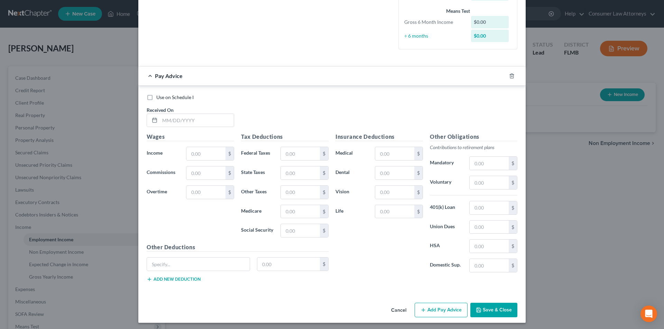
scroll to position [183, 0]
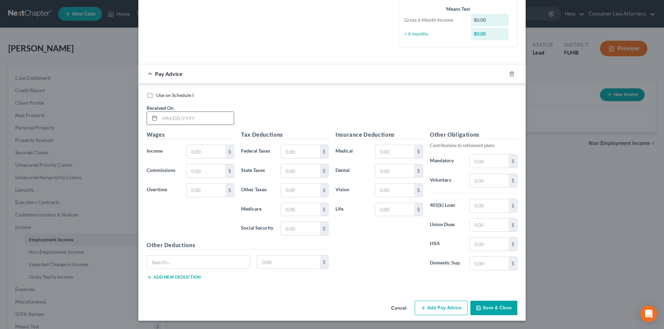
click at [205, 122] on input "text" at bounding box center [197, 118] width 74 height 13
type input "03/14/2025"
click at [299, 150] on input "text" at bounding box center [300, 151] width 39 height 13
type input "16.31"
type input "10.73"
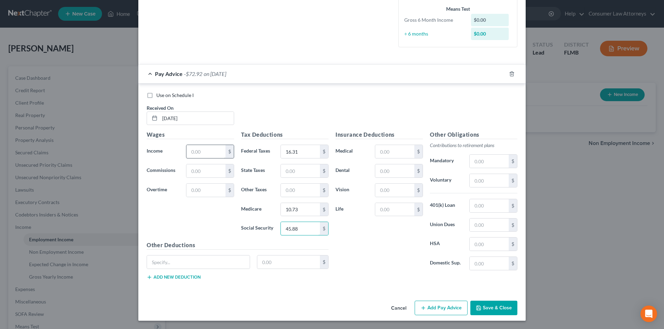
type input "45.88"
click at [205, 152] on input "text" at bounding box center [205, 151] width 39 height 13
type input "740.00"
click at [456, 308] on button "Add Pay Advice" at bounding box center [440, 308] width 53 height 15
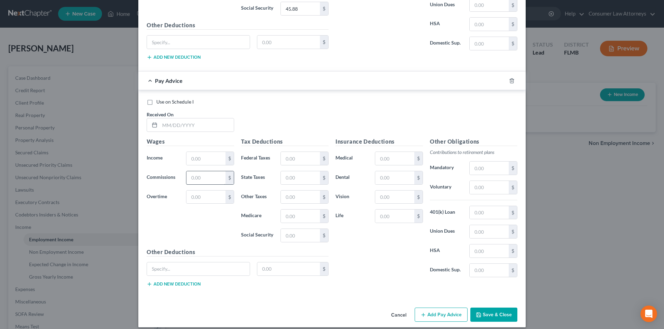
scroll to position [410, 0]
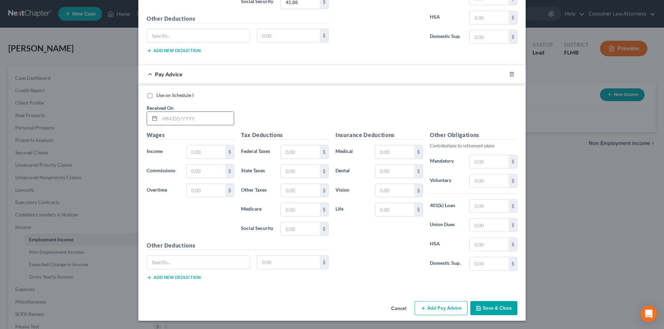
click at [195, 120] on input "text" at bounding box center [197, 118] width 74 height 13
type input "04/11/2025"
click at [194, 149] on input "text" at bounding box center [205, 152] width 39 height 13
type input "1,113.33"
click at [308, 156] on input "text" at bounding box center [300, 152] width 39 height 13
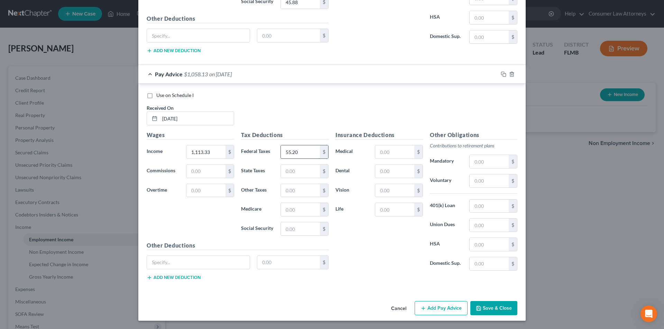
type input "55.20"
type input "16.14"
type input "69.03"
click at [432, 304] on button "Add Pay Advice" at bounding box center [440, 308] width 53 height 15
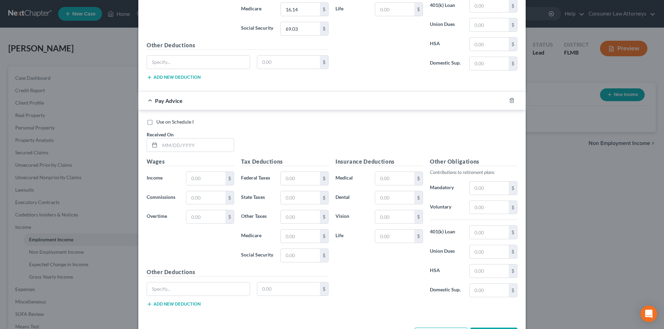
scroll to position [637, 0]
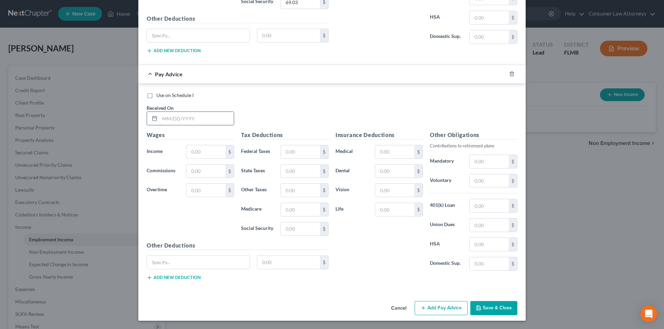
click at [177, 120] on input "text" at bounding box center [197, 118] width 74 height 13
type input "04/25/25"
click at [197, 150] on input "text" at bounding box center [205, 152] width 39 height 13
click at [196, 155] on input "text" at bounding box center [205, 152] width 39 height 13
type input "834.00"
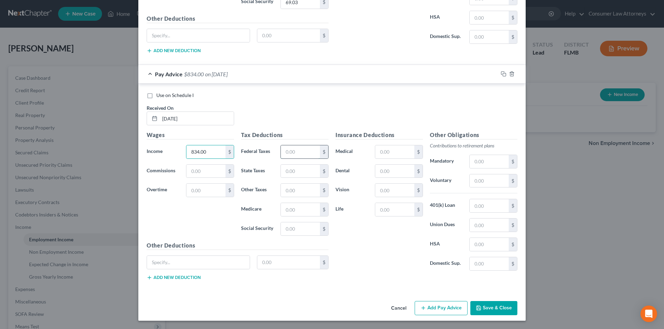
click at [292, 155] on input "text" at bounding box center [300, 152] width 39 height 13
type input "25.71"
type input "12.09"
type input "51.71"
click at [434, 312] on button "Add Pay Advice" at bounding box center [440, 308] width 53 height 15
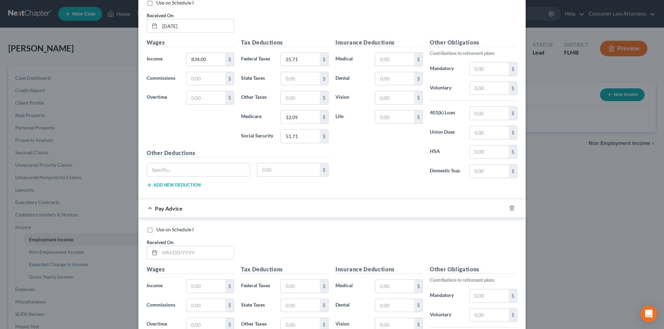
scroll to position [725, 0]
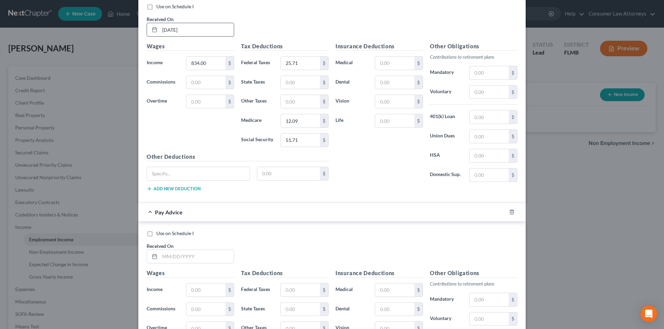
click at [199, 36] on input "04/25/25" at bounding box center [197, 29] width 74 height 13
type input "04/25/2025"
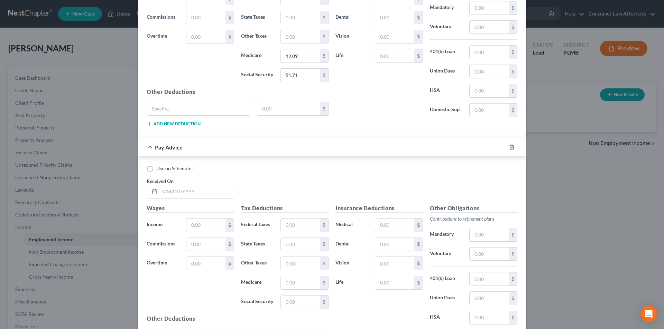
scroll to position [864, 0]
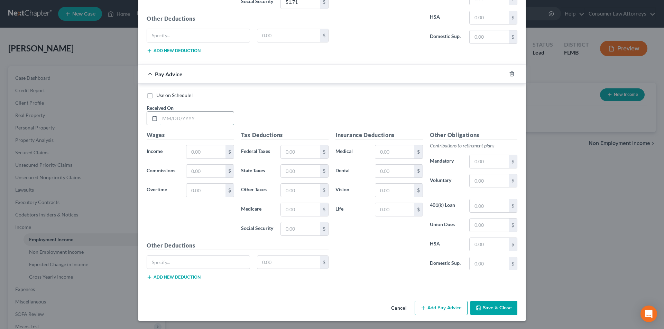
click at [189, 117] on input "text" at bounding box center [197, 118] width 74 height 13
type input "05/09/2025"
click at [197, 152] on input "text" at bounding box center [205, 152] width 39 height 13
type input "629.33"
click at [289, 155] on input "text" at bounding box center [300, 152] width 39 height 13
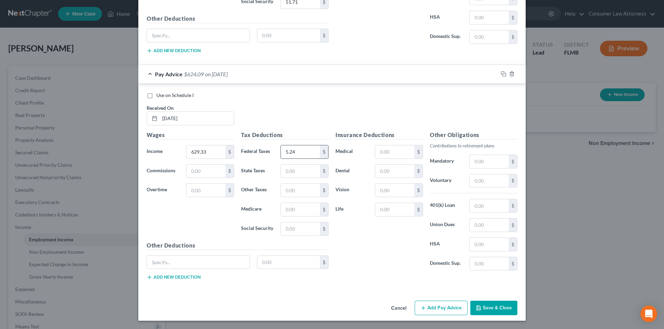
type input "5.24"
type input "9.13"
type input "39.01"
click at [190, 265] on input "text" at bounding box center [198, 262] width 103 height 13
click at [430, 310] on button "Add Pay Advice" at bounding box center [440, 308] width 53 height 15
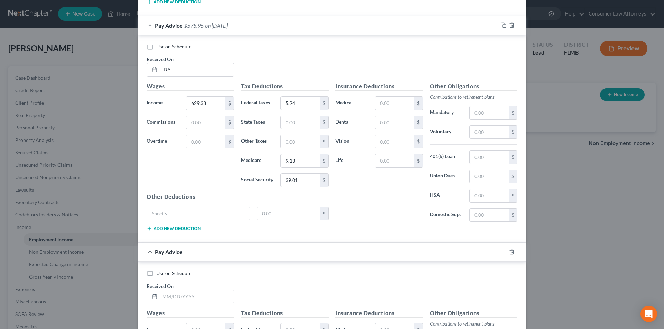
scroll to position [1036, 0]
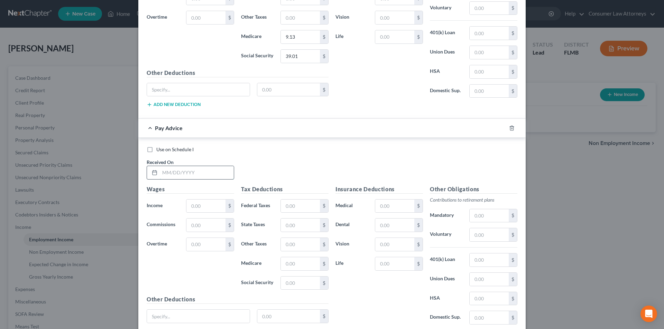
click at [198, 176] on input "text" at bounding box center [197, 172] width 74 height 13
type input "06/06/2025"
click at [199, 206] on input "text" at bounding box center [205, 206] width 39 height 13
type input "557.57"
click at [307, 207] on input "text" at bounding box center [300, 206] width 39 height 13
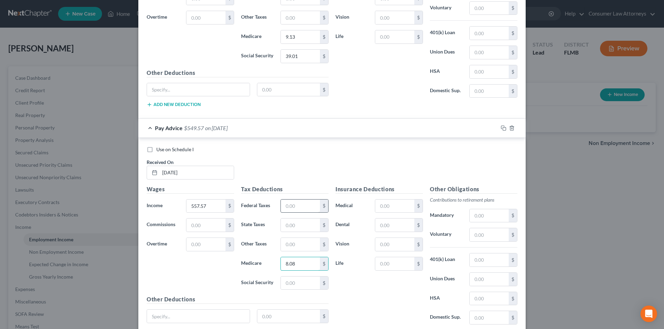
type input "8.08"
type input "34.57"
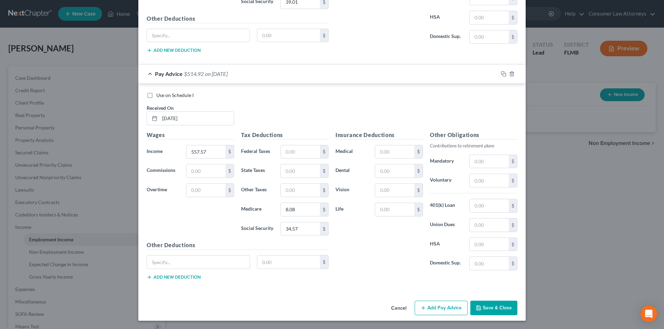
click at [442, 314] on button "Add Pay Advice" at bounding box center [440, 308] width 53 height 15
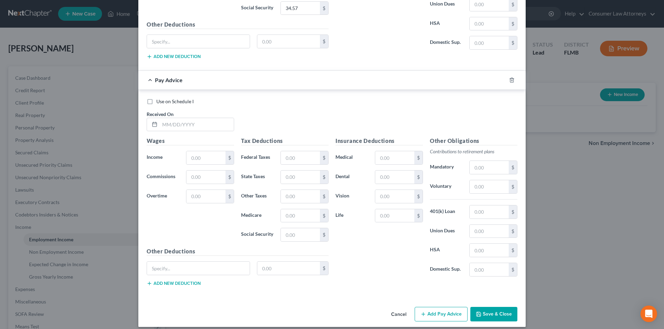
scroll to position [1318, 0]
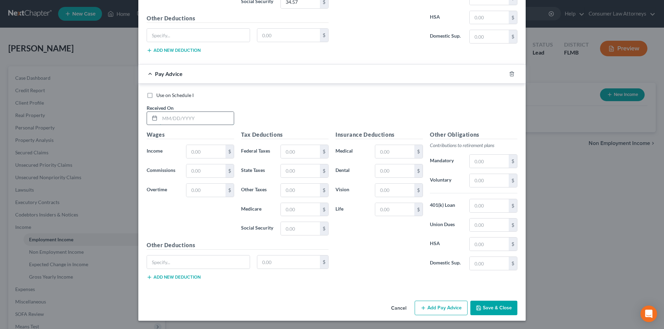
click at [195, 116] on input "text" at bounding box center [197, 118] width 74 height 13
type input "06/20/2025"
click at [208, 154] on input "text" at bounding box center [205, 151] width 39 height 13
type input "588.12"
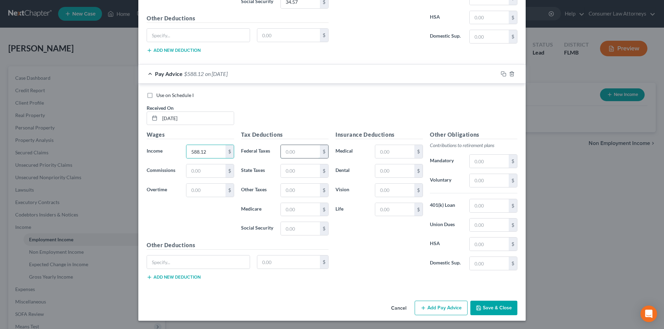
click at [307, 155] on input "text" at bounding box center [300, 151] width 39 height 13
type input "1.12"
type input "8.53"
type input "36.46"
click at [437, 308] on button "Add Pay Advice" at bounding box center [440, 308] width 53 height 15
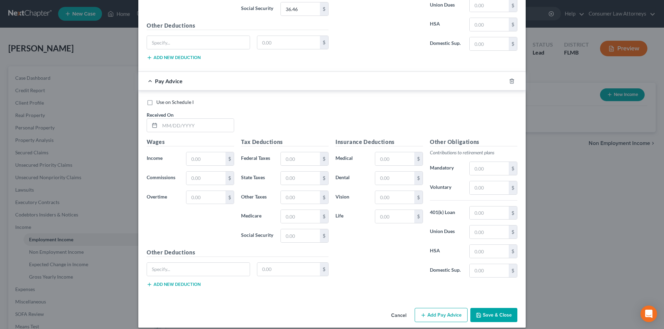
scroll to position [1545, 0]
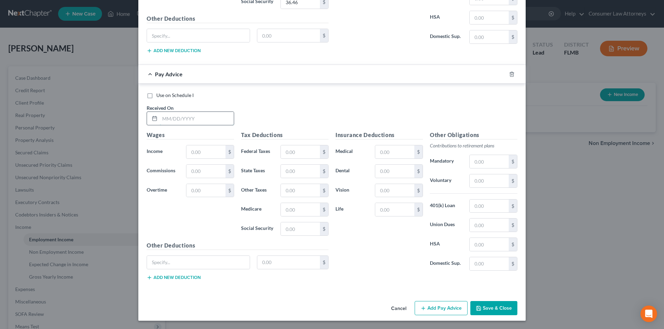
click at [203, 123] on input "text" at bounding box center [197, 118] width 74 height 13
click at [203, 122] on input "text" at bounding box center [197, 118] width 74 height 13
type input "07/03/2025"
click at [294, 153] on input "text" at bounding box center [300, 152] width 39 height 13
type input "8.94"
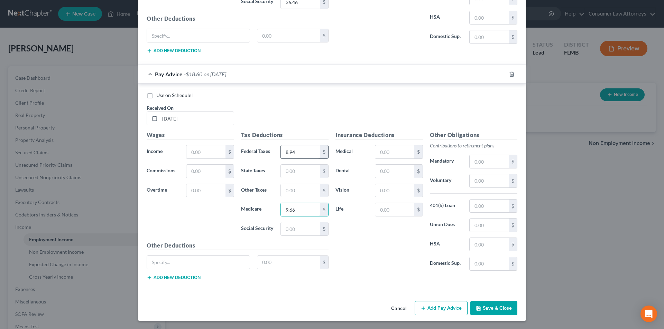
type input "9.66"
type input "41.31"
click at [215, 155] on input "text" at bounding box center [205, 152] width 39 height 13
type input "666.33"
click at [441, 311] on button "Add Pay Advice" at bounding box center [440, 308] width 53 height 15
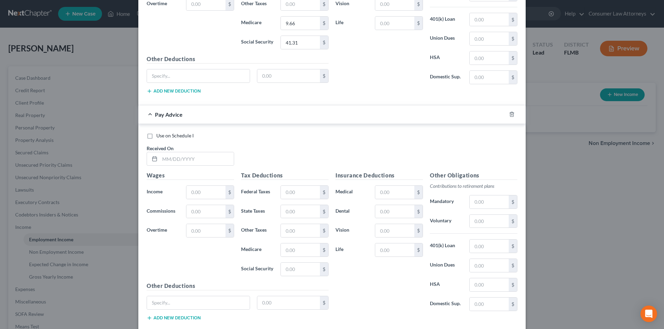
scroll to position [1772, 0]
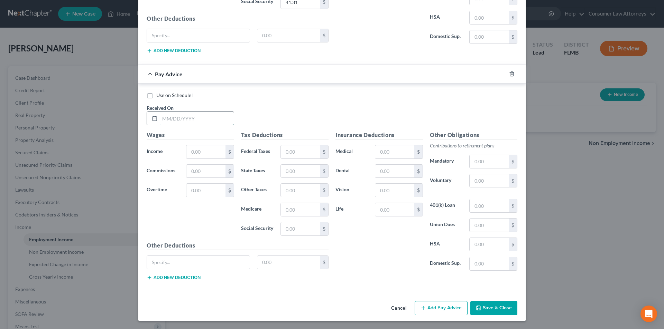
click at [211, 118] on input "text" at bounding box center [197, 118] width 74 height 13
type input "07/18/2025"
click at [208, 155] on input "text" at bounding box center [205, 152] width 39 height 13
type input "784.78"
click at [290, 152] on input "text" at bounding box center [300, 152] width 39 height 13
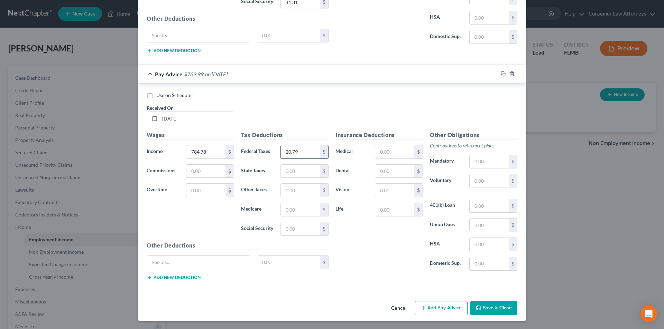
type input "20.79"
type input "11.38"
type input "48.66"
click at [430, 310] on button "Add Pay Advice" at bounding box center [440, 308] width 53 height 15
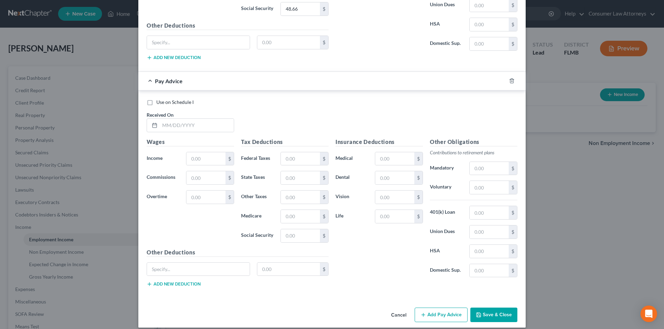
scroll to position [1999, 0]
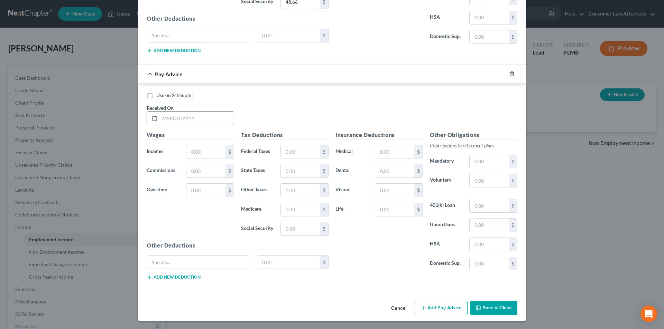
click at [176, 117] on input "text" at bounding box center [197, 118] width 74 height 13
type input "08/01/2025"
click at [206, 156] on input "text" at bounding box center [205, 152] width 39 height 13
type input "716.00"
click at [303, 156] on input "text" at bounding box center [300, 152] width 39 height 13
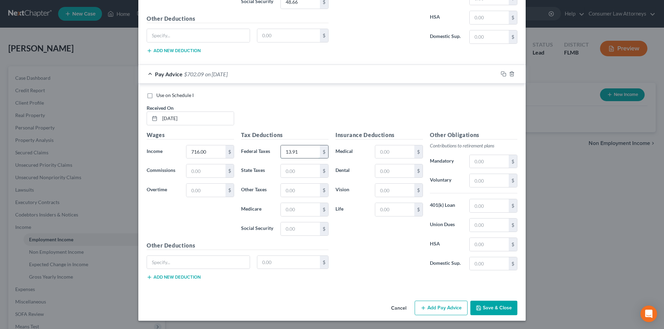
type input "13.91"
type input "10.38"
type input "44.39"
click at [430, 306] on button "Add Pay Advice" at bounding box center [440, 308] width 53 height 15
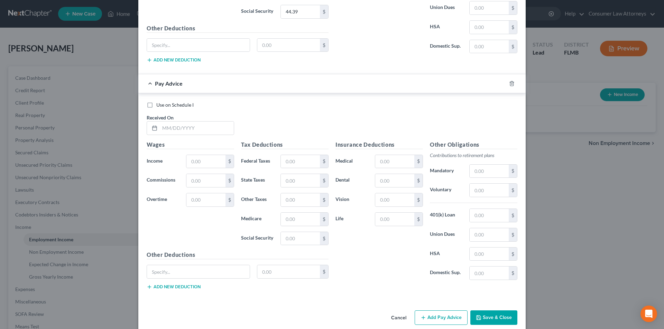
scroll to position [2226, 0]
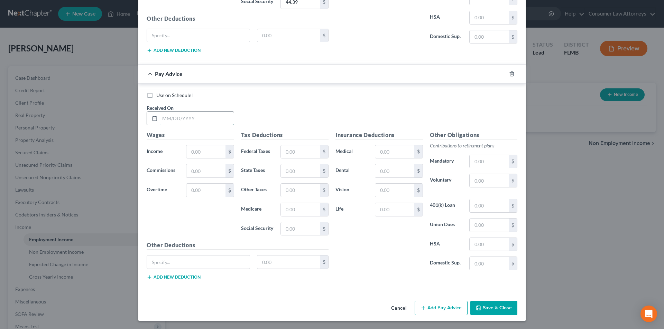
click at [189, 120] on input "text" at bounding box center [197, 118] width 74 height 13
type input "08/15/2025"
drag, startPoint x: 198, startPoint y: 153, endPoint x: 229, endPoint y: 153, distance: 30.8
click at [198, 153] on input "text" at bounding box center [205, 152] width 39 height 13
type input "755.87"
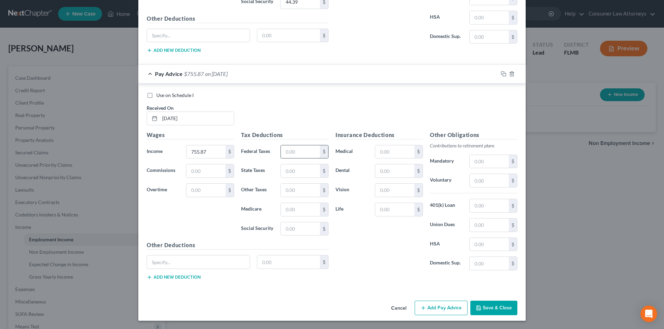
click at [296, 155] on input "text" at bounding box center [300, 152] width 39 height 13
type input "17.89"
type input "10.96"
type input "46.87"
click at [455, 306] on button "Add Pay Advice" at bounding box center [440, 308] width 53 height 15
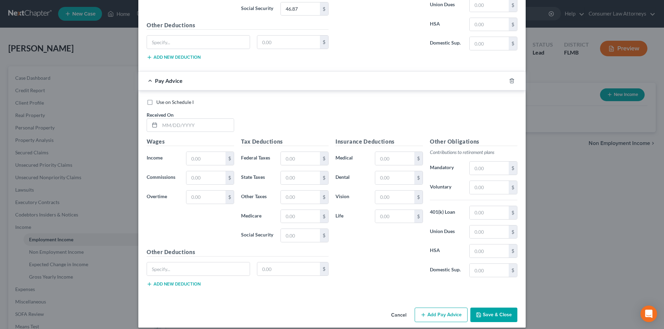
scroll to position [2453, 0]
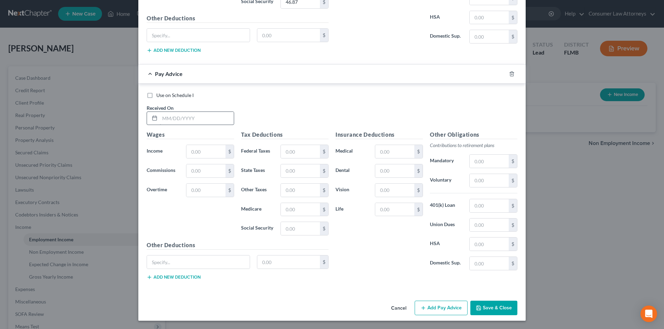
drag, startPoint x: 203, startPoint y: 109, endPoint x: 200, endPoint y: 115, distance: 7.4
click at [201, 113] on div "Received On *" at bounding box center [190, 114] width 94 height 21
click at [199, 117] on input "text" at bounding box center [197, 118] width 74 height 13
type input "08/29/2025"
click at [201, 156] on input "text" at bounding box center [205, 151] width 39 height 13
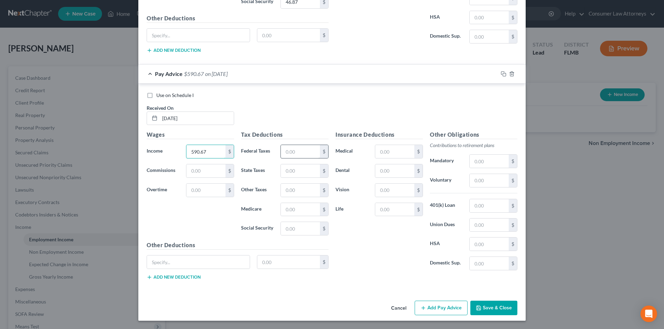
type input "590.67"
click at [294, 148] on input "text" at bounding box center [300, 151] width 39 height 13
type input "1.37"
type input "8.57"
type input "36.62"
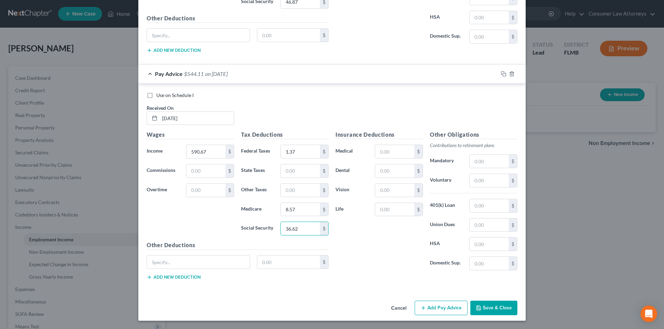
click at [436, 306] on button "Add Pay Advice" at bounding box center [440, 308] width 53 height 15
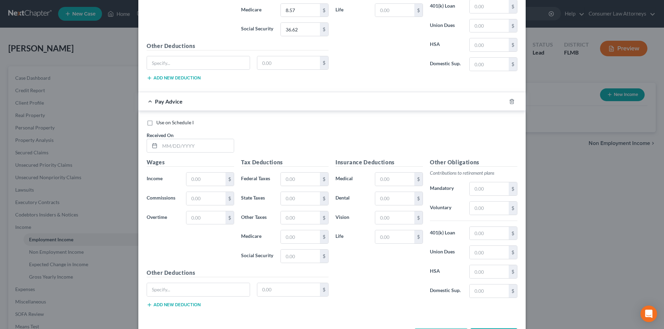
scroll to position [2680, 0]
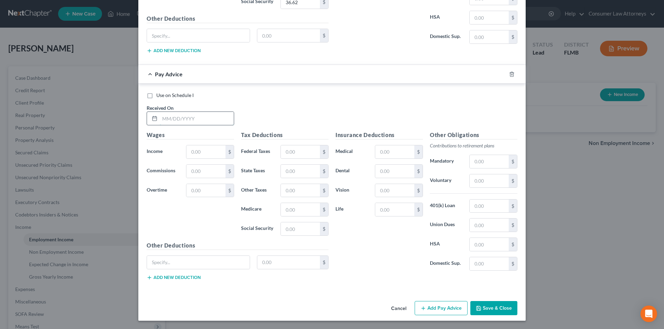
click at [183, 120] on input "text" at bounding box center [197, 118] width 74 height 13
type input "09/12/2025"
click at [206, 158] on input "text" at bounding box center [205, 152] width 39 height 13
type input "708.66"
click at [290, 152] on input "text" at bounding box center [300, 152] width 39 height 13
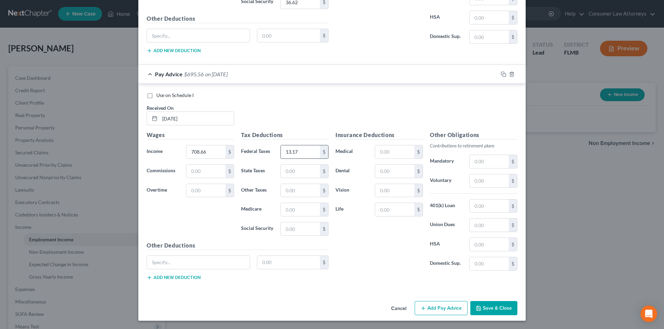
type input "13.17"
type input "10.27"
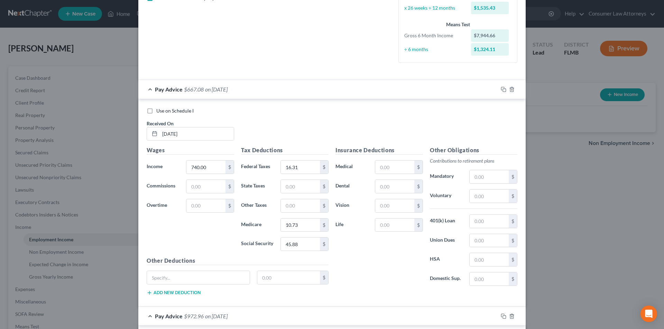
scroll to position [173, 0]
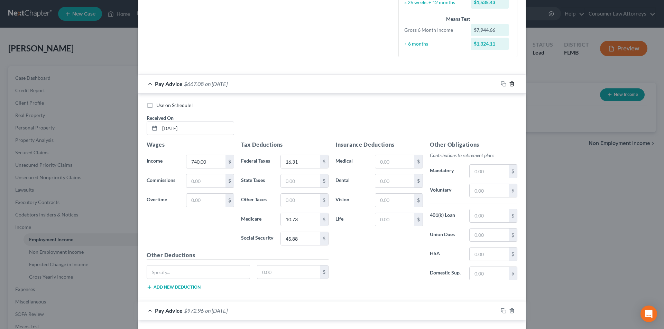
type input "43.93"
click at [509, 85] on icon "button" at bounding box center [512, 84] width 6 height 6
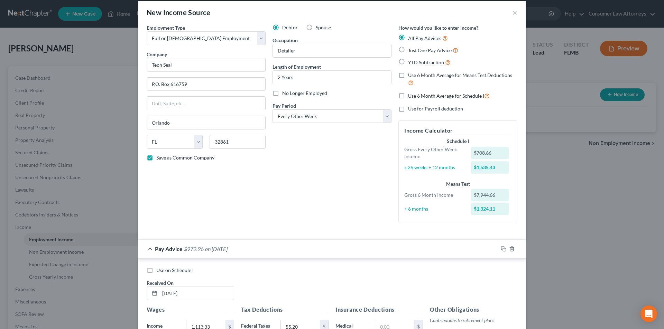
scroll to position [0, 0]
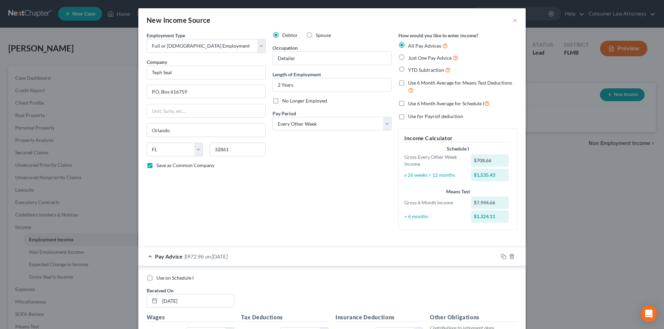
click at [408, 104] on label "Use 6 Month Average for Schedule I" at bounding box center [449, 104] width 82 height 8
click at [411, 104] on input "Use 6 Month Average for Schedule I" at bounding box center [413, 102] width 4 height 4
checkbox input "true"
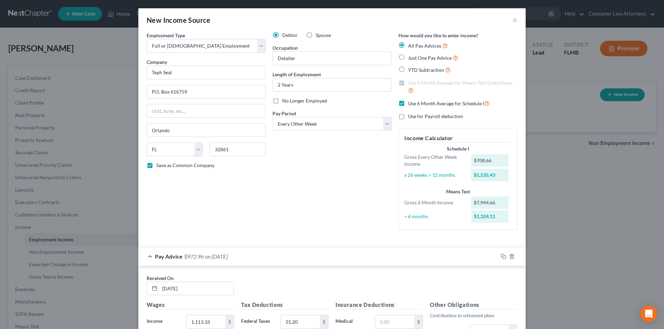
checkbox input "true"
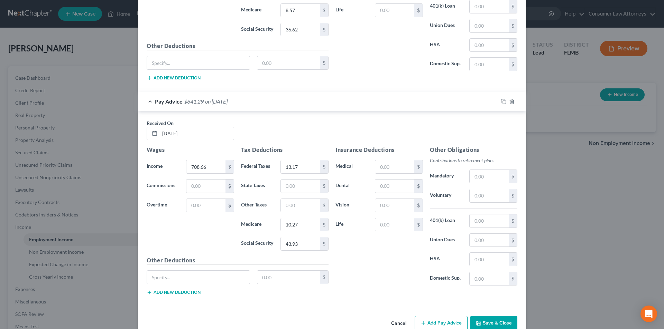
scroll to position [2315, 0]
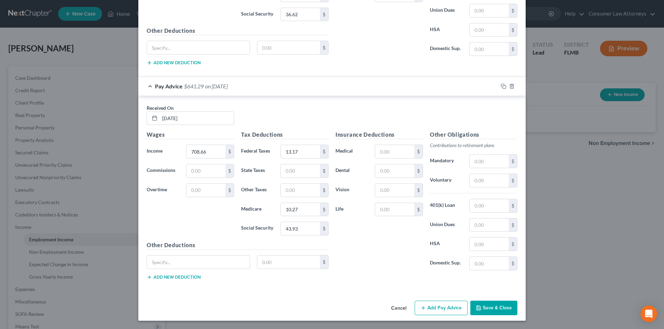
click at [478, 311] on button "Save & Close" at bounding box center [493, 308] width 47 height 15
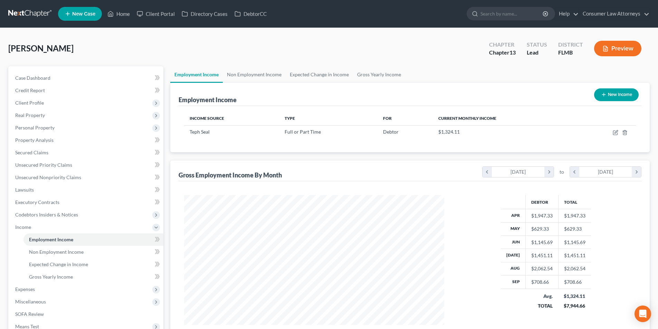
scroll to position [345483, 345340]
click at [384, 74] on link "Gross Yearly Income" at bounding box center [379, 74] width 52 height 17
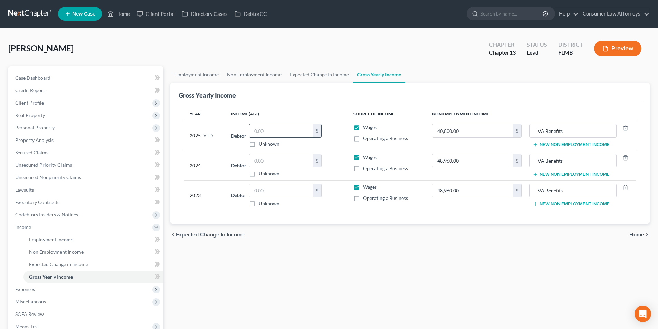
click at [279, 129] on input "text" at bounding box center [282, 130] width 64 height 13
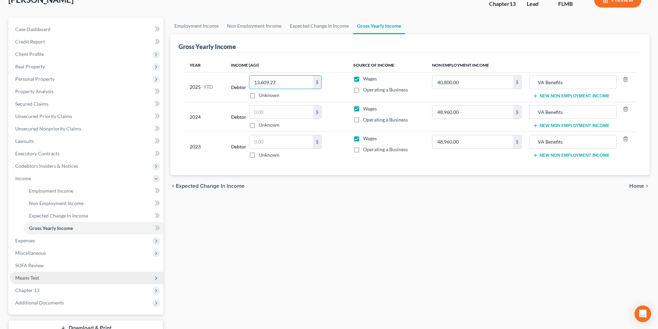
scroll to position [100, 0]
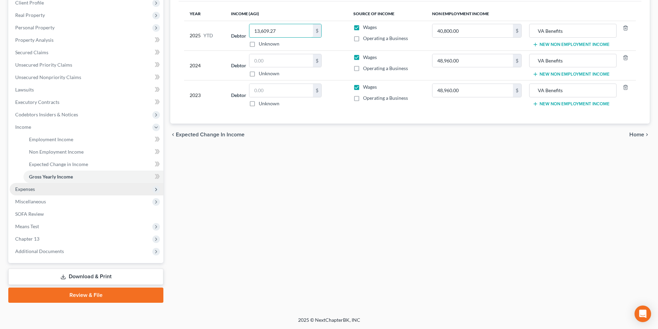
type input "13,609.27"
click at [31, 191] on span "Expenses" at bounding box center [25, 189] width 20 height 6
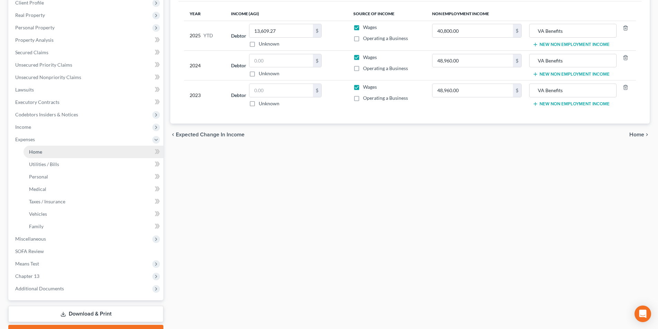
click at [38, 154] on span "Home" at bounding box center [35, 152] width 13 height 6
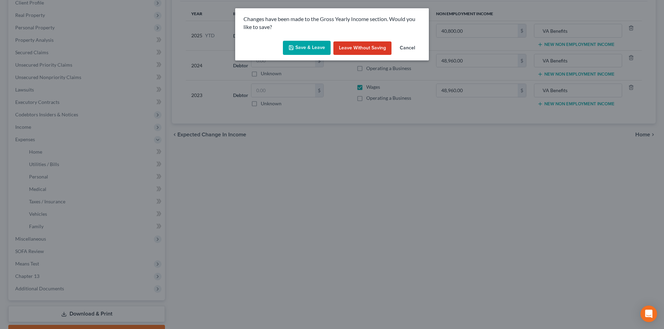
click at [304, 48] on button "Save & Leave" at bounding box center [307, 48] width 48 height 15
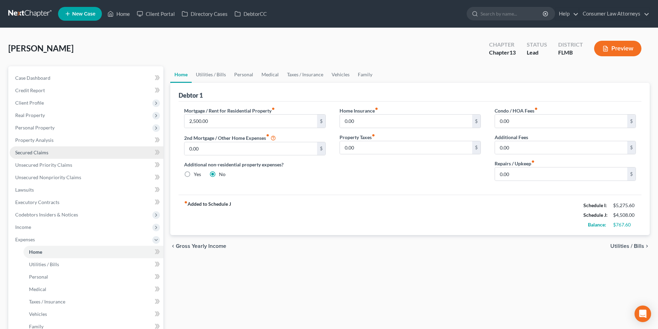
click at [41, 150] on span "Secured Claims" at bounding box center [31, 153] width 33 height 6
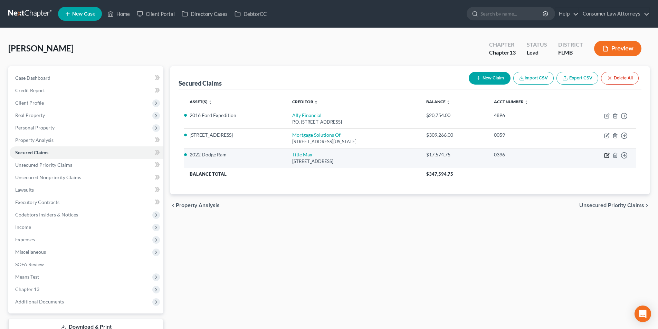
click at [607, 156] on icon "button" at bounding box center [607, 154] width 3 height 3
select select "45"
select select "2"
select select "0"
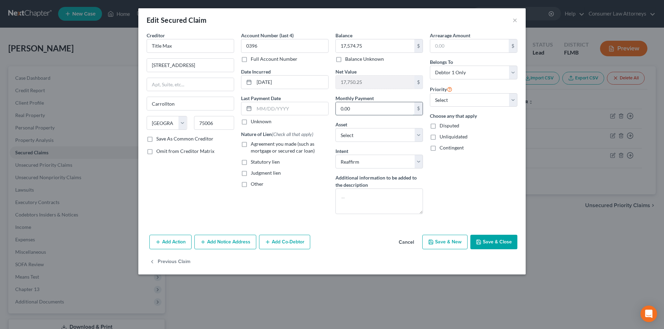
click at [374, 111] on input "0.00" at bounding box center [375, 108] width 78 height 13
type input "2,000.00"
click at [492, 242] on button "Save & Close" at bounding box center [493, 242] width 47 height 15
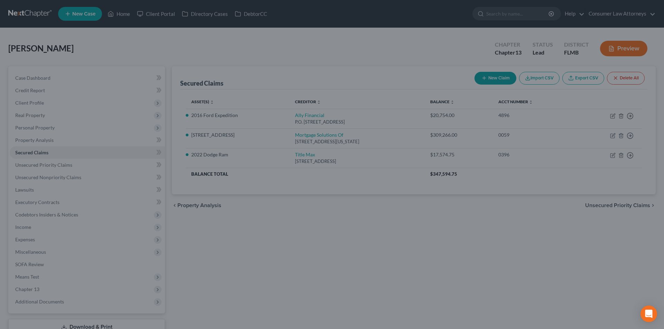
select select "8"
type input "0"
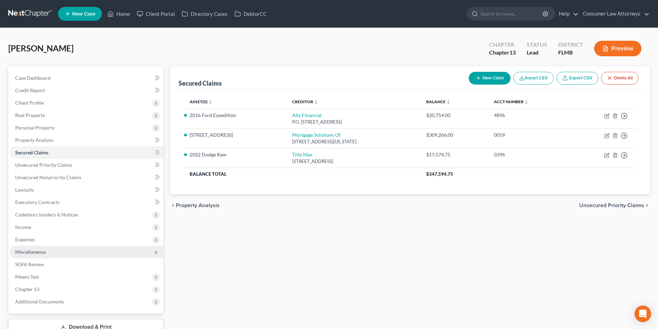
click at [38, 251] on span "Miscellaneous" at bounding box center [30, 252] width 31 height 6
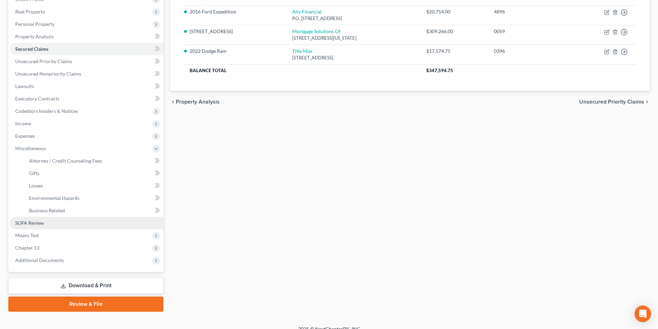
click at [37, 226] on span "SOFA Review" at bounding box center [29, 223] width 29 height 6
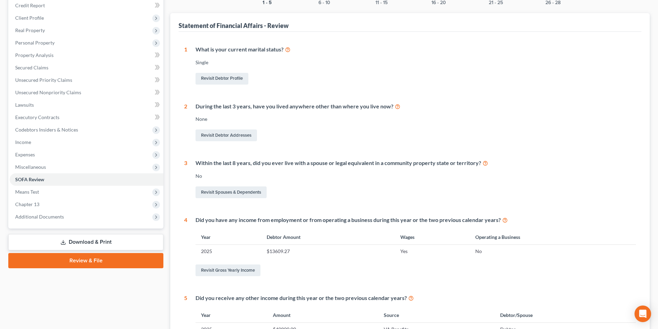
scroll to position [39, 0]
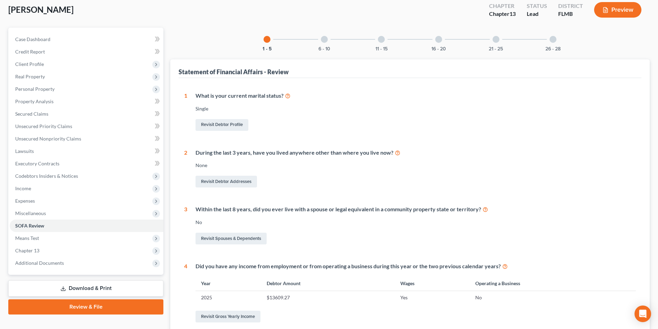
click at [325, 38] on div at bounding box center [324, 39] width 7 height 7
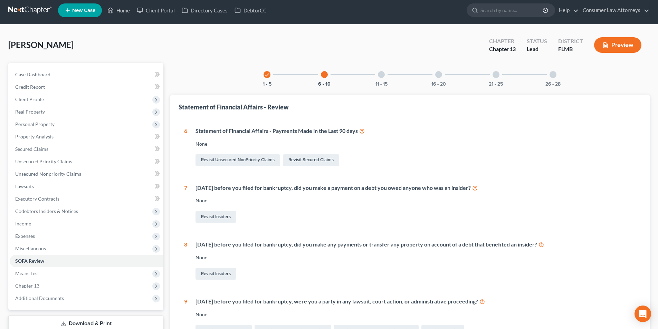
scroll to position [0, 0]
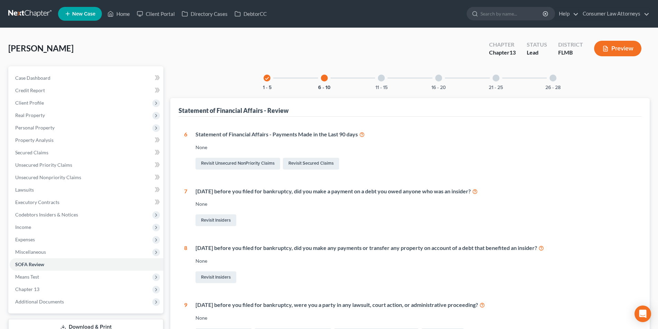
click at [384, 80] on div at bounding box center [381, 78] width 7 height 7
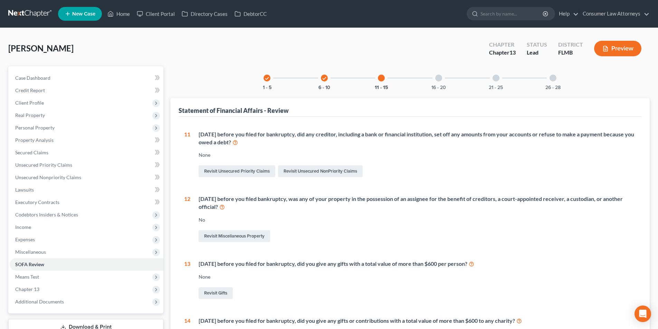
click at [439, 76] on div at bounding box center [438, 78] width 7 height 7
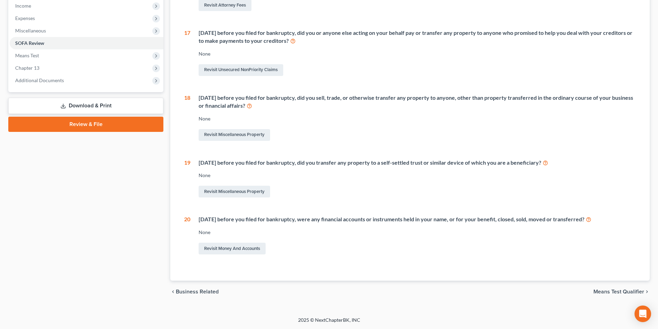
scroll to position [56, 0]
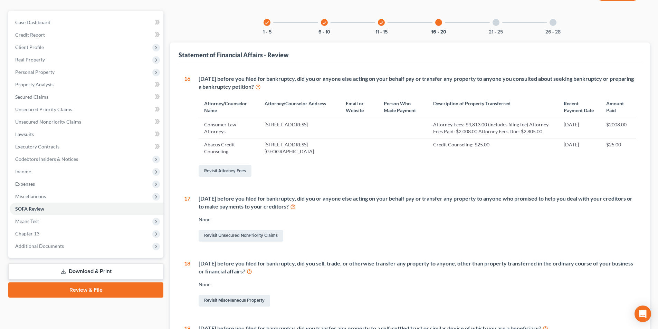
click at [500, 22] on div "21 - 25" at bounding box center [497, 23] width 24 height 24
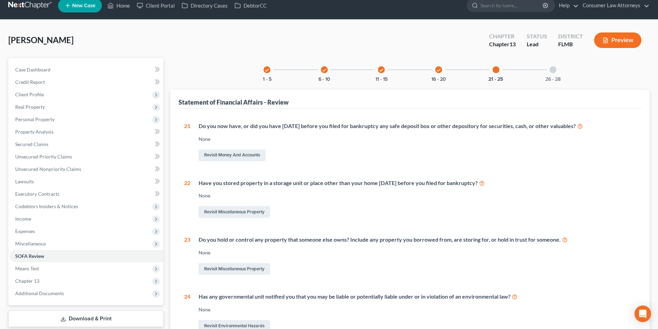
scroll to position [0, 0]
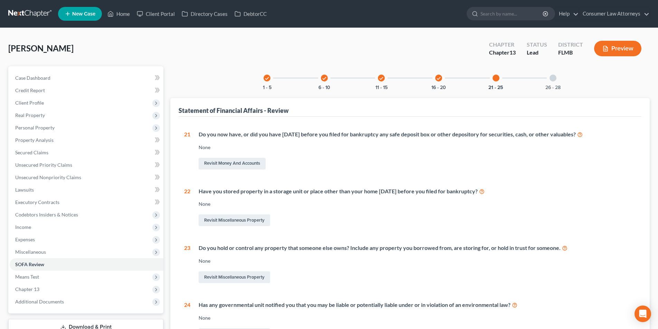
click at [553, 81] on div at bounding box center [553, 78] width 7 height 7
